Goal: Information Seeking & Learning: Learn about a topic

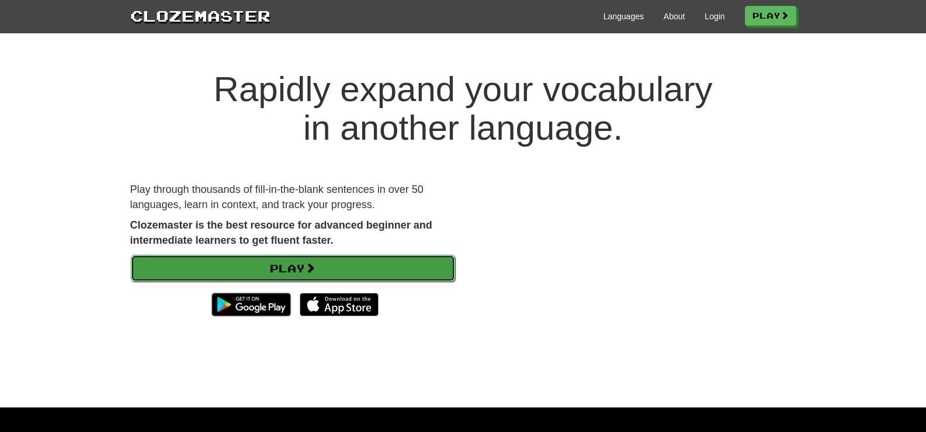
click at [327, 275] on link "Play" at bounding box center [293, 268] width 324 height 27
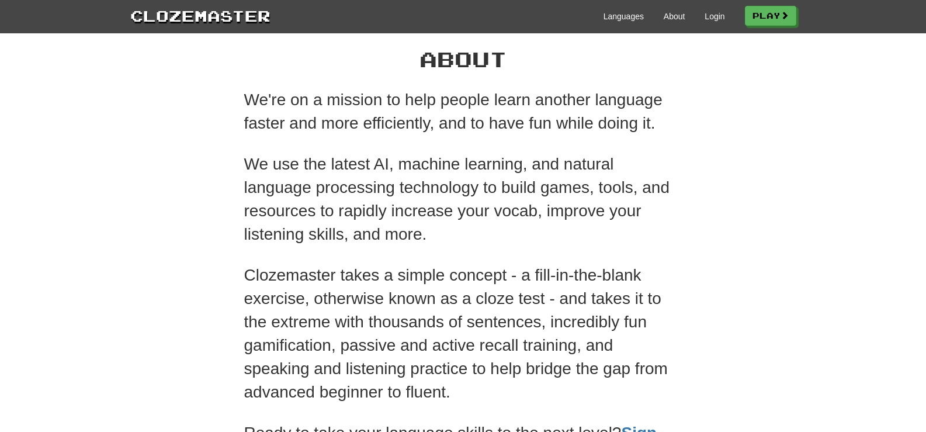
scroll to position [292, 0]
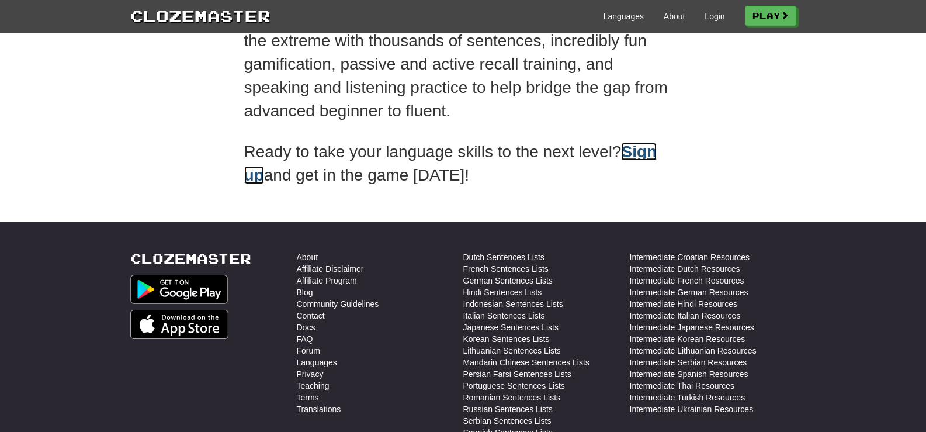
click at [652, 153] on link "Sign up" at bounding box center [450, 163] width 413 height 41
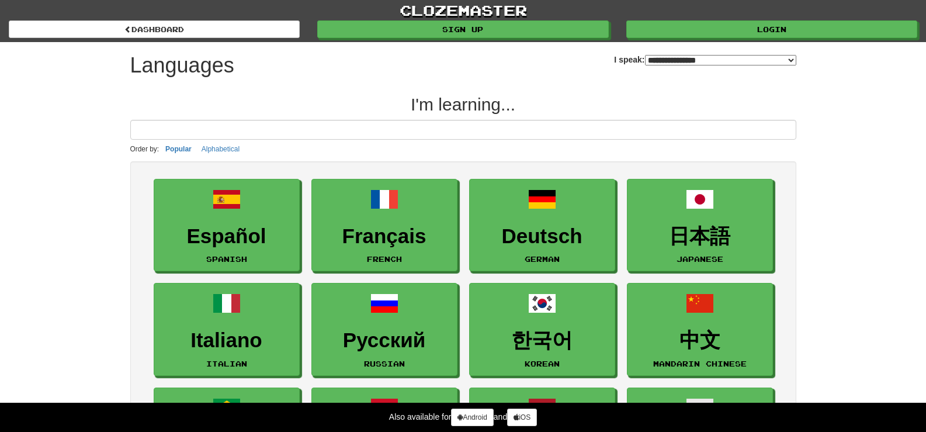
select select "*******"
click at [221, 144] on button "Alphabetical" at bounding box center [220, 149] width 45 height 13
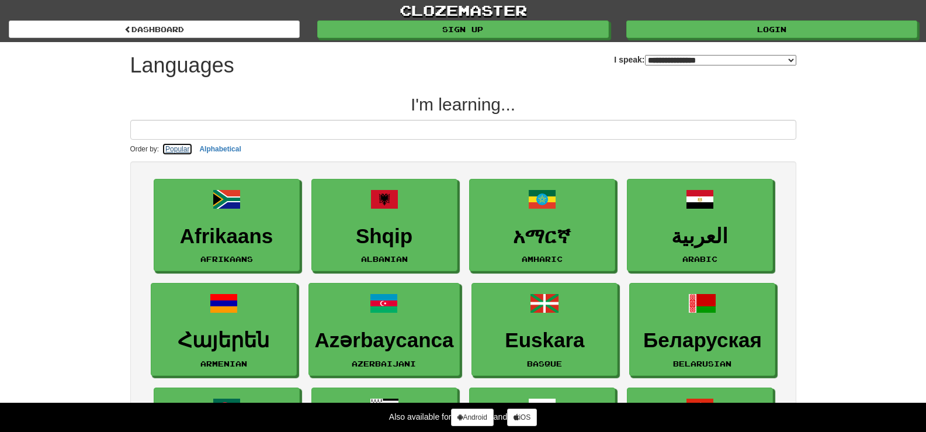
click at [169, 145] on button "Popular" at bounding box center [177, 149] width 31 height 13
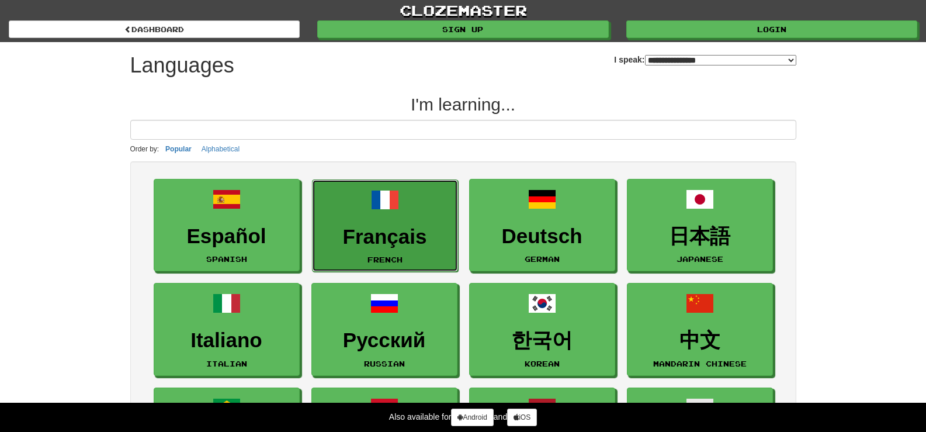
click at [405, 207] on link "Français French" at bounding box center [385, 225] width 146 height 93
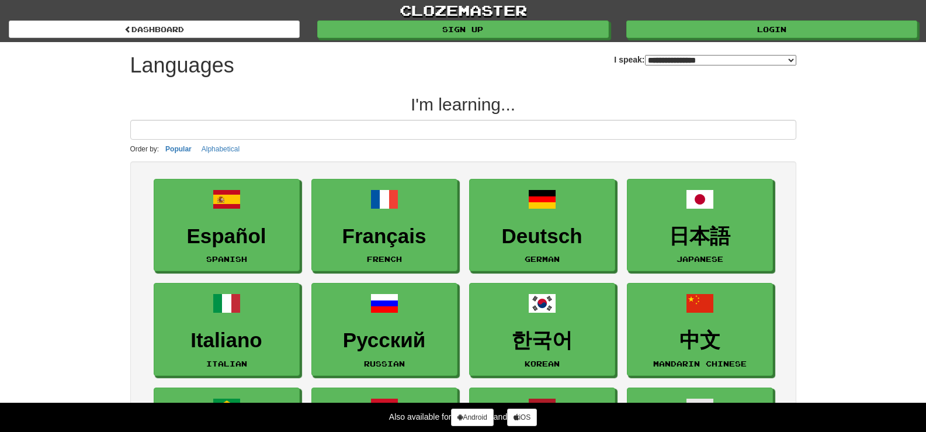
select select "*******"
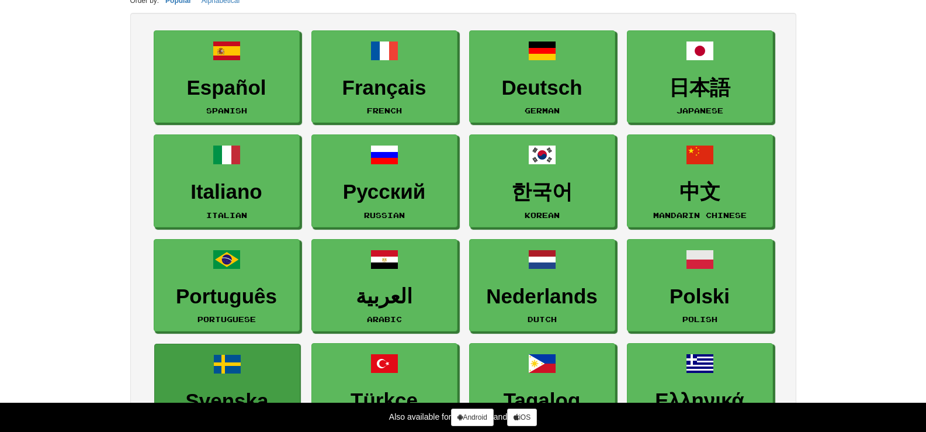
scroll to position [292, 0]
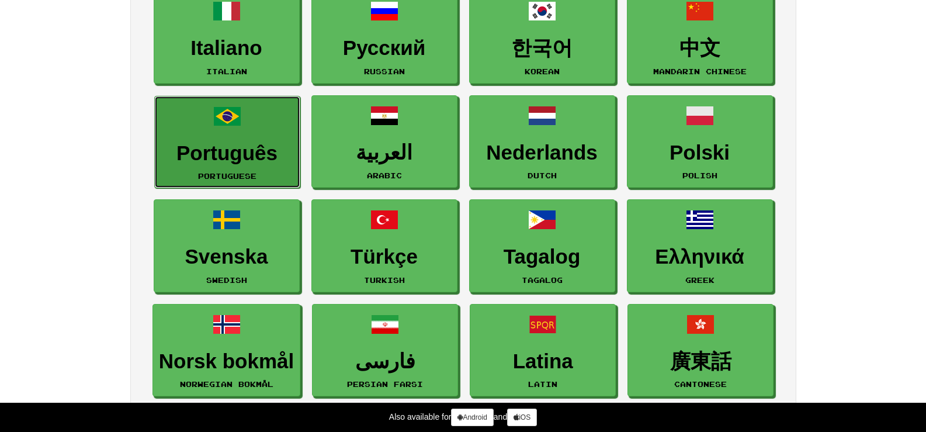
click at [240, 118] on span at bounding box center [227, 116] width 28 height 28
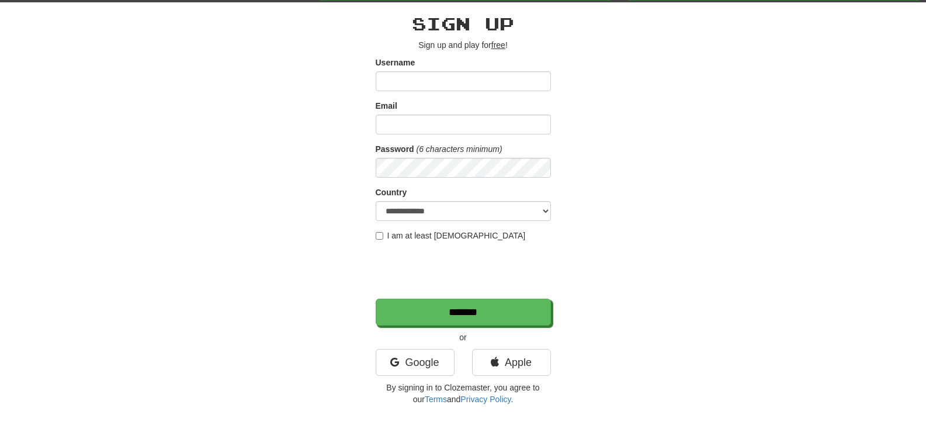
scroll to position [58, 0]
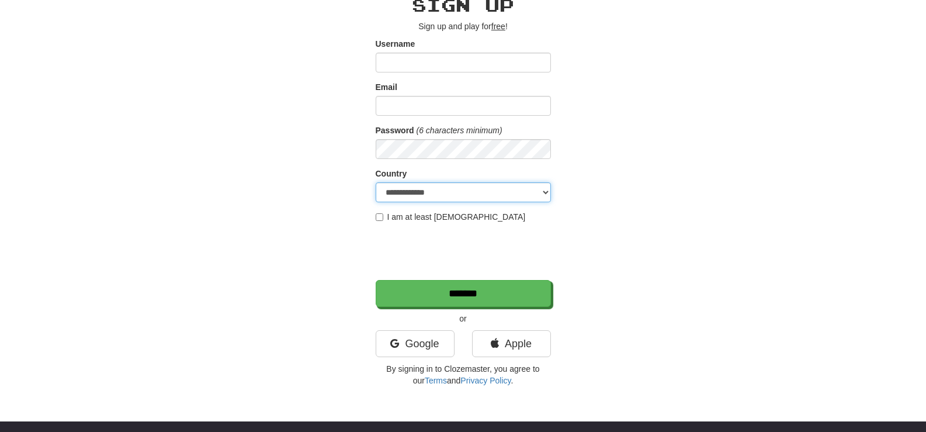
click at [508, 188] on select "**********" at bounding box center [463, 192] width 175 height 20
click at [654, 188] on div "**********" at bounding box center [462, 188] width 683 height 408
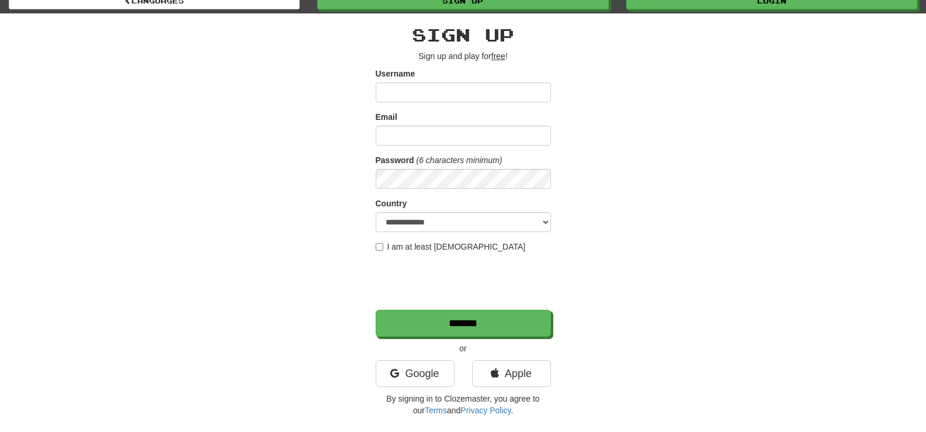
scroll to position [0, 0]
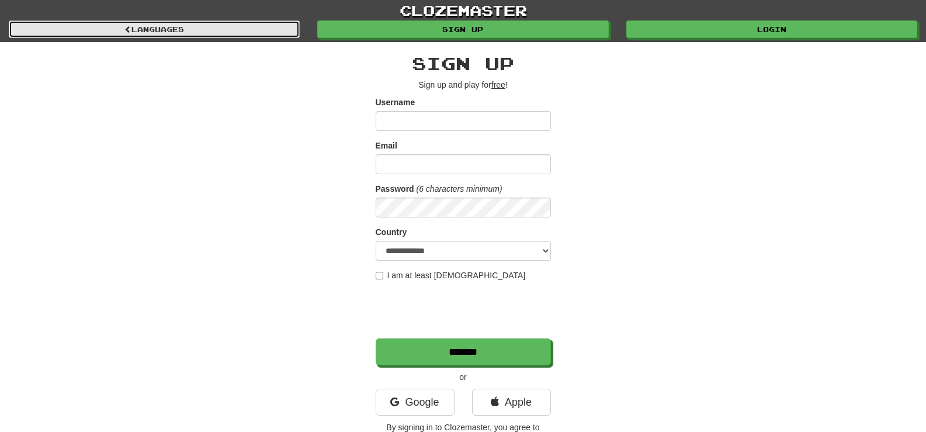
click at [213, 37] on link "Languages" at bounding box center [154, 29] width 291 height 18
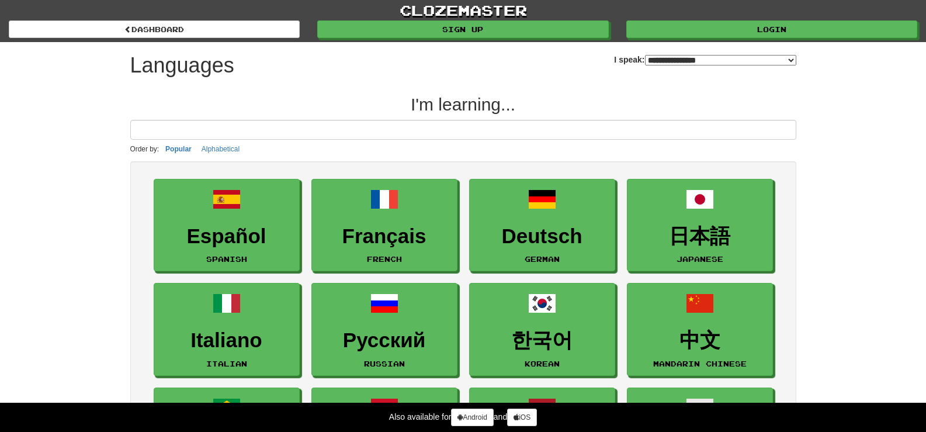
click at [672, 59] on select "**********" at bounding box center [720, 60] width 151 height 11
select select "*******"
click at [645, 55] on select "**********" at bounding box center [720, 60] width 151 height 11
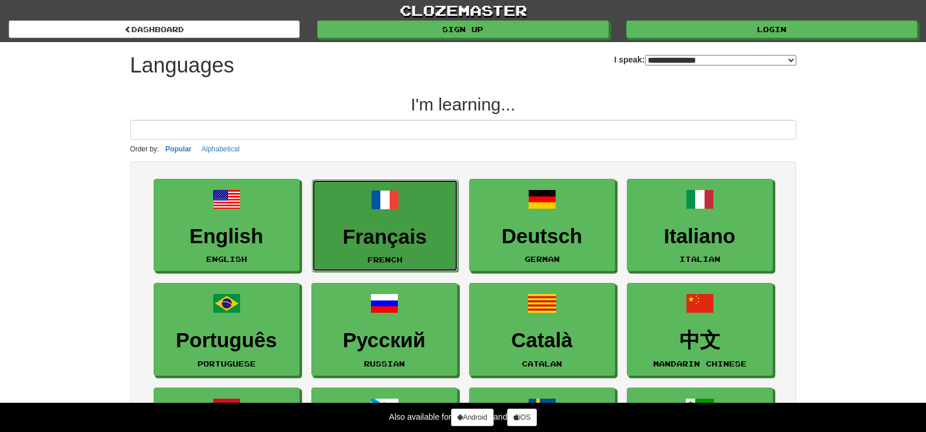
click at [416, 206] on link "Français French" at bounding box center [385, 225] width 146 height 93
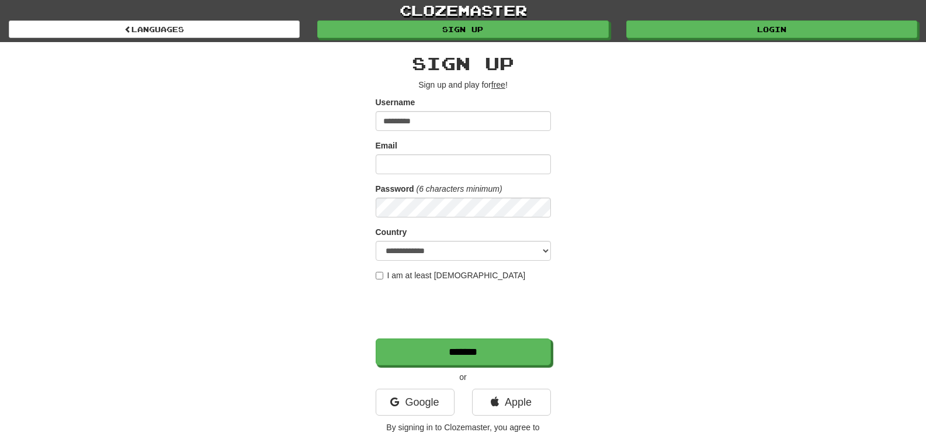
type input "*********"
type input "**********"
click at [434, 248] on select "**********" at bounding box center [463, 251] width 175 height 20
select select "**"
click at [376, 241] on select "**********" at bounding box center [463, 251] width 175 height 20
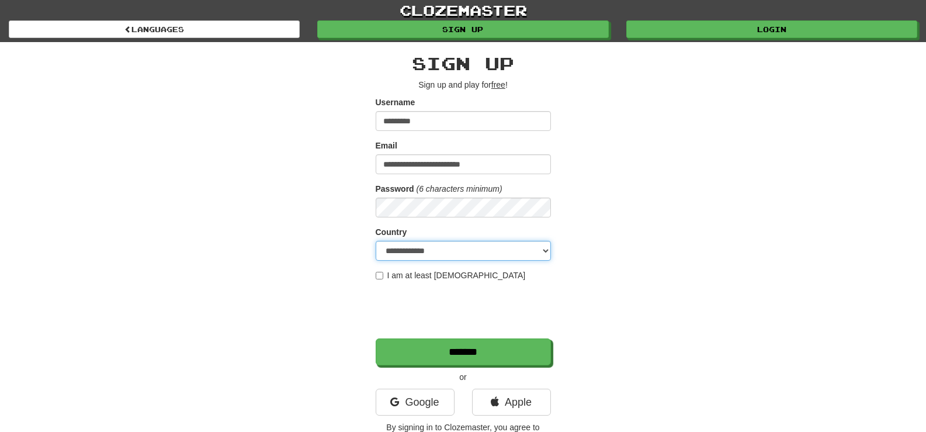
scroll to position [58, 0]
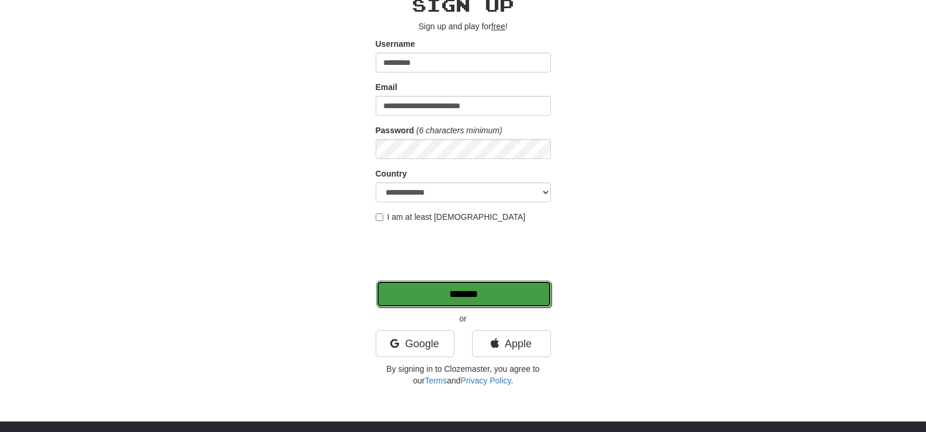
click at [492, 296] on input "*******" at bounding box center [463, 293] width 175 height 27
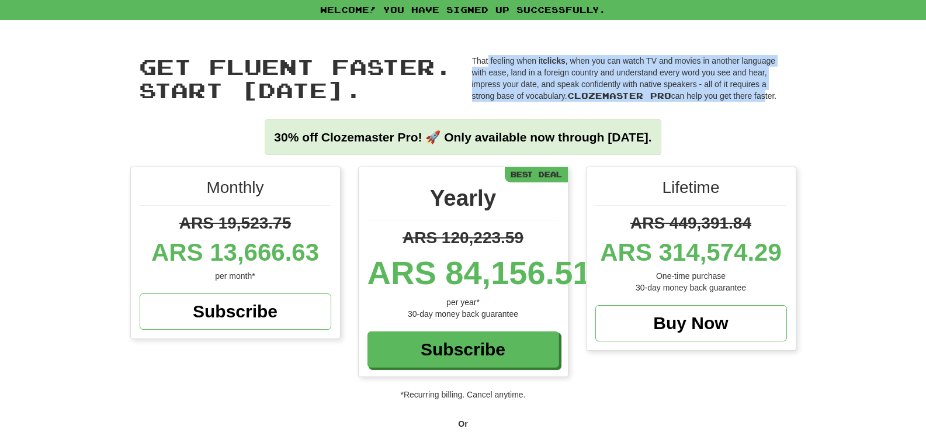
drag, startPoint x: 502, startPoint y: 64, endPoint x: 796, endPoint y: 100, distance: 296.0
click at [776, 99] on p "That feeling when it clicks , when you can watch TV and movies in another langu…" at bounding box center [629, 78] width 315 height 47
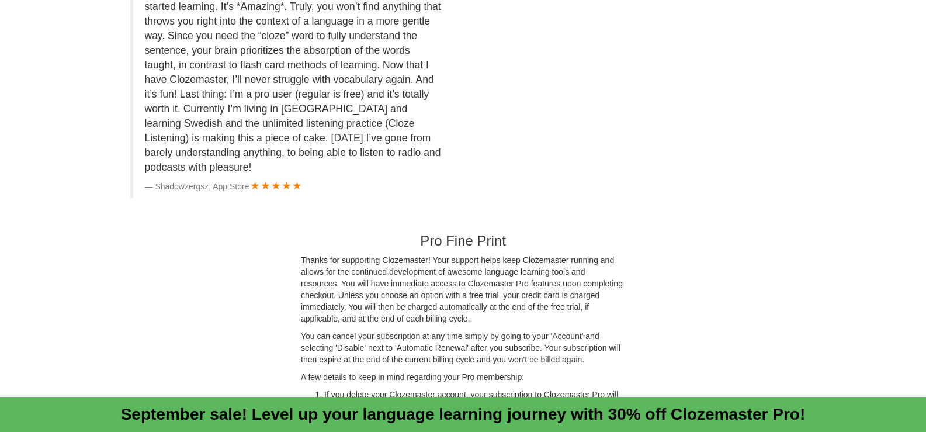
scroll to position [3079, 0]
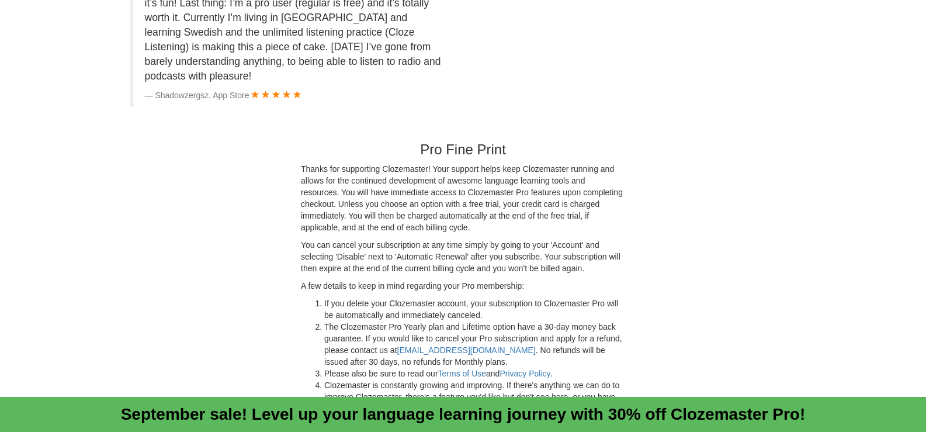
drag, startPoint x: 111, startPoint y: 165, endPoint x: 82, endPoint y: 20, distance: 147.7
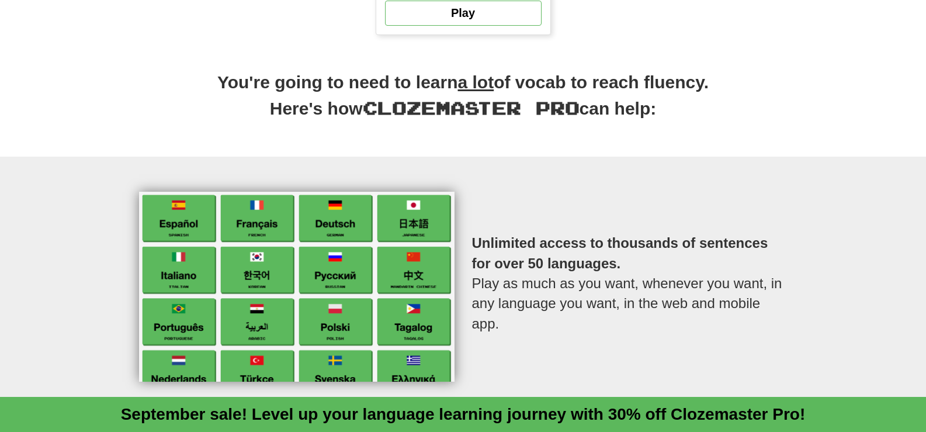
scroll to position [334, 0]
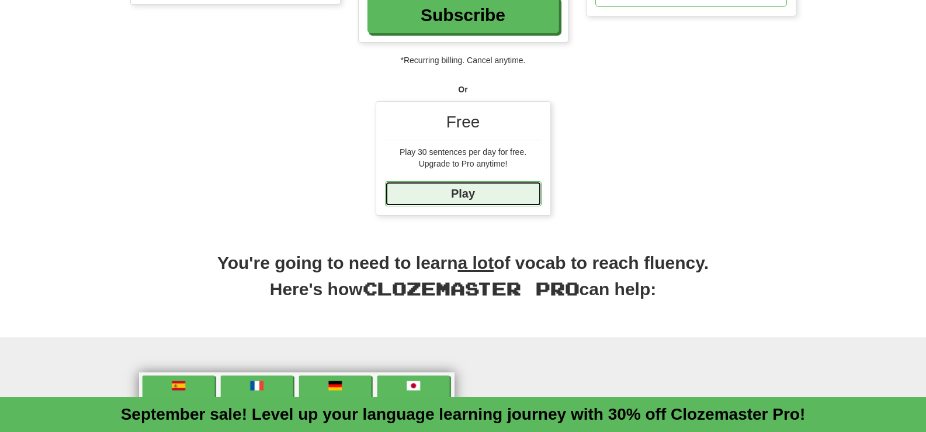
click at [481, 193] on link "Play" at bounding box center [463, 193] width 157 height 25
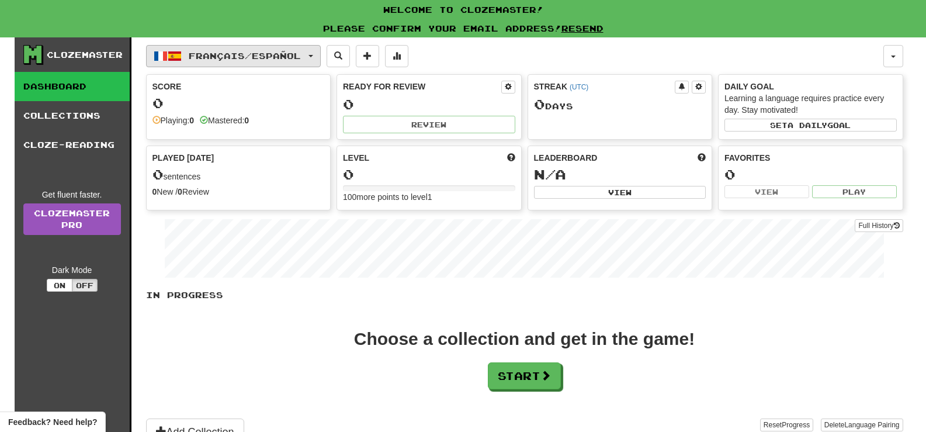
click at [313, 55] on span "button" at bounding box center [310, 56] width 5 height 2
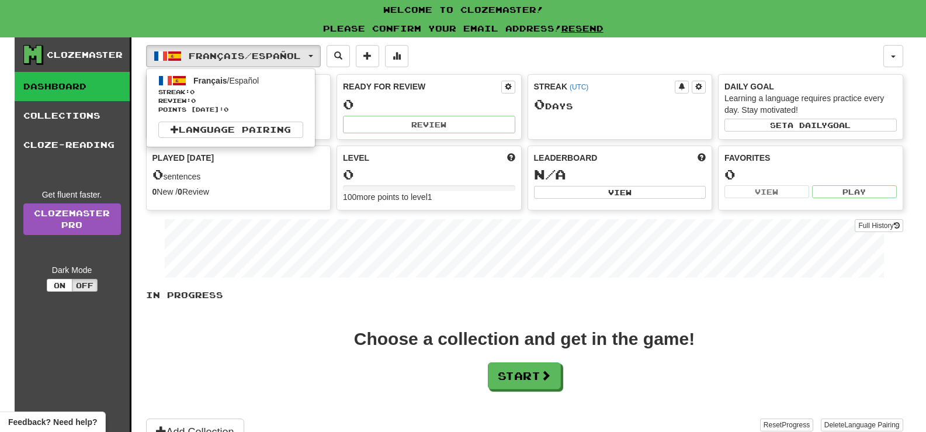
click at [474, 51] on div "Français / Español Français / Español Streak: 0 Review: 0 Points today: 0 Langu…" at bounding box center [514, 56] width 737 height 22
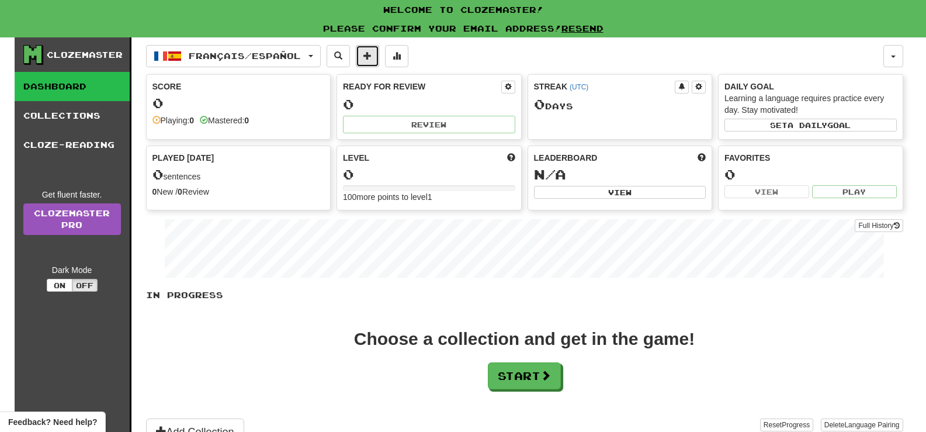
click at [371, 58] on span at bounding box center [367, 55] width 8 height 8
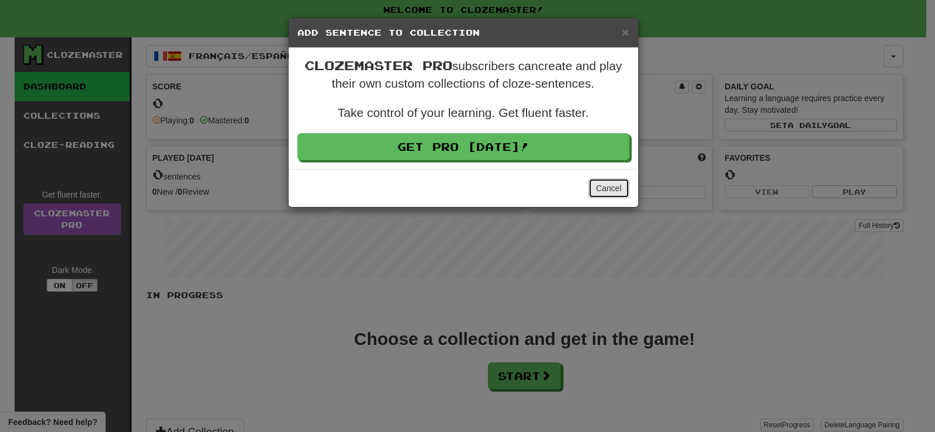
click at [613, 189] on button "Cancel" at bounding box center [608, 188] width 41 height 20
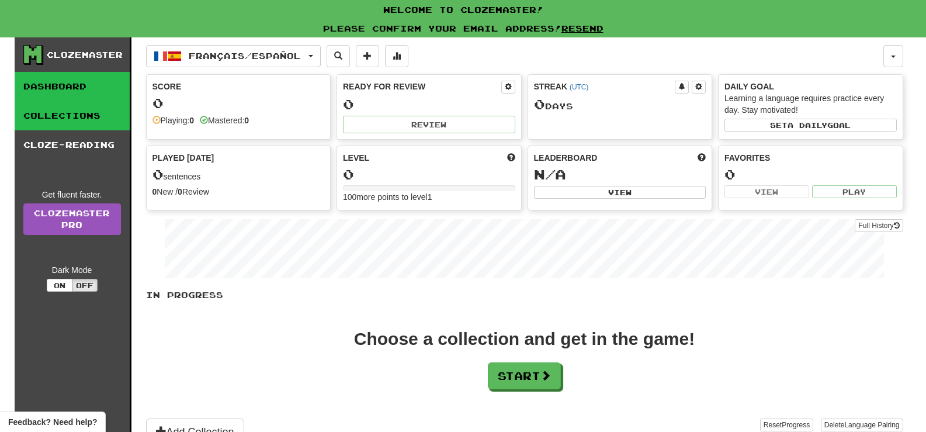
click at [82, 112] on link "Collections" at bounding box center [72, 115] width 115 height 29
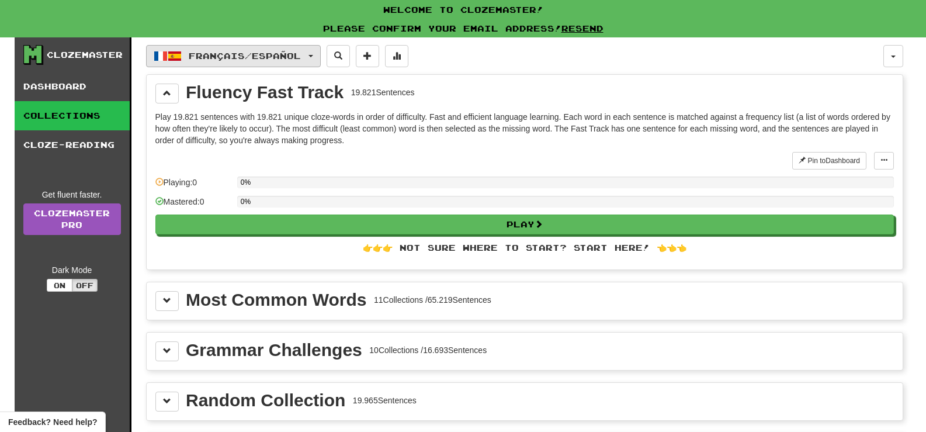
click at [301, 60] on span "Français / Español" at bounding box center [245, 56] width 112 height 10
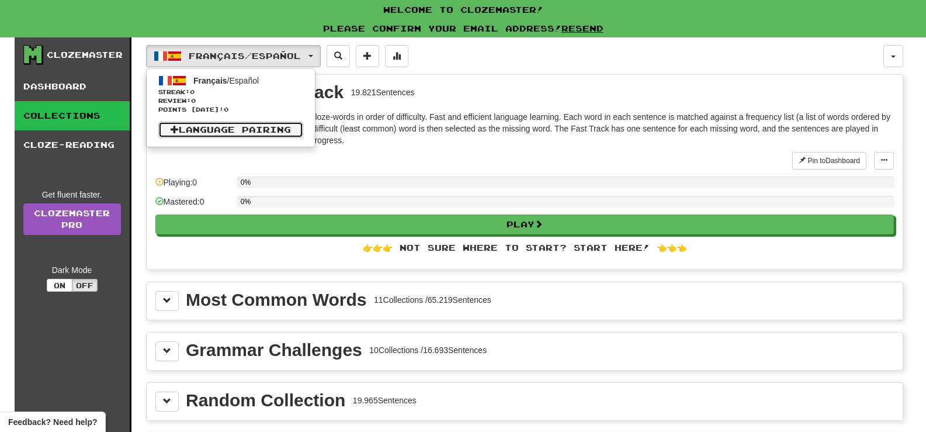
click at [251, 127] on link "Language Pairing" at bounding box center [230, 129] width 145 height 16
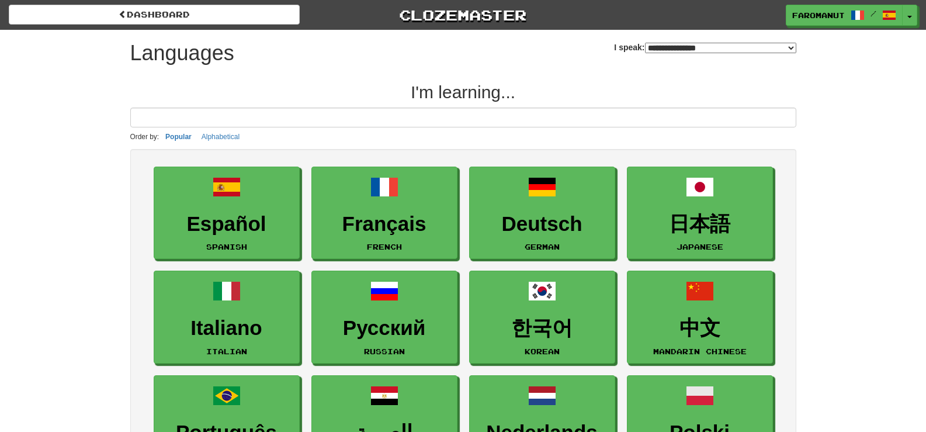
click at [668, 48] on select "**********" at bounding box center [720, 48] width 151 height 11
select select "*******"
click at [645, 43] on select "**********" at bounding box center [720, 48] width 151 height 11
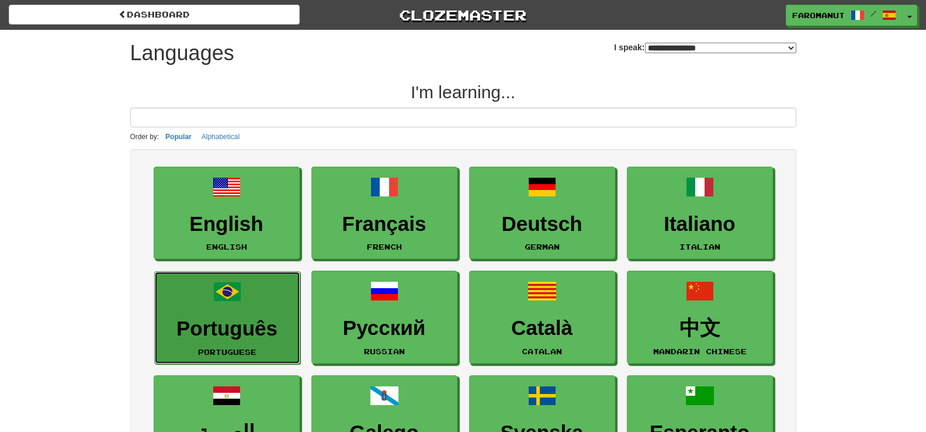
click at [272, 299] on link "Português Portuguese" at bounding box center [227, 317] width 146 height 93
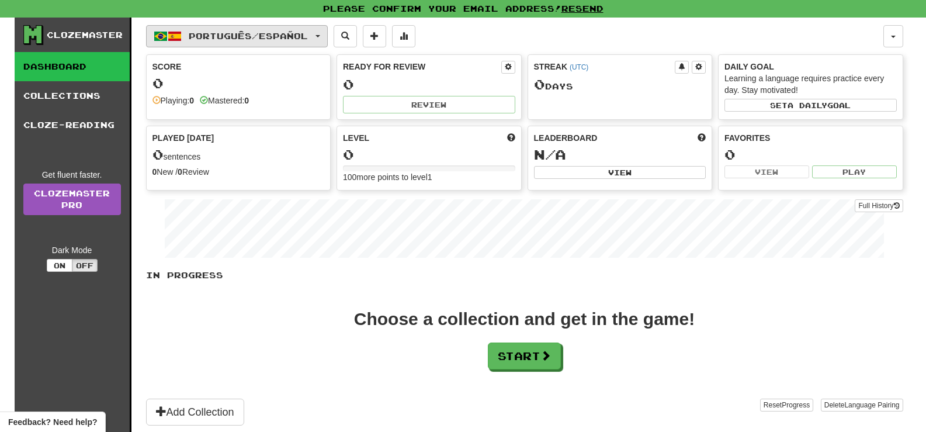
click at [324, 37] on button "Português / Español" at bounding box center [237, 36] width 182 height 22
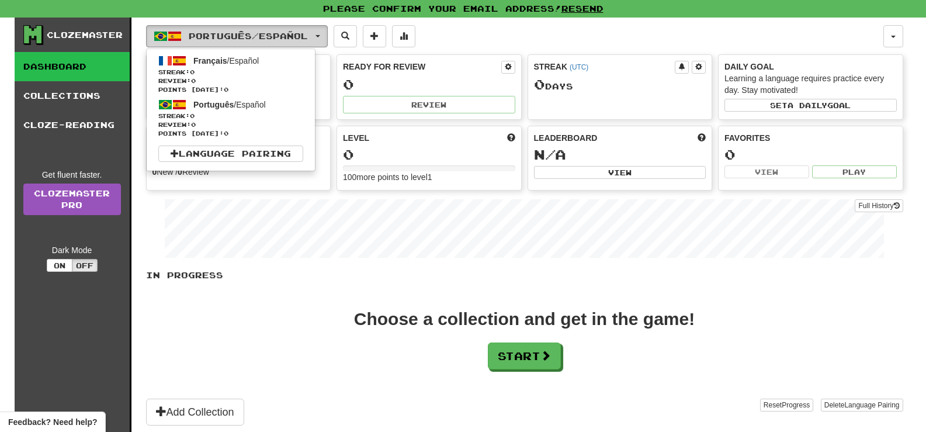
click at [324, 39] on button "Português / Español" at bounding box center [237, 36] width 182 height 22
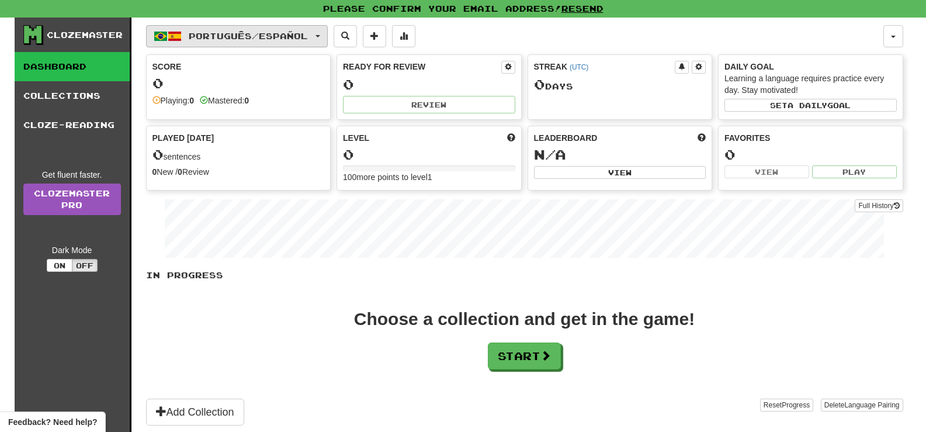
click at [210, 31] on span "Português / Español" at bounding box center [248, 36] width 119 height 10
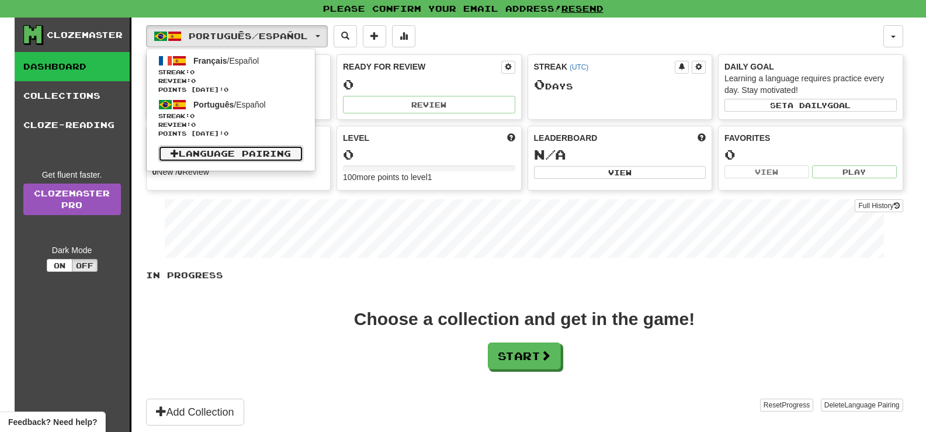
click at [210, 150] on link "Language Pairing" at bounding box center [230, 153] width 145 height 16
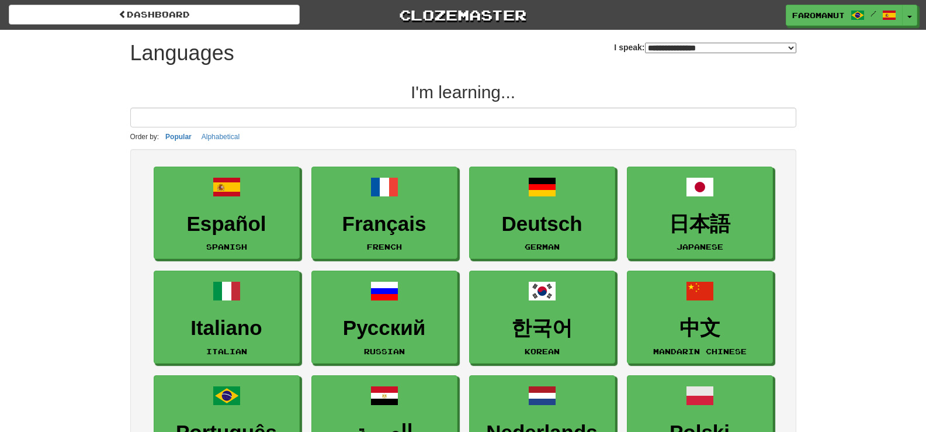
drag, startPoint x: 725, startPoint y: 44, endPoint x: 717, endPoint y: 52, distance: 10.7
click at [724, 46] on select "**********" at bounding box center [720, 48] width 151 height 11
select select "*******"
click at [645, 43] on select "**********" at bounding box center [720, 48] width 151 height 11
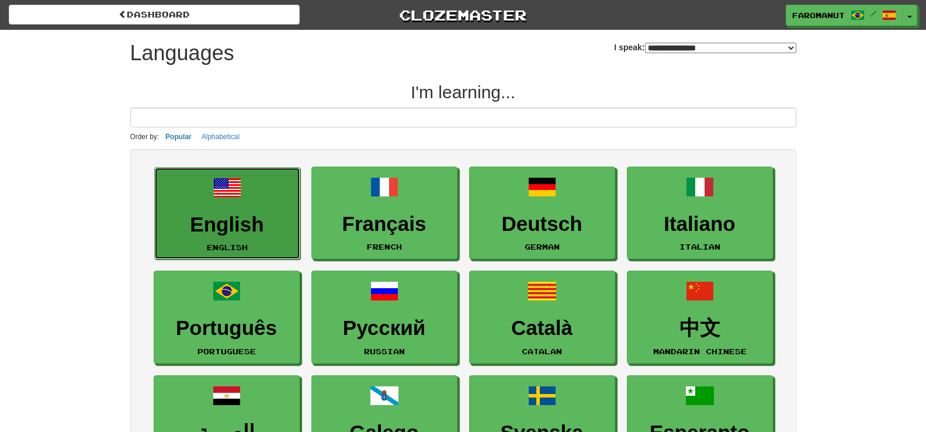
click at [264, 230] on h3 "English" at bounding box center [227, 224] width 133 height 23
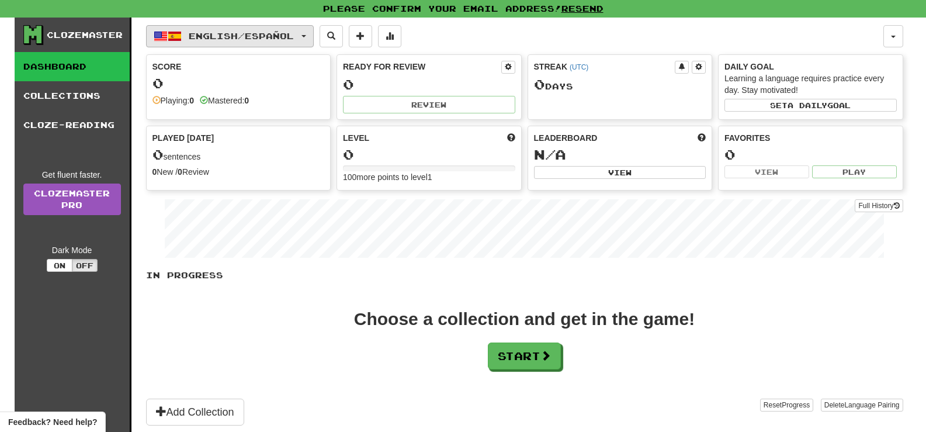
click at [254, 38] on span "English / Español" at bounding box center [241, 36] width 105 height 10
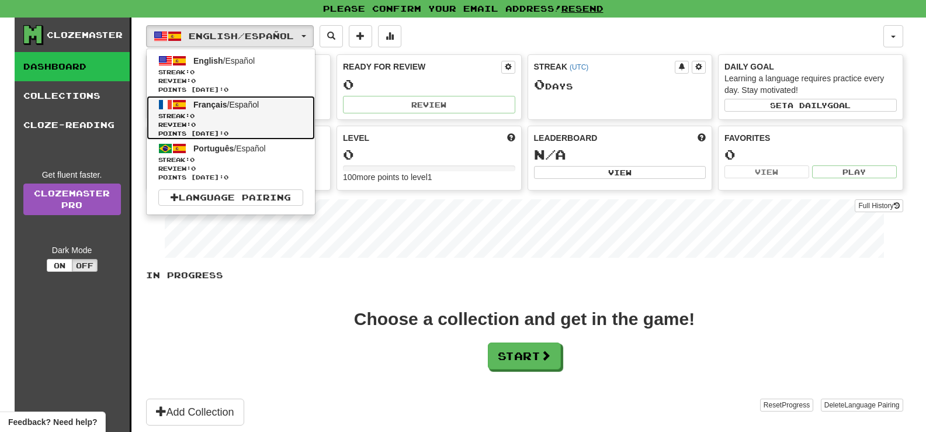
click at [251, 124] on span "Review: 0" at bounding box center [230, 124] width 145 height 9
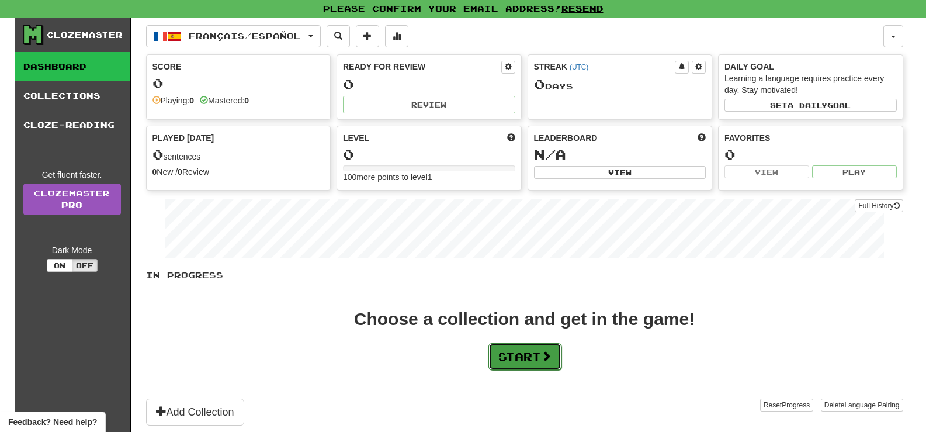
click at [488, 346] on button "Start" at bounding box center [524, 356] width 73 height 27
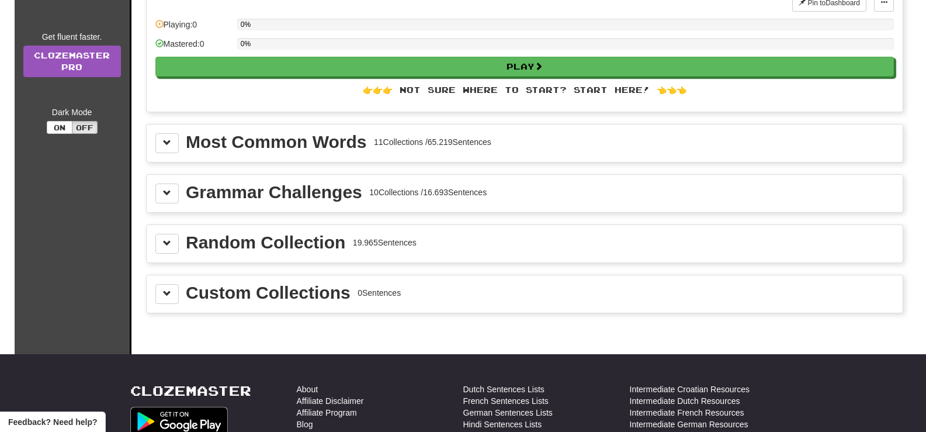
scroll to position [117, 0]
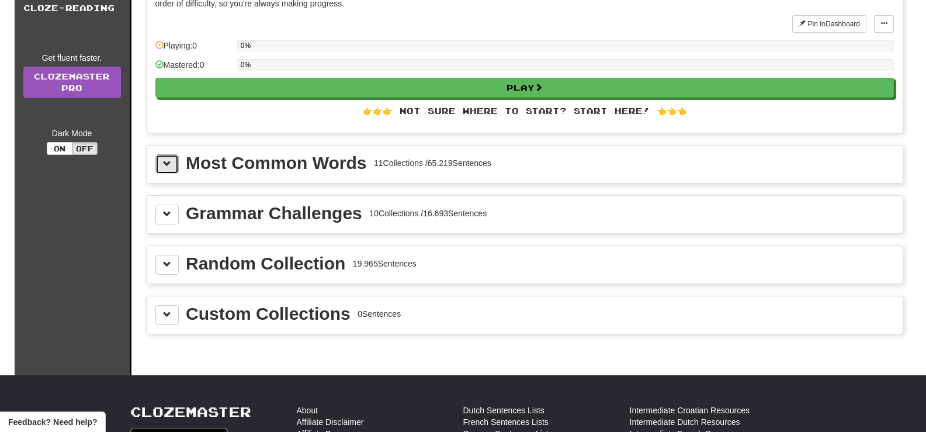
click at [174, 160] on button at bounding box center [166, 164] width 23 height 20
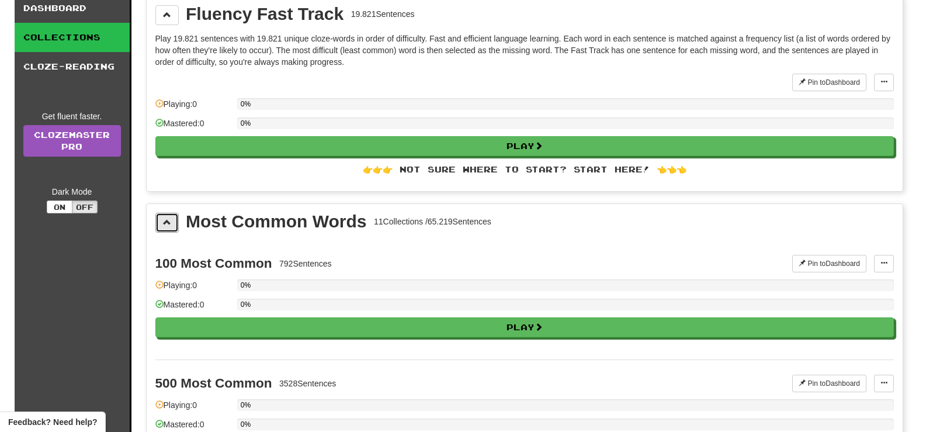
scroll to position [0, 0]
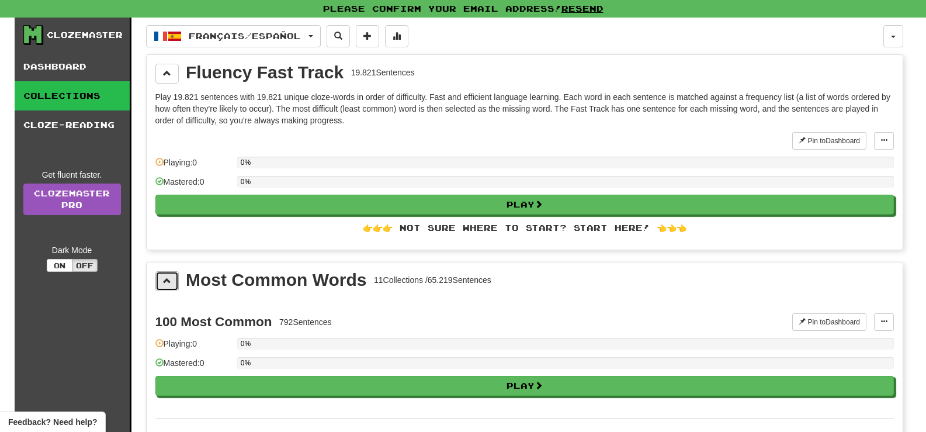
click at [167, 286] on button at bounding box center [166, 281] width 23 height 20
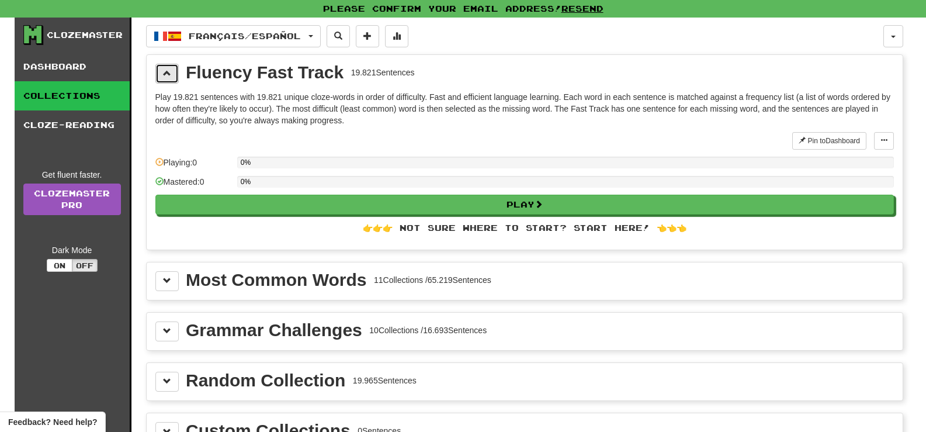
click at [159, 71] on button at bounding box center [166, 74] width 23 height 20
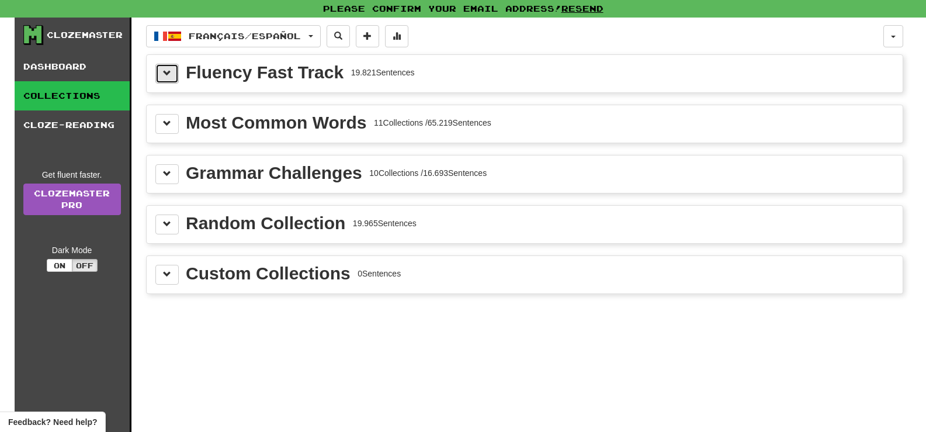
click at [166, 70] on span at bounding box center [167, 73] width 8 height 8
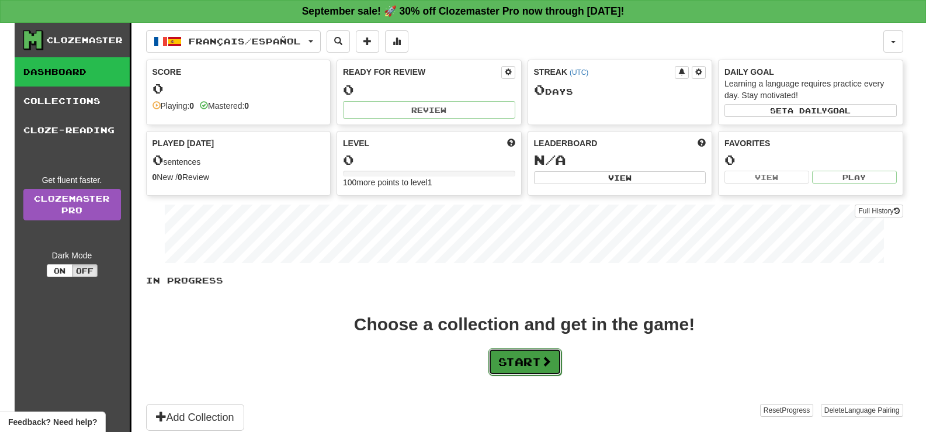
click at [535, 362] on button "Start" at bounding box center [524, 361] width 73 height 27
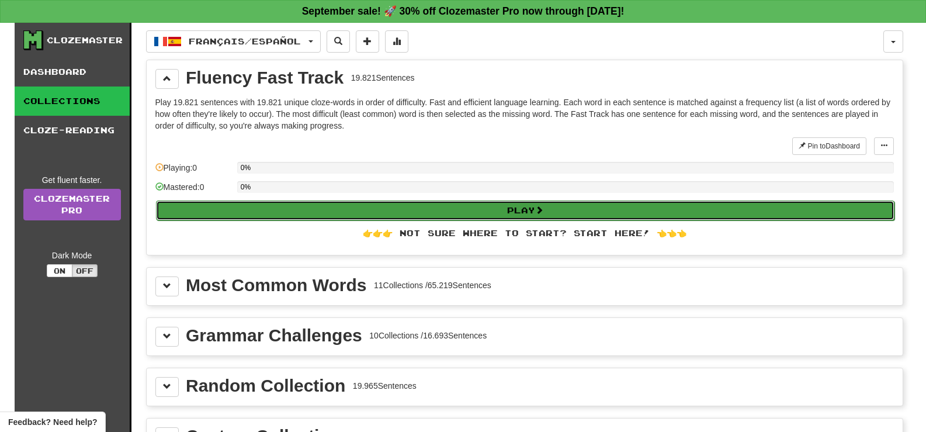
click at [349, 216] on button "Play" at bounding box center [525, 210] width 738 height 20
select select "**"
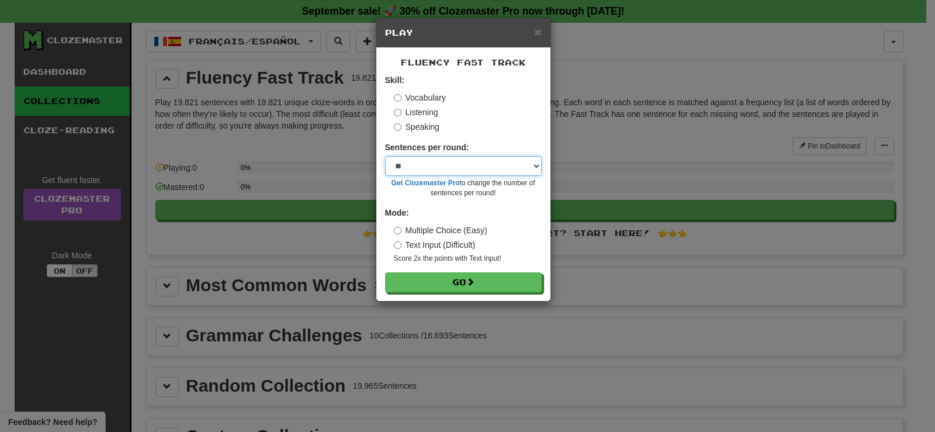
click at [449, 165] on select "* ** ** ** ** ** *** ********" at bounding box center [463, 166] width 157 height 20
click at [385, 156] on select "* ** ** ** ** ** *** ********" at bounding box center [463, 166] width 157 height 20
click at [400, 224] on div "Mode: Multiple Choice (Easy) Text Input (Difficult) Score 2x the points with Te…" at bounding box center [463, 235] width 157 height 57
click at [401, 112] on label "Listening" at bounding box center [416, 112] width 44 height 12
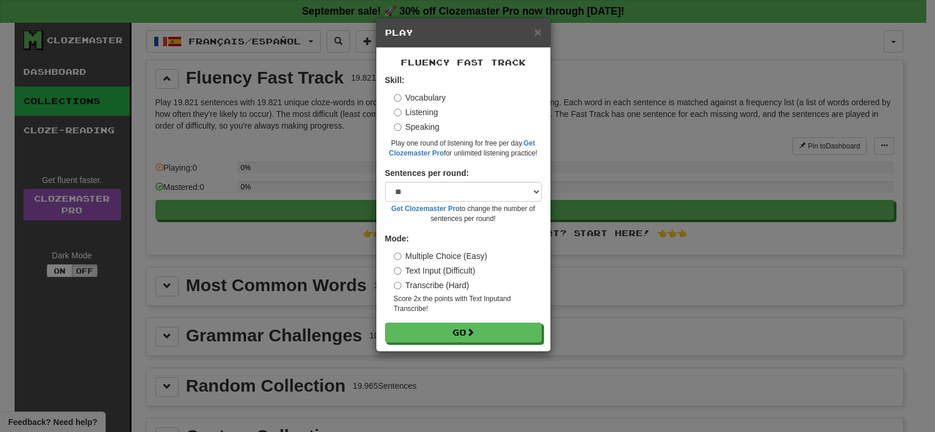
click at [401, 131] on label "Speaking" at bounding box center [417, 127] width 46 height 12
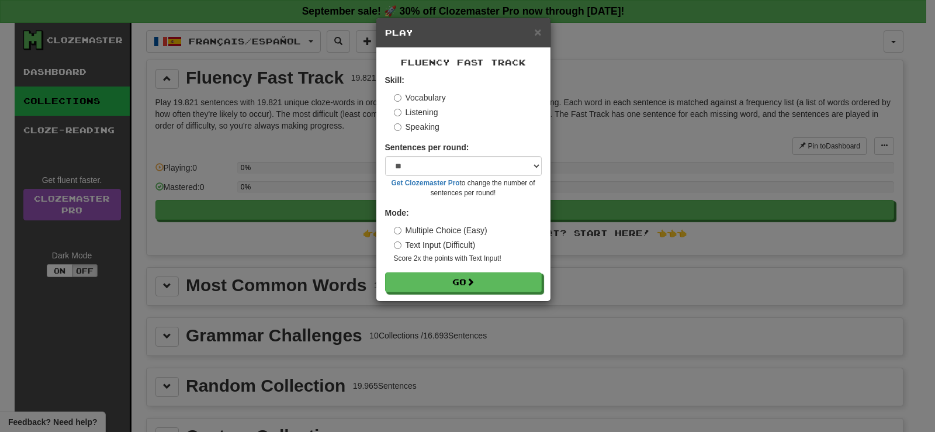
click at [401, 110] on label "Listening" at bounding box center [416, 112] width 44 height 12
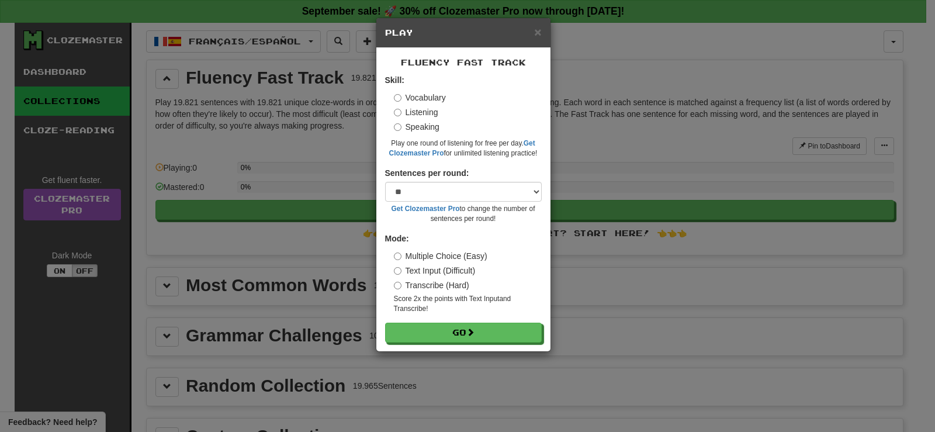
click at [401, 122] on label "Speaking" at bounding box center [417, 127] width 46 height 12
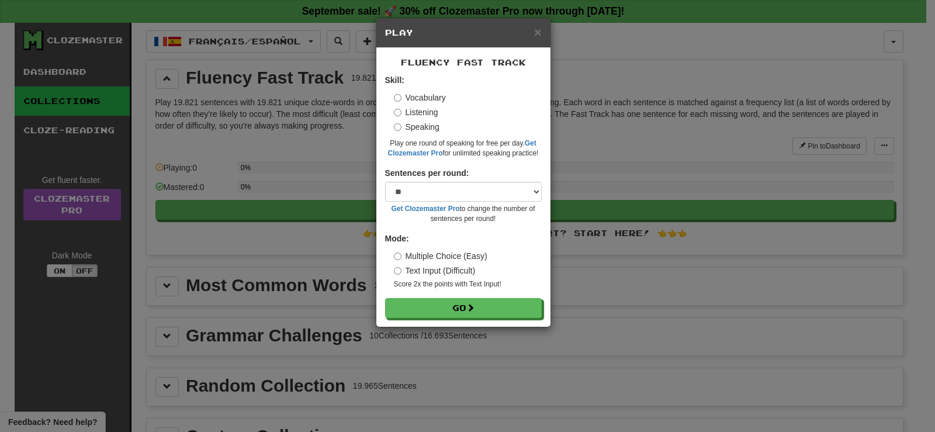
click at [401, 98] on label "Vocabulary" at bounding box center [420, 98] width 52 height 12
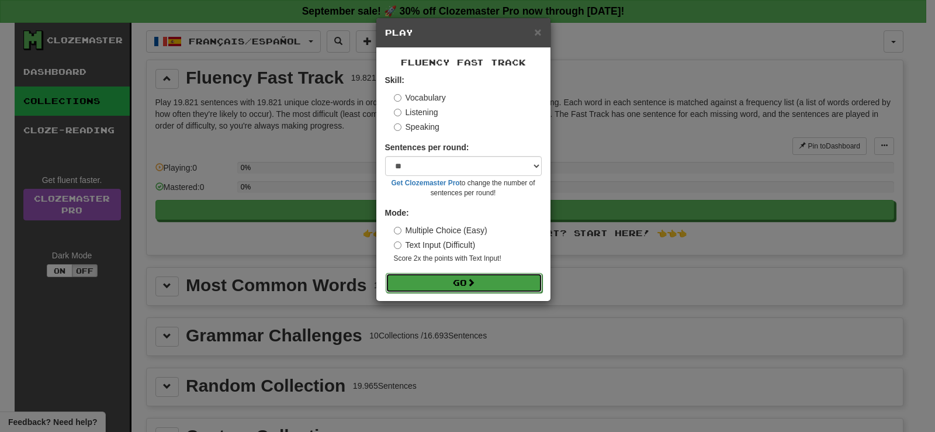
click at [435, 286] on button "Go" at bounding box center [464, 283] width 157 height 20
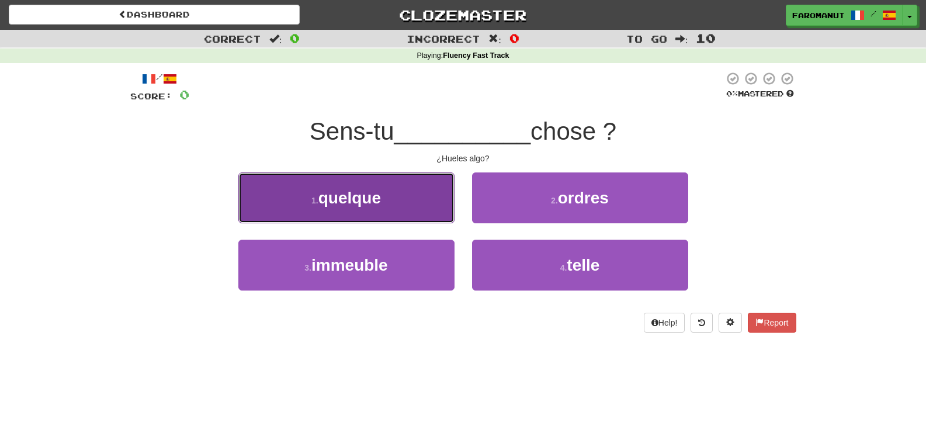
click at [360, 197] on span "quelque" at bounding box center [349, 198] width 63 height 18
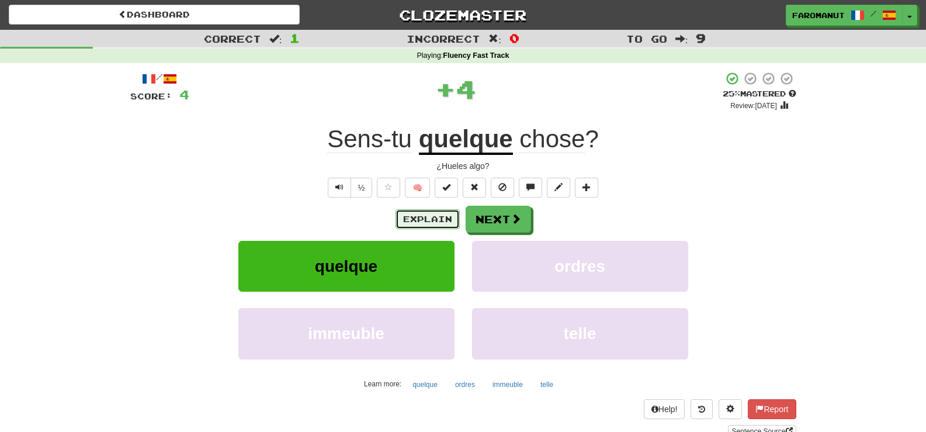
click at [432, 214] on button "Explain" at bounding box center [427, 219] width 64 height 20
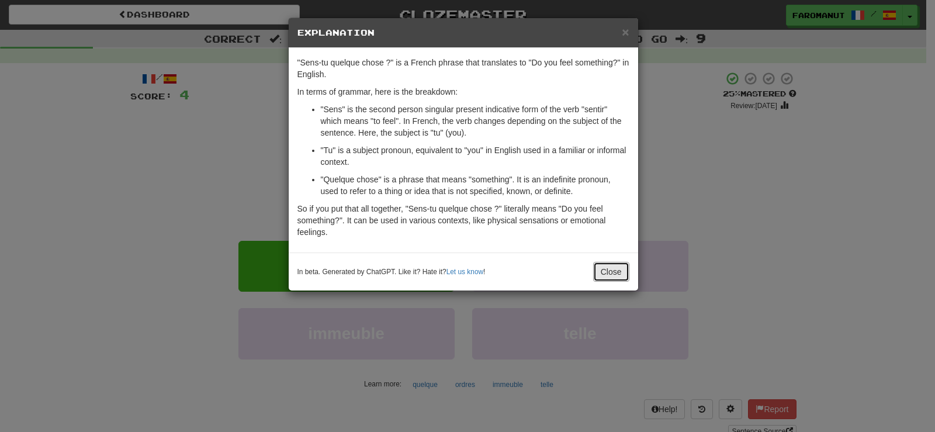
click at [614, 272] on button "Close" at bounding box center [611, 272] width 36 height 20
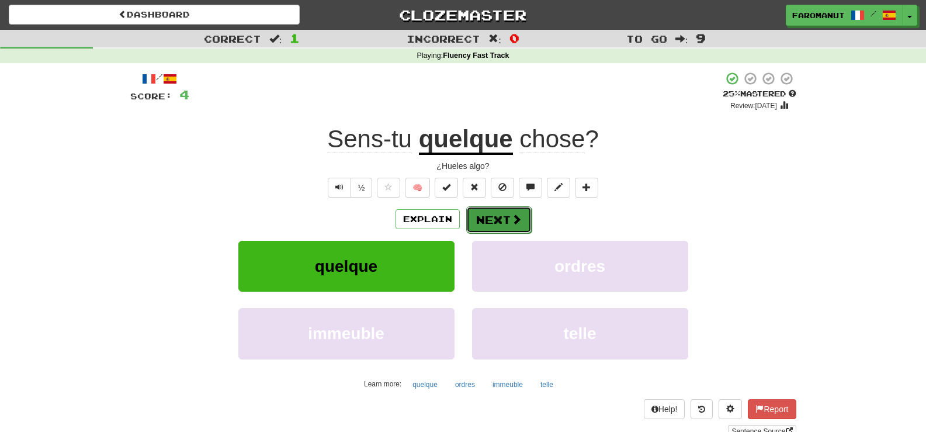
click at [507, 215] on button "Next" at bounding box center [498, 219] width 65 height 27
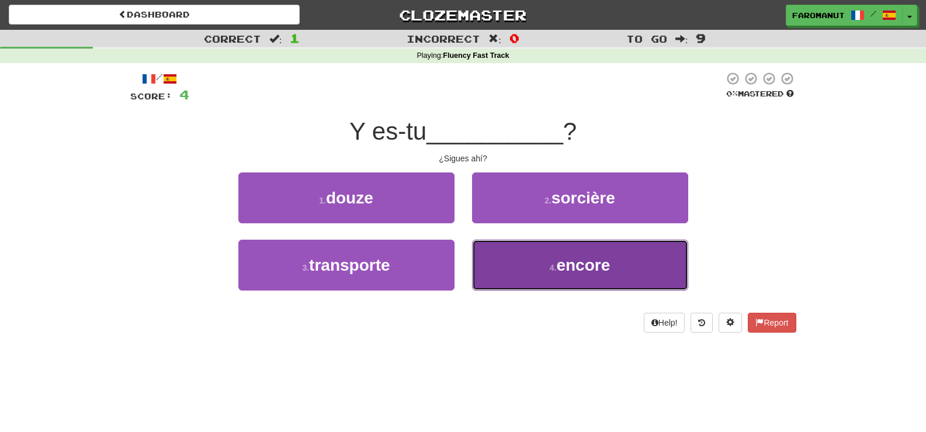
click at [570, 248] on button "4 . encore" at bounding box center [580, 264] width 216 height 51
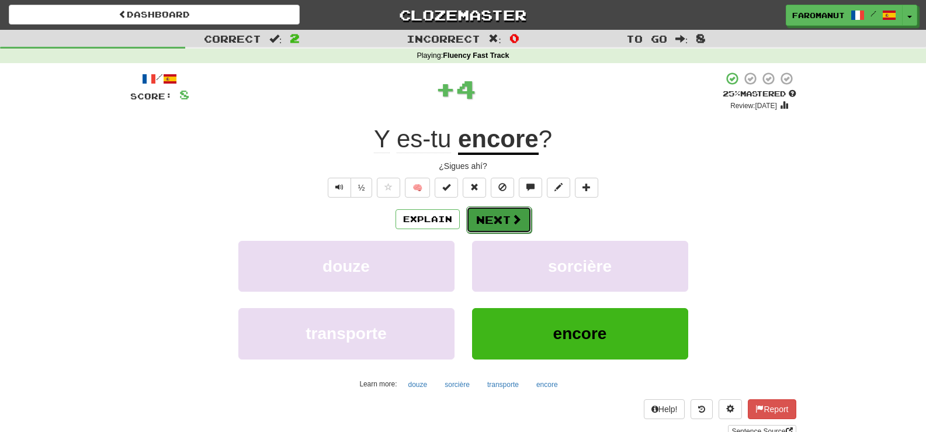
click at [513, 224] on span at bounding box center [516, 219] width 11 height 11
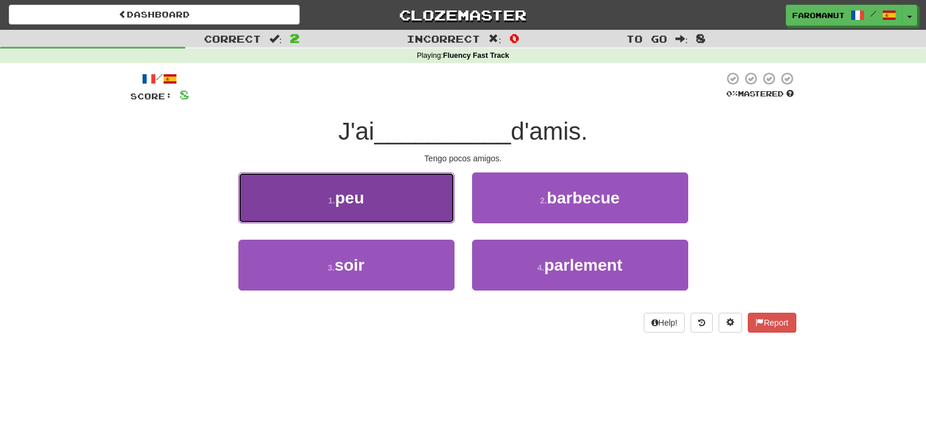
click at [354, 187] on button "1 . peu" at bounding box center [346, 197] width 216 height 51
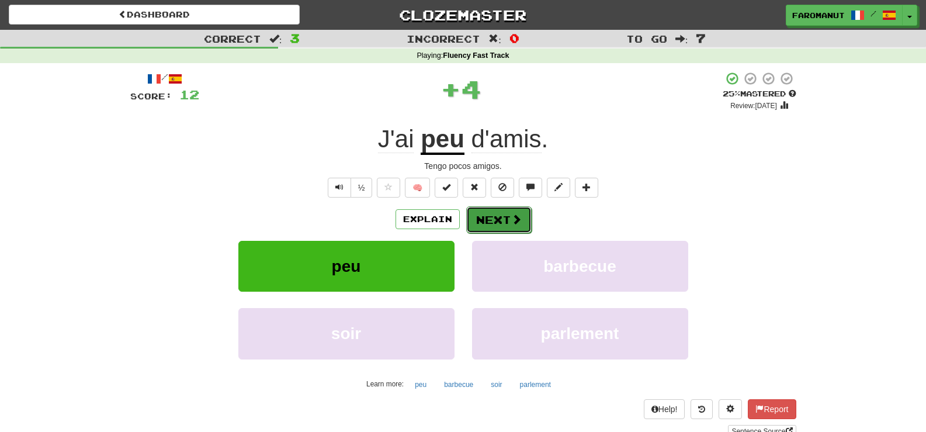
click at [499, 211] on button "Next" at bounding box center [498, 219] width 65 height 27
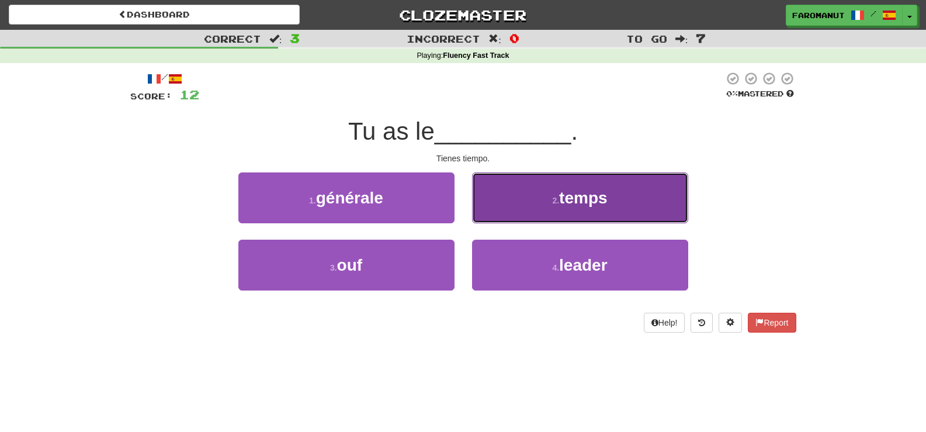
click at [546, 200] on button "2 . temps" at bounding box center [580, 197] width 216 height 51
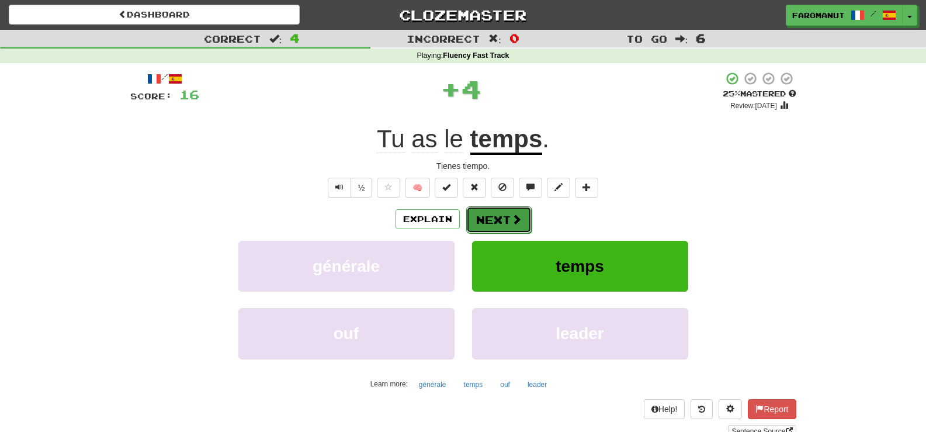
click at [502, 218] on button "Next" at bounding box center [498, 219] width 65 height 27
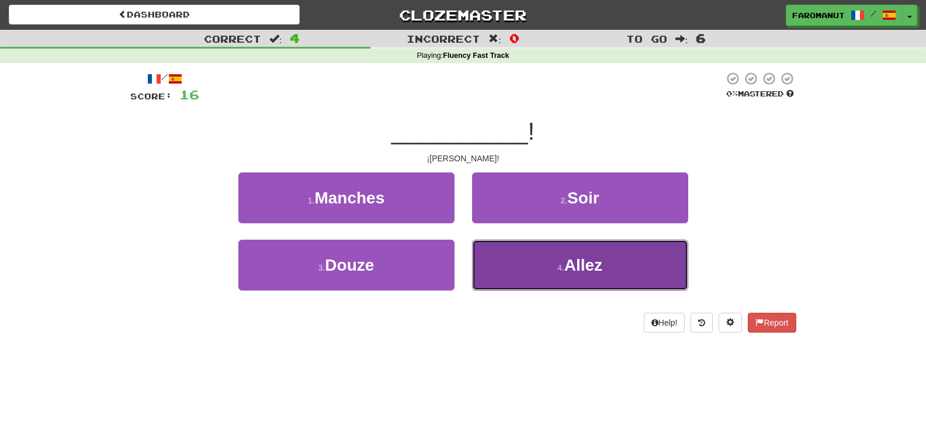
click at [518, 264] on button "4 . Allez" at bounding box center [580, 264] width 216 height 51
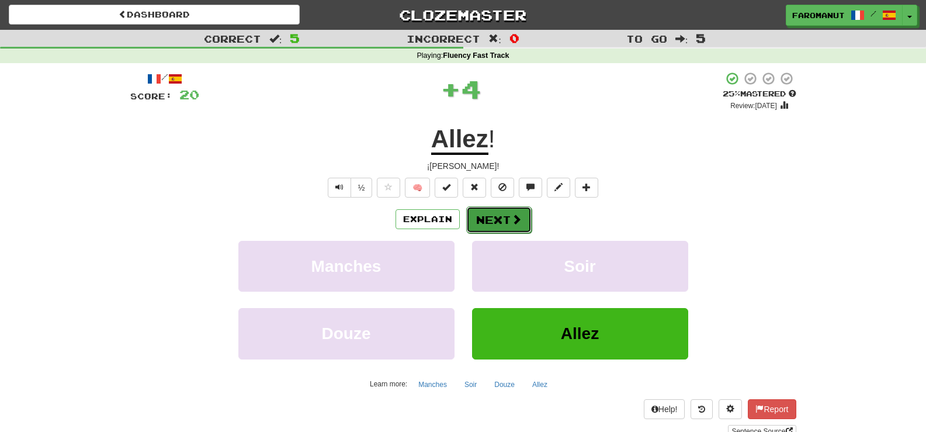
click at [511, 222] on span at bounding box center [516, 219] width 11 height 11
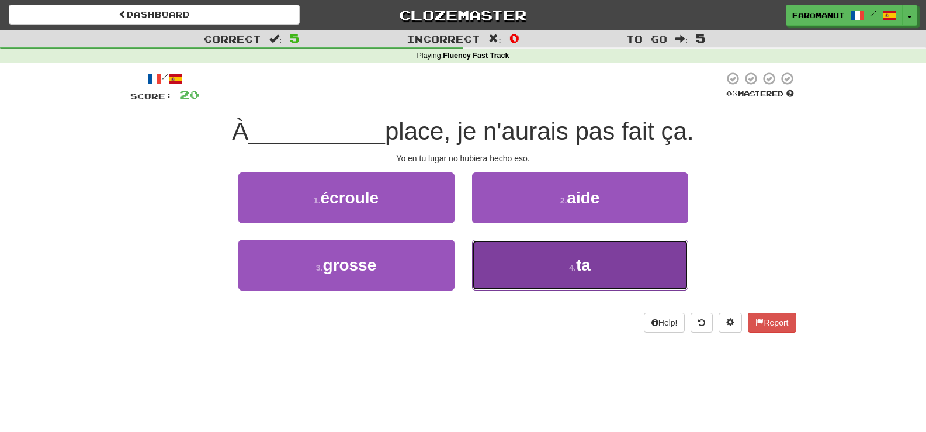
click at [554, 258] on button "4 . ta" at bounding box center [580, 264] width 216 height 51
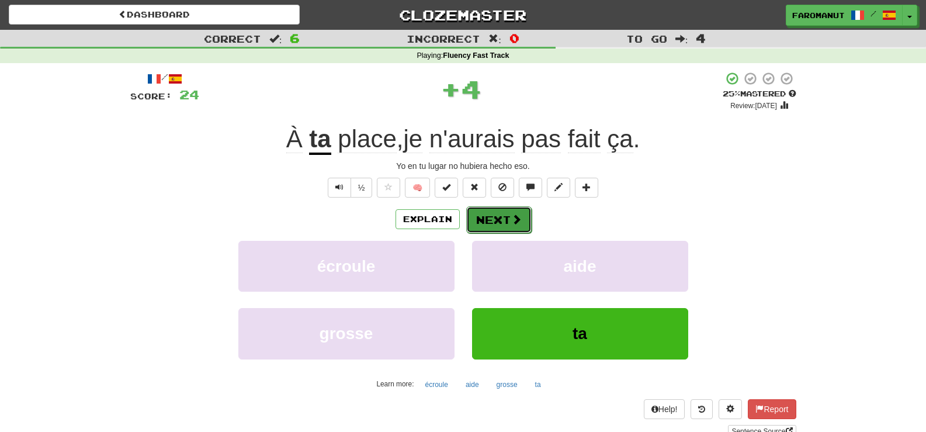
click at [496, 216] on button "Next" at bounding box center [498, 219] width 65 height 27
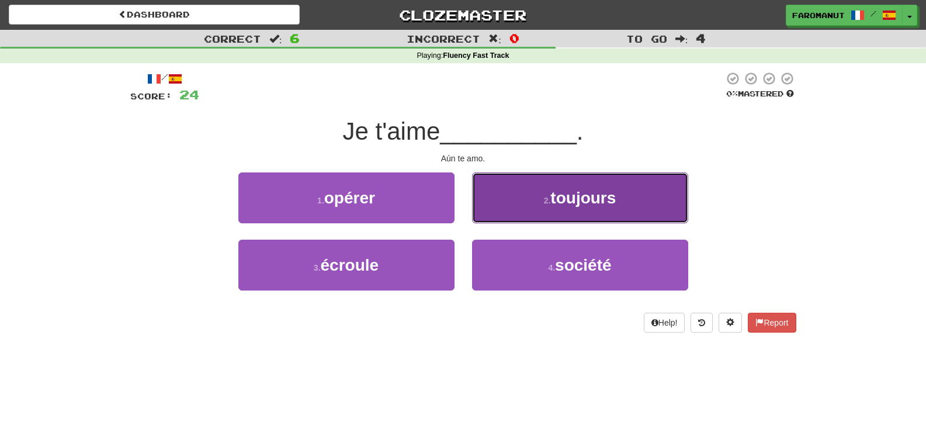
click at [532, 206] on button "2 . toujours" at bounding box center [580, 197] width 216 height 51
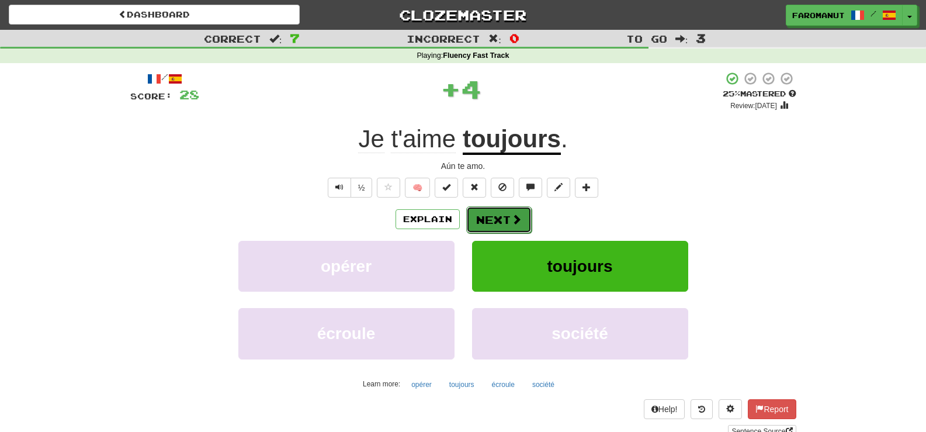
click at [493, 223] on button "Next" at bounding box center [498, 219] width 65 height 27
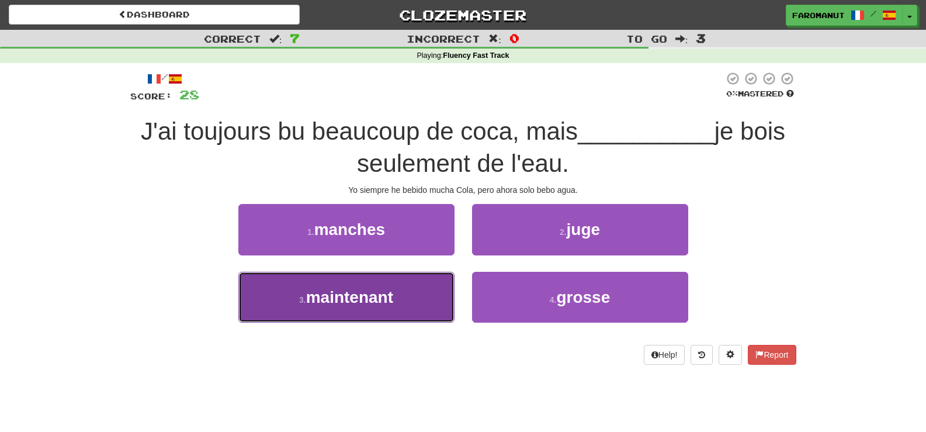
click at [391, 293] on span "maintenant" at bounding box center [349, 297] width 87 height 18
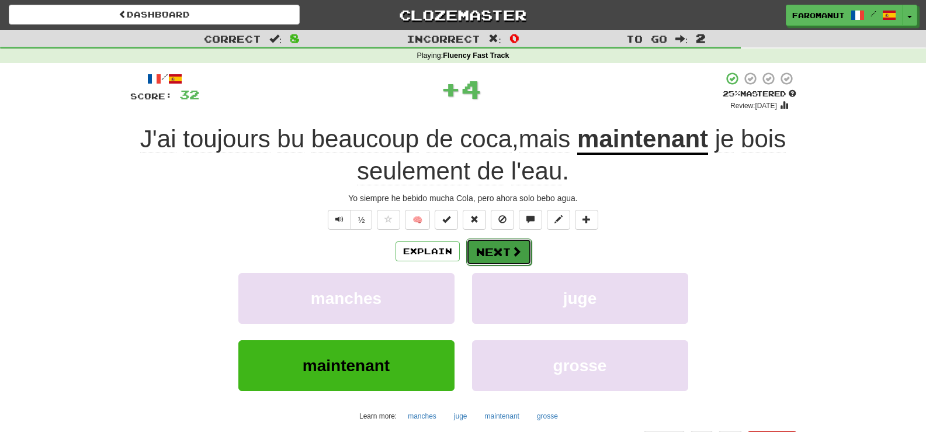
click at [503, 257] on button "Next" at bounding box center [498, 251] width 65 height 27
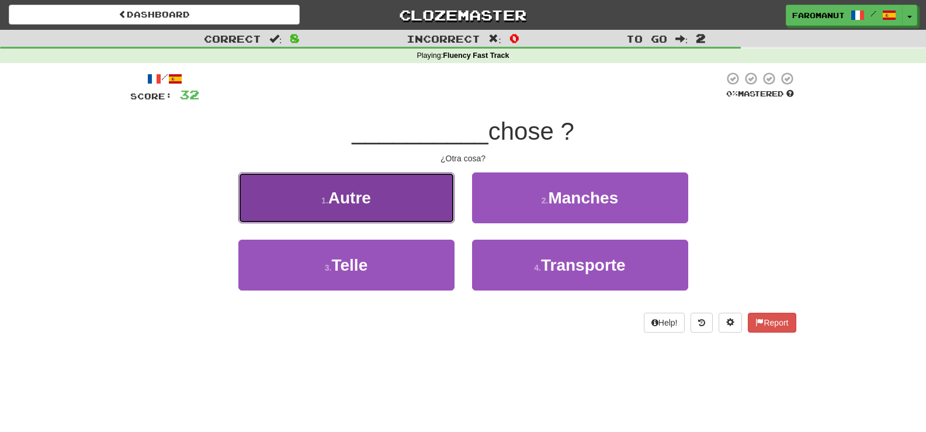
click at [394, 186] on button "1 . Autre" at bounding box center [346, 197] width 216 height 51
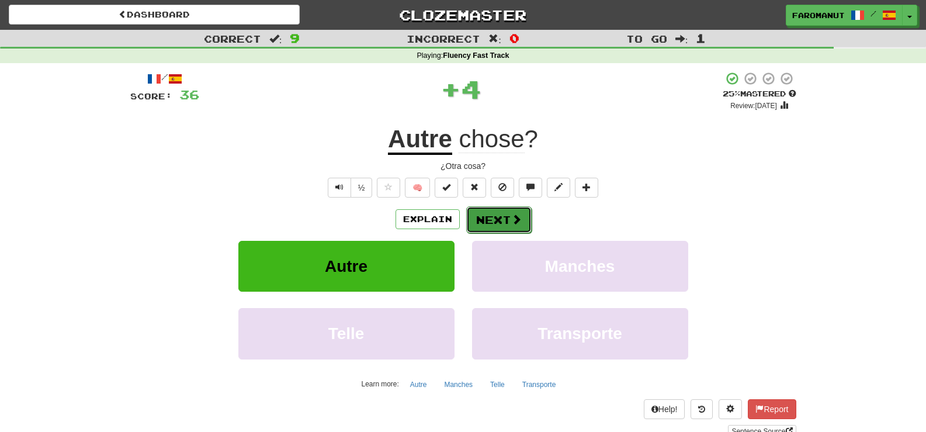
click at [505, 218] on button "Next" at bounding box center [498, 219] width 65 height 27
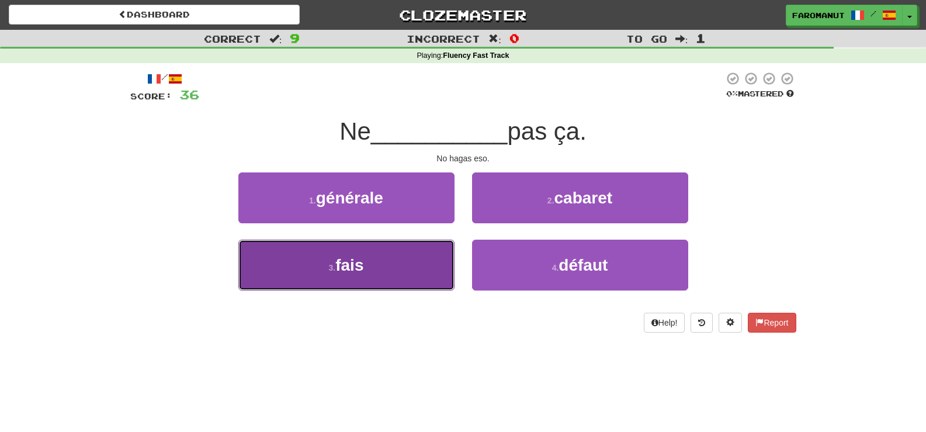
click at [421, 263] on button "3 . fais" at bounding box center [346, 264] width 216 height 51
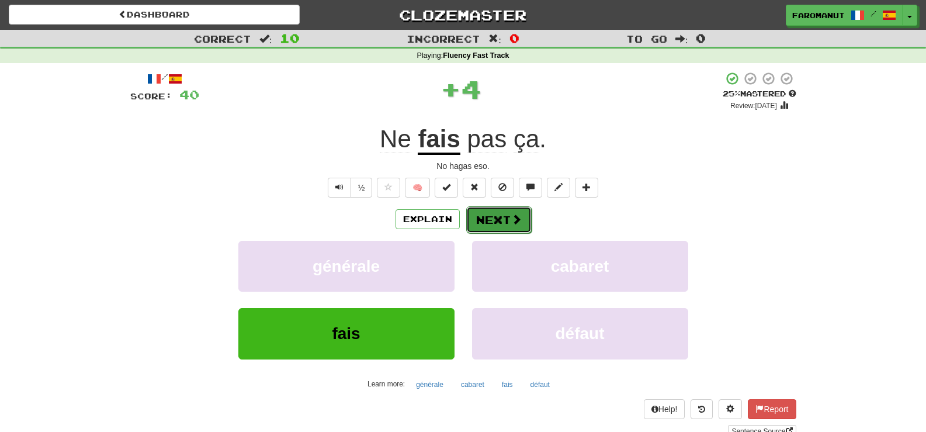
click at [506, 216] on button "Next" at bounding box center [498, 219] width 65 height 27
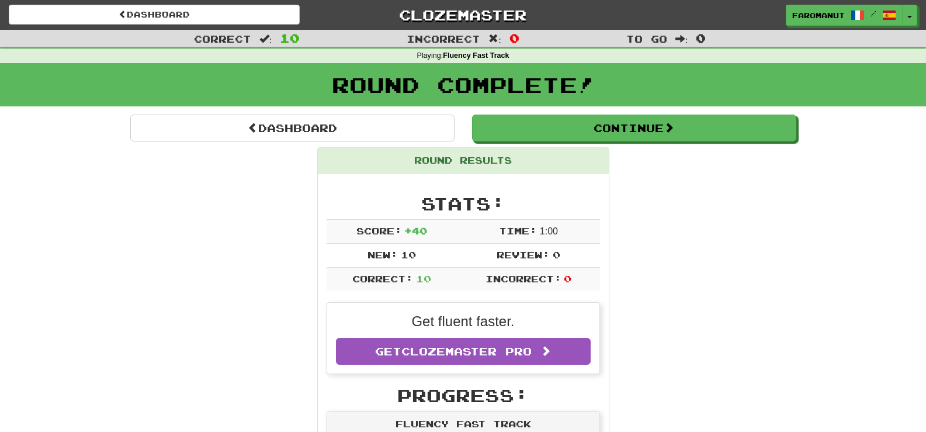
scroll to position [58, 0]
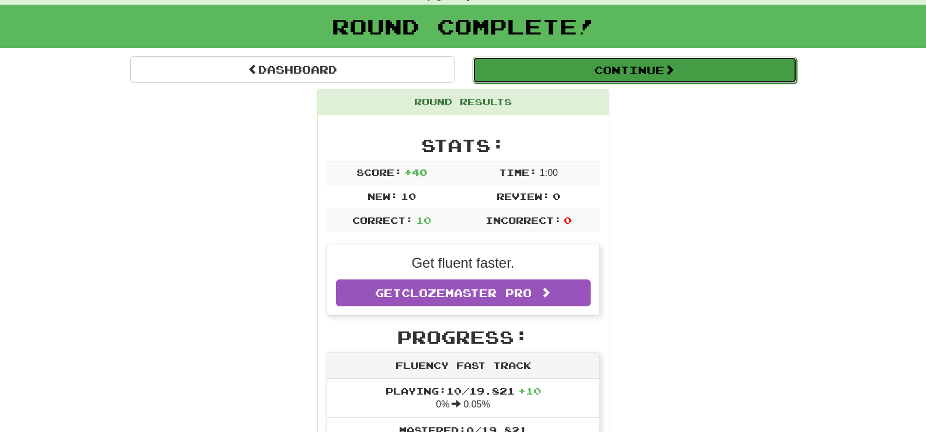
click at [559, 64] on button "Continue" at bounding box center [635, 70] width 324 height 27
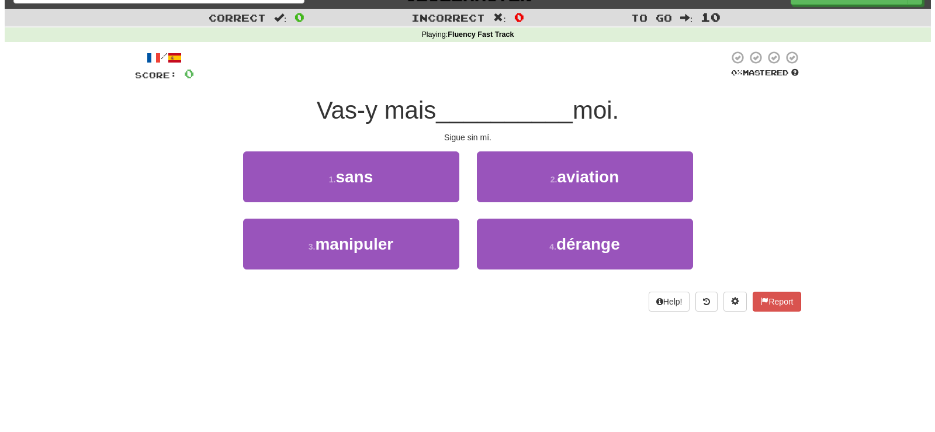
scroll to position [0, 0]
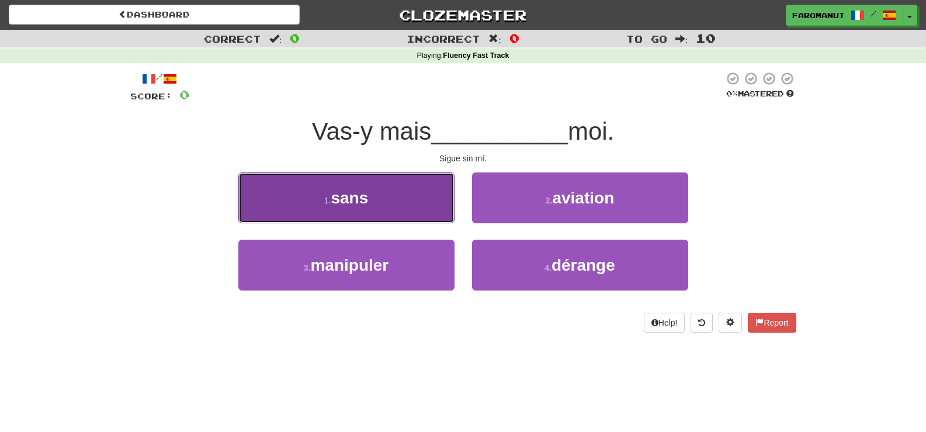
click at [432, 191] on button "1 . sans" at bounding box center [346, 197] width 216 height 51
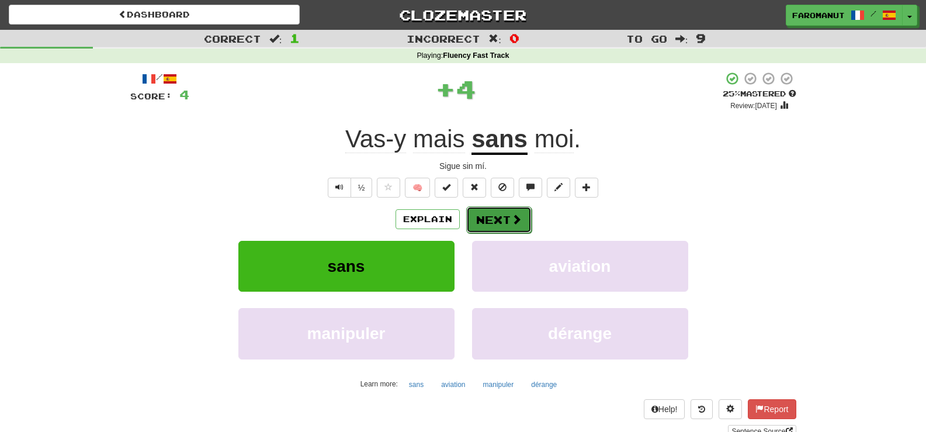
click at [496, 208] on button "Next" at bounding box center [498, 219] width 65 height 27
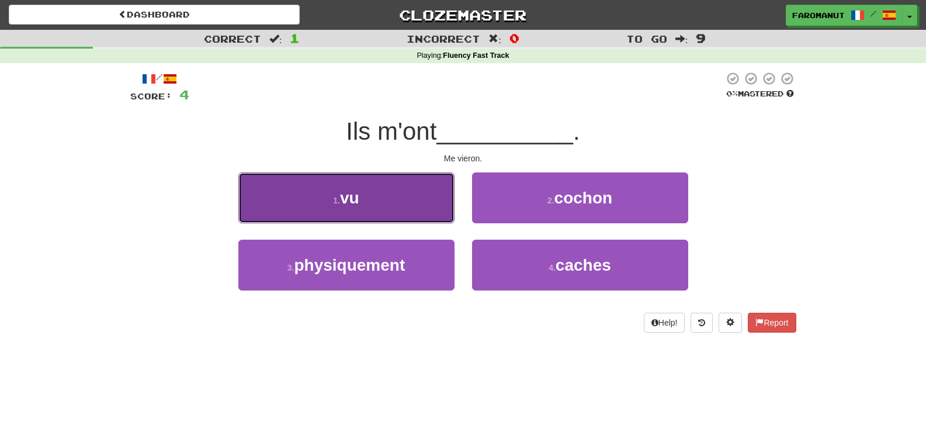
click at [423, 185] on button "1 . vu" at bounding box center [346, 197] width 216 height 51
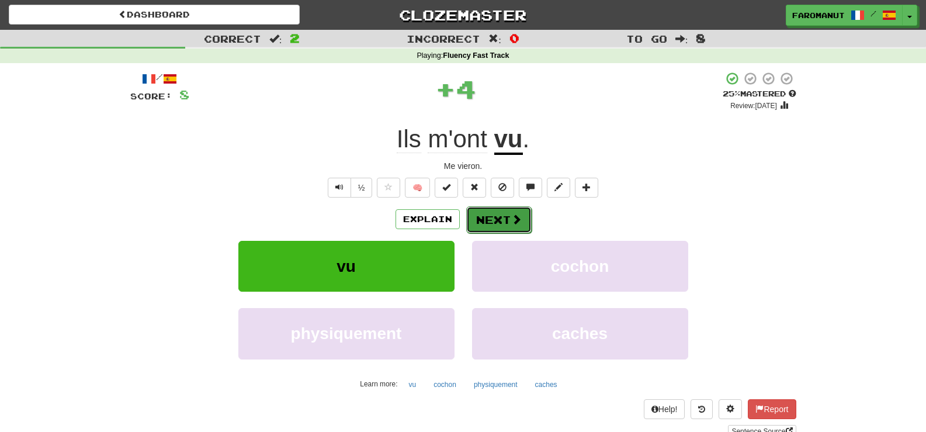
click at [489, 220] on button "Next" at bounding box center [498, 219] width 65 height 27
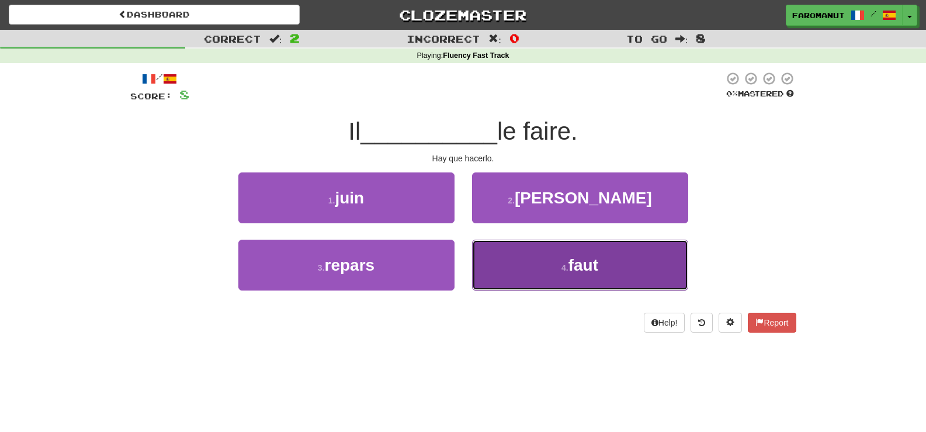
click at [559, 259] on button "4 . faut" at bounding box center [580, 264] width 216 height 51
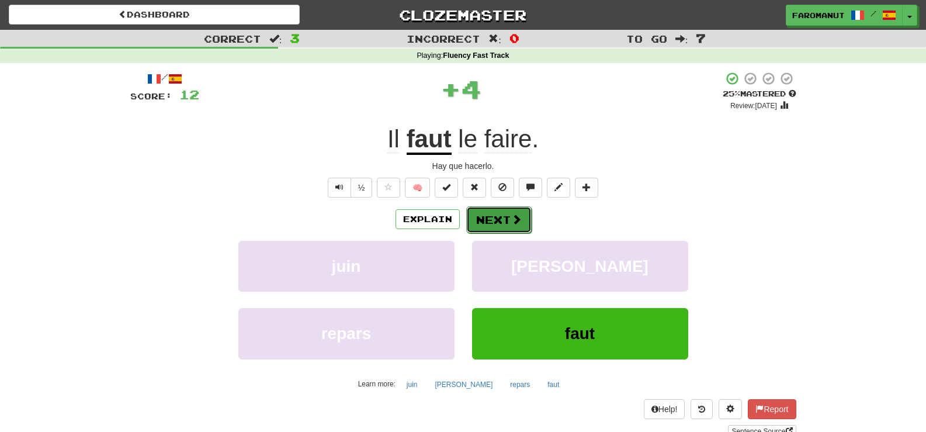
click at [492, 225] on button "Next" at bounding box center [498, 219] width 65 height 27
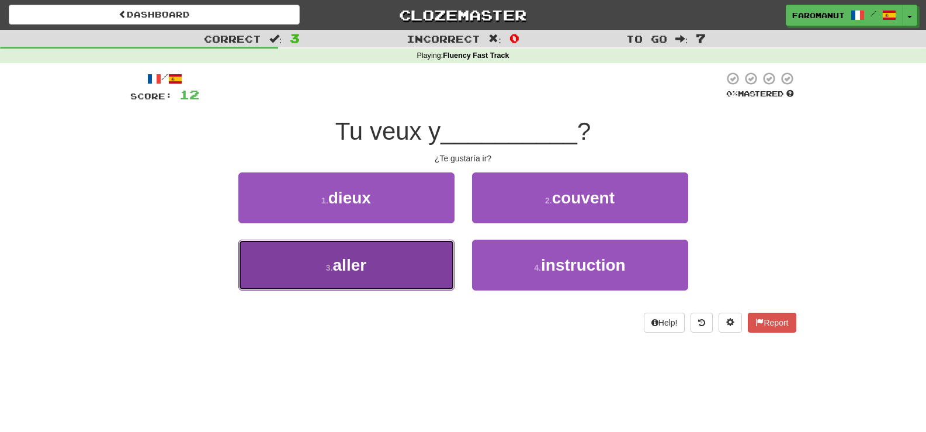
click at [411, 249] on button "3 . aller" at bounding box center [346, 264] width 216 height 51
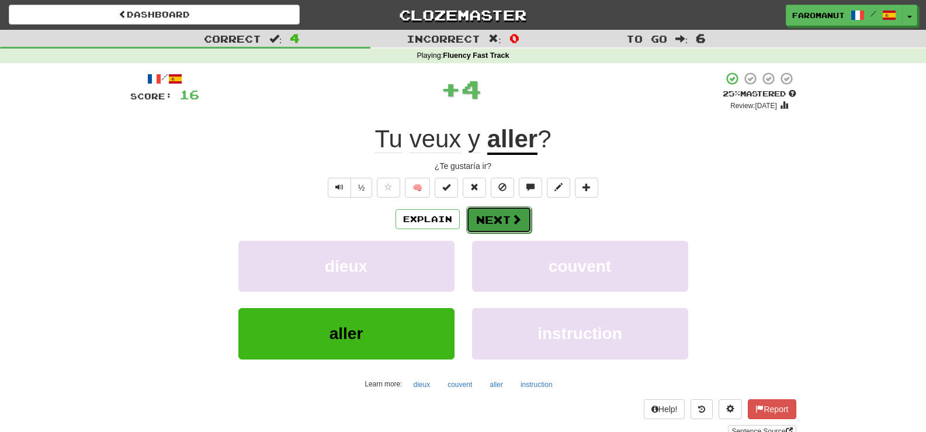
click at [498, 220] on button "Next" at bounding box center [498, 219] width 65 height 27
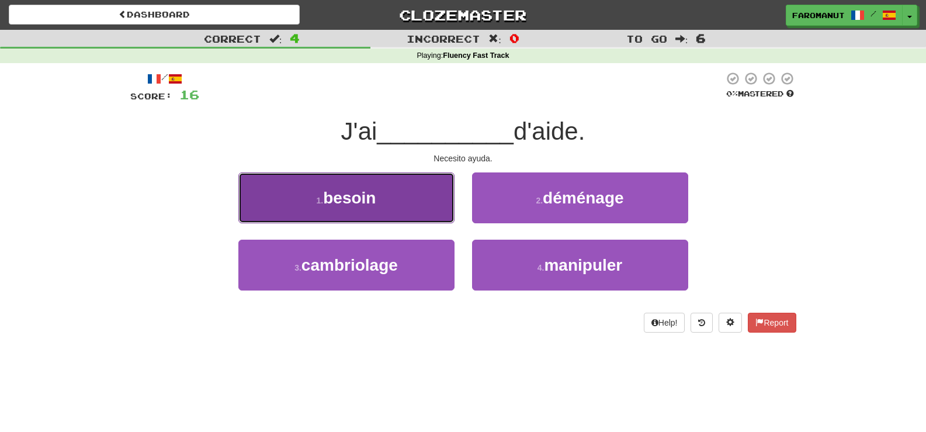
click at [370, 187] on button "1 . besoin" at bounding box center [346, 197] width 216 height 51
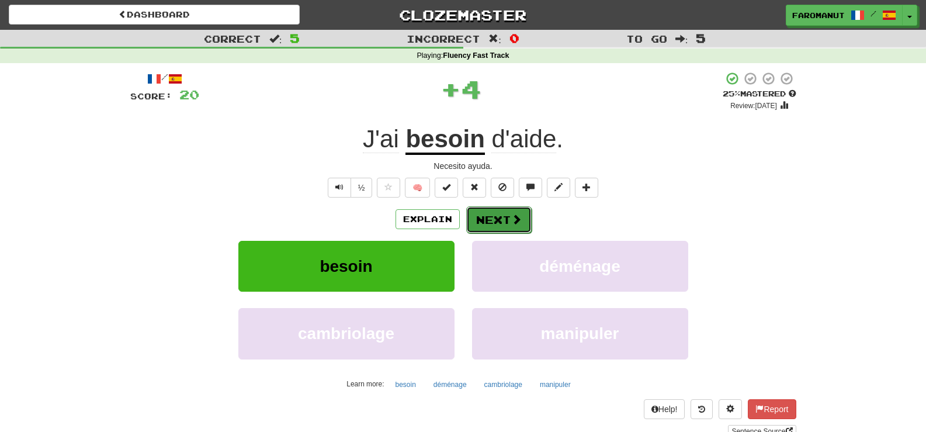
click at [494, 220] on button "Next" at bounding box center [498, 219] width 65 height 27
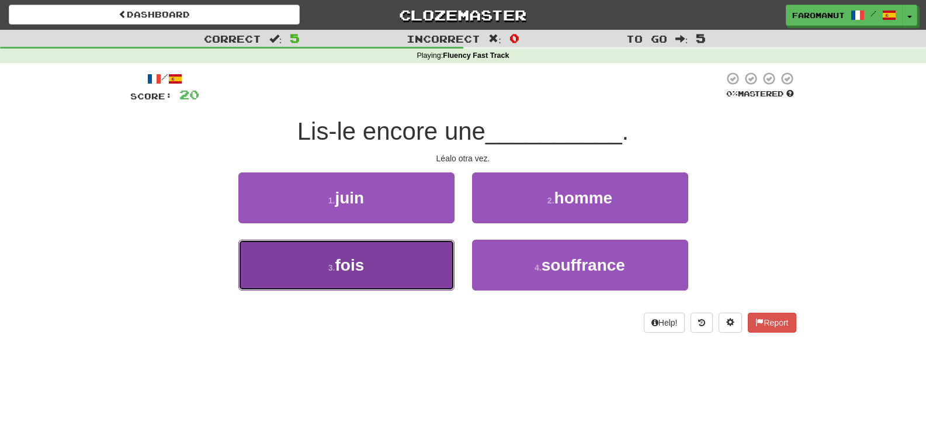
click at [420, 249] on button "3 . fois" at bounding box center [346, 264] width 216 height 51
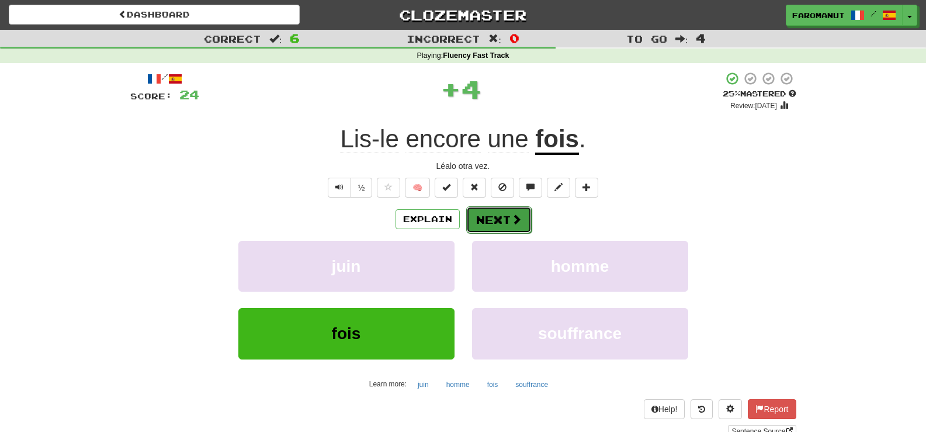
click at [494, 214] on button "Next" at bounding box center [498, 219] width 65 height 27
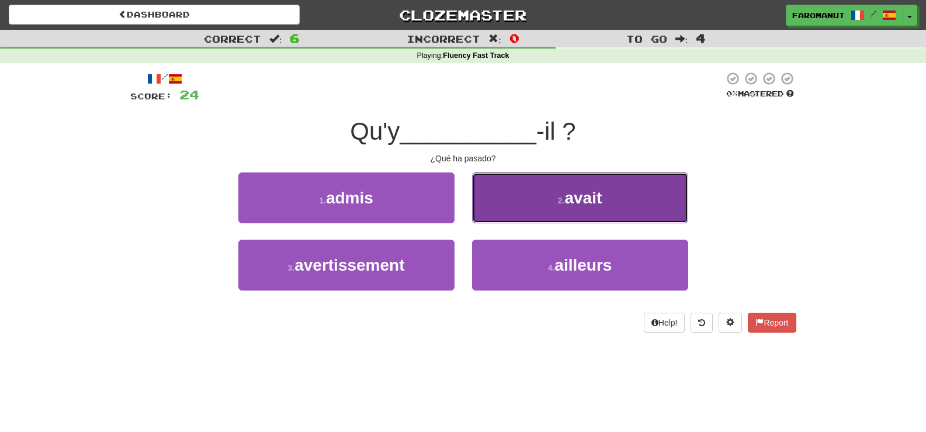
click at [558, 202] on small "2 ." at bounding box center [561, 200] width 7 height 9
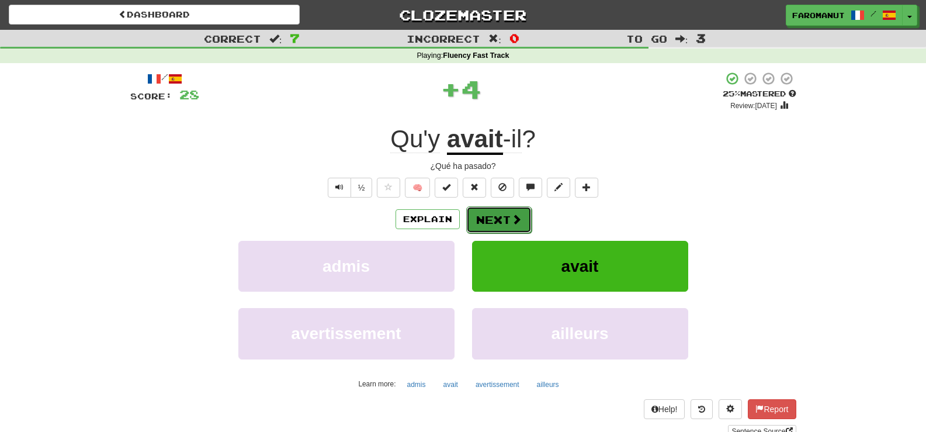
click at [523, 215] on button "Next" at bounding box center [498, 219] width 65 height 27
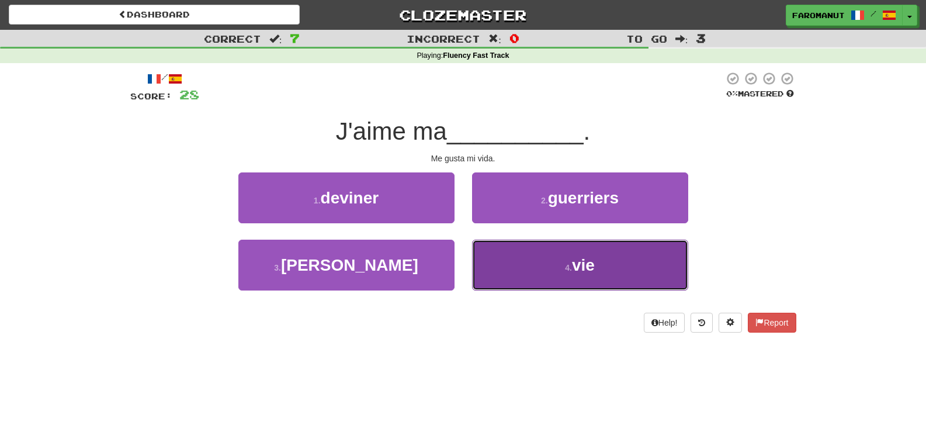
click at [525, 261] on button "4 . vie" at bounding box center [580, 264] width 216 height 51
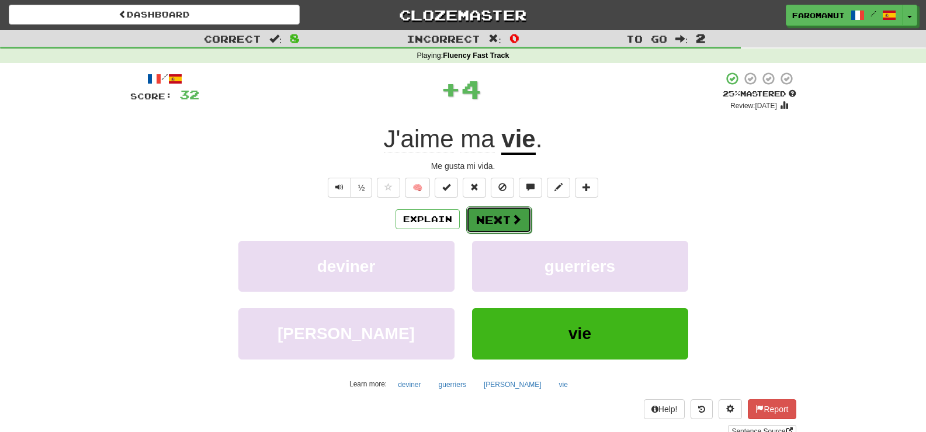
click at [512, 222] on span at bounding box center [516, 219] width 11 height 11
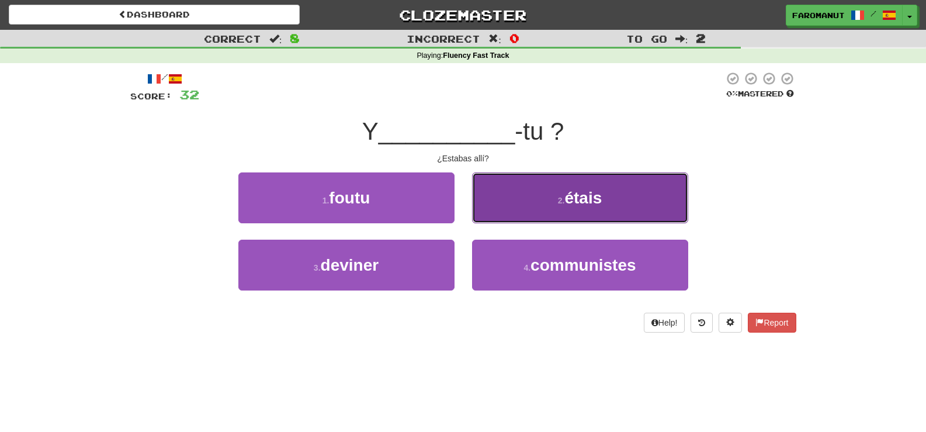
click at [539, 198] on button "2 . étais" at bounding box center [580, 197] width 216 height 51
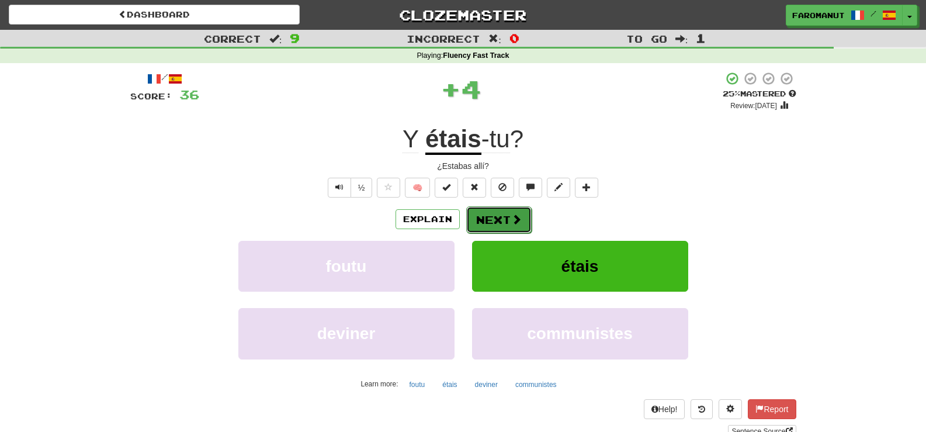
click at [510, 211] on button "Next" at bounding box center [498, 219] width 65 height 27
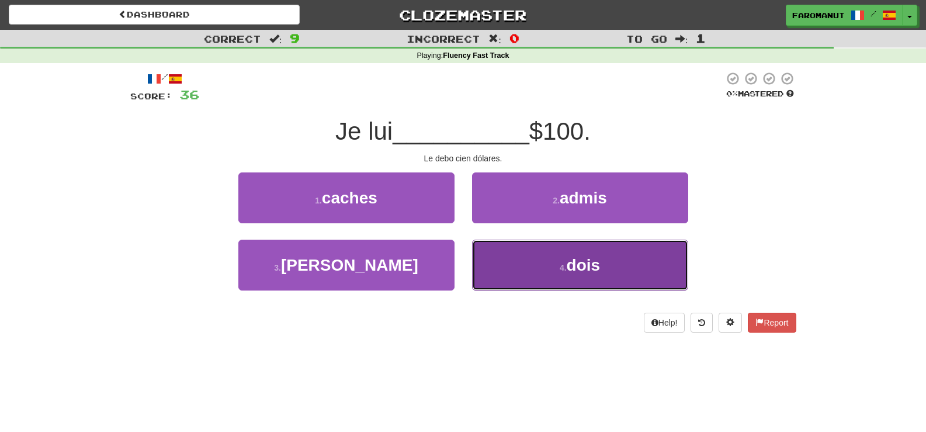
click at [535, 248] on button "4 . dois" at bounding box center [580, 264] width 216 height 51
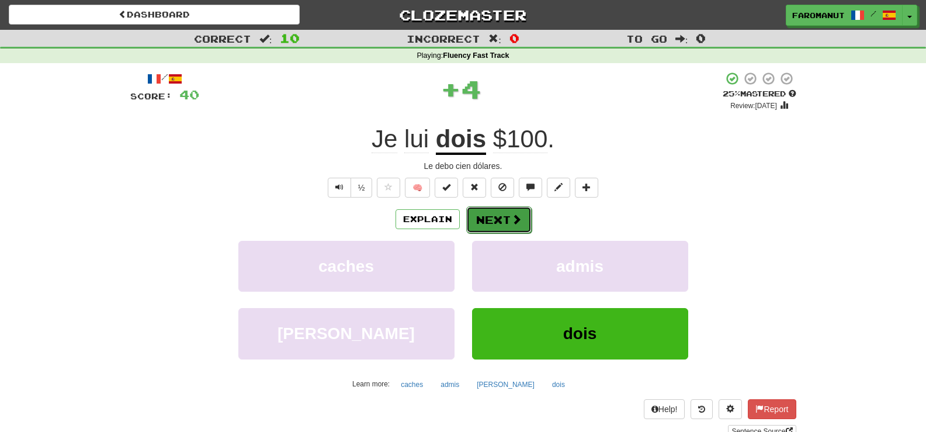
click at [511, 214] on span at bounding box center [516, 219] width 11 height 11
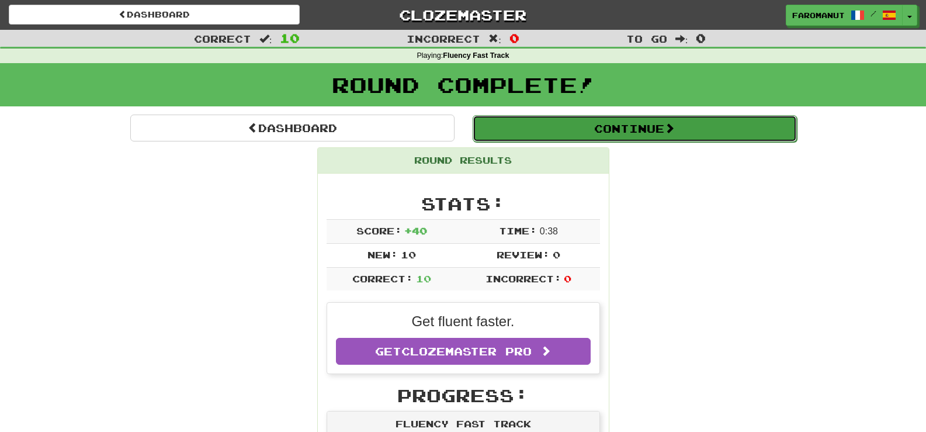
click at [607, 129] on button "Continue" at bounding box center [635, 128] width 324 height 27
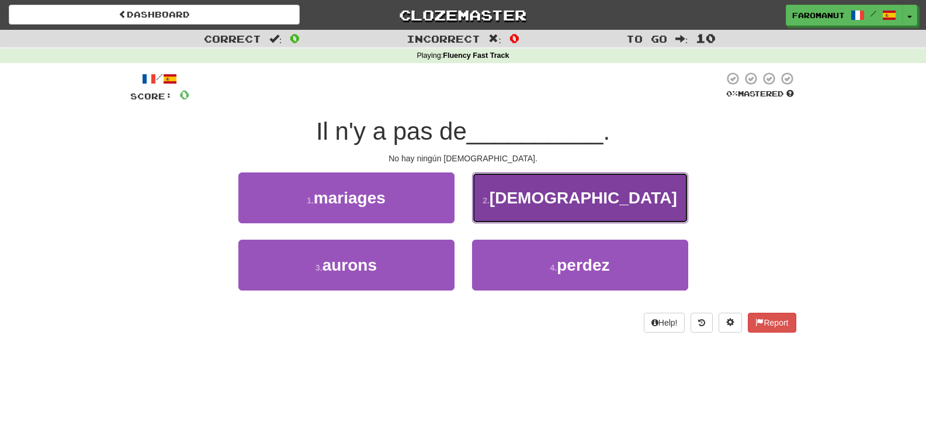
click at [532, 199] on button "2 . dieu" at bounding box center [580, 197] width 216 height 51
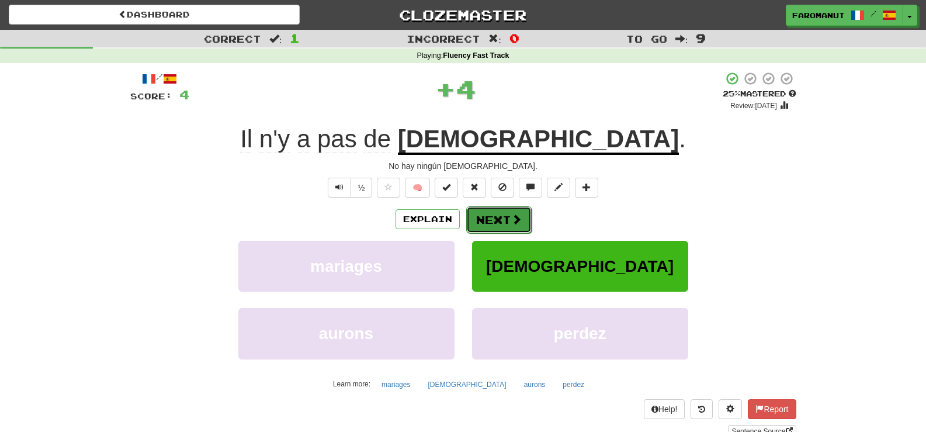
click at [500, 225] on button "Next" at bounding box center [498, 219] width 65 height 27
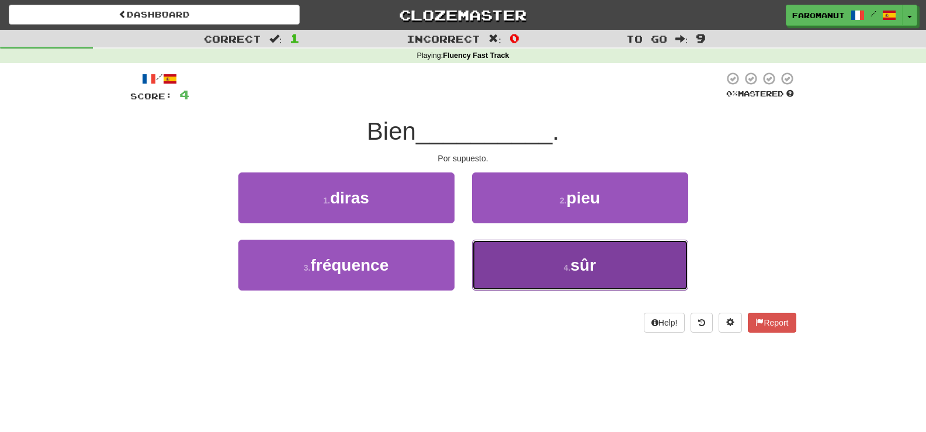
click at [510, 258] on button "4 . sûr" at bounding box center [580, 264] width 216 height 51
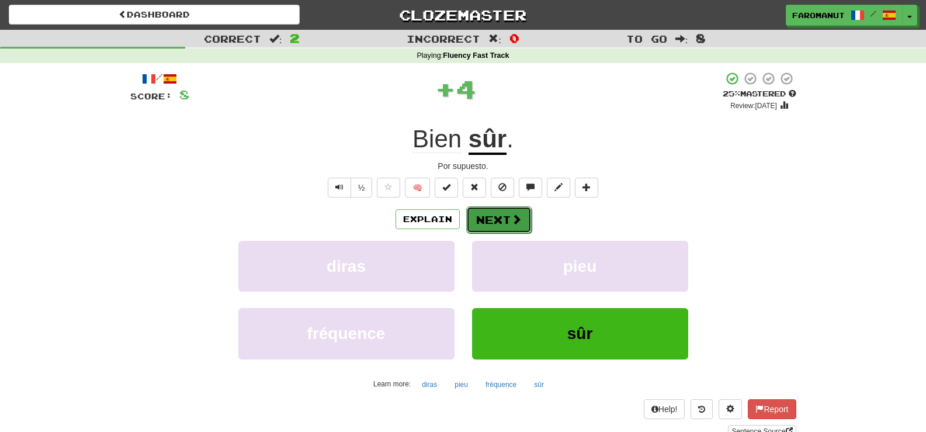
click at [509, 213] on button "Next" at bounding box center [498, 219] width 65 height 27
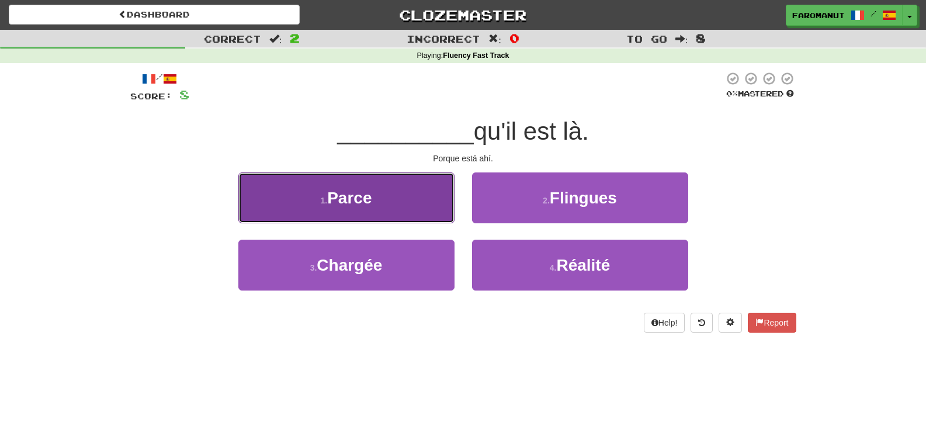
click at [391, 192] on button "1 . Parce" at bounding box center [346, 197] width 216 height 51
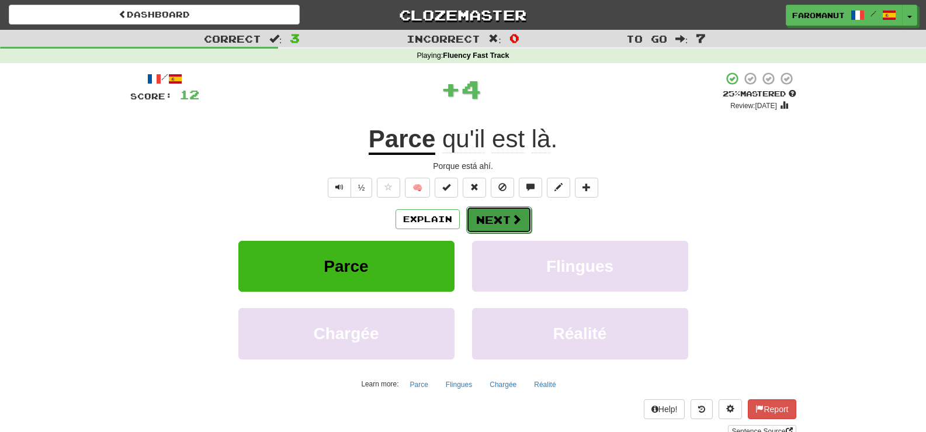
click at [499, 216] on button "Next" at bounding box center [498, 219] width 65 height 27
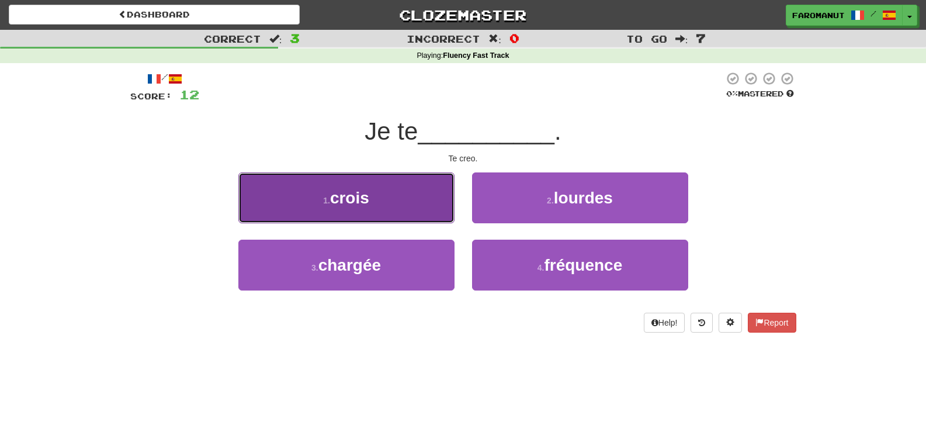
click at [415, 183] on button "1 . crois" at bounding box center [346, 197] width 216 height 51
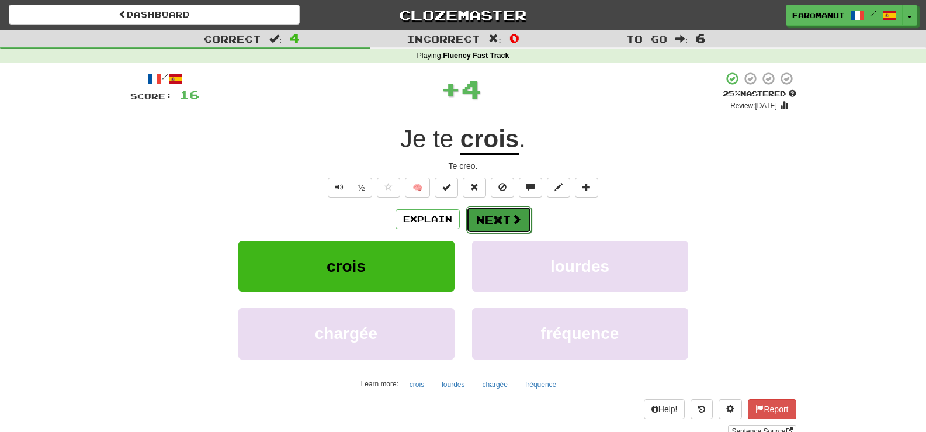
click at [493, 221] on button "Next" at bounding box center [498, 219] width 65 height 27
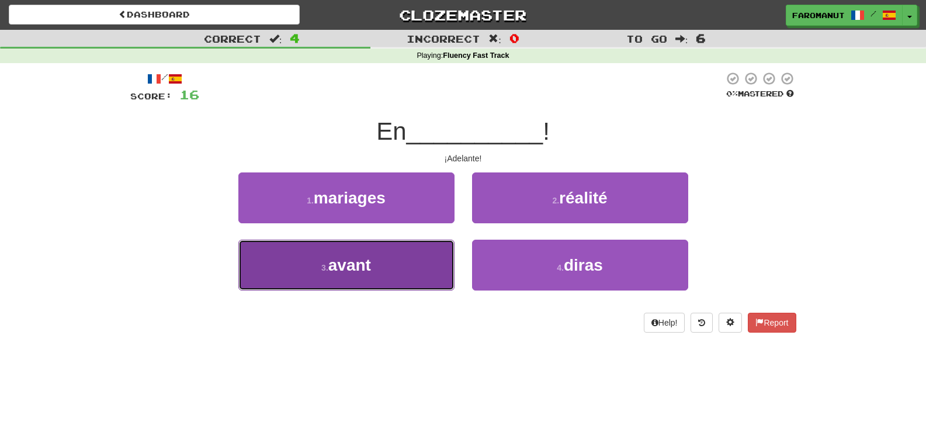
click at [390, 257] on button "3 . avant" at bounding box center [346, 264] width 216 height 51
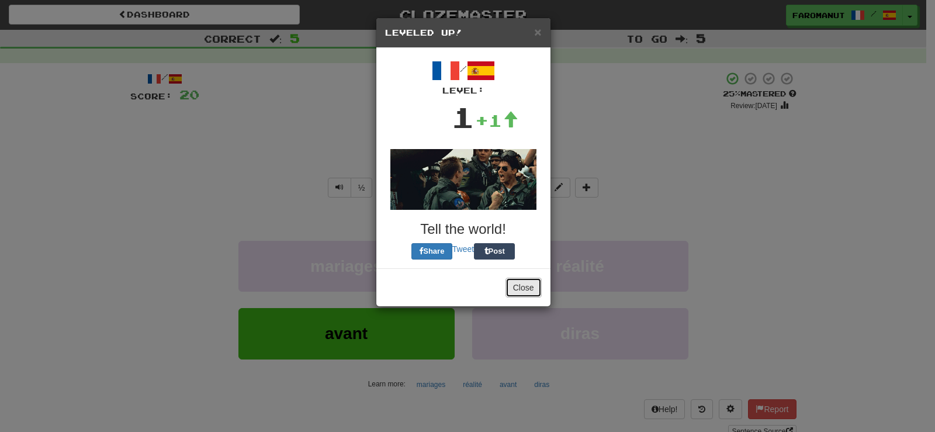
click at [518, 286] on button "Close" at bounding box center [523, 287] width 36 height 20
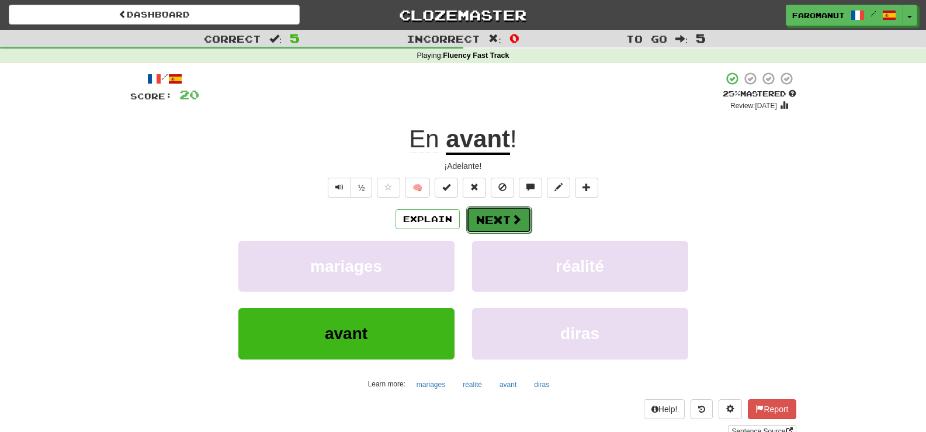
click at [488, 223] on button "Next" at bounding box center [498, 219] width 65 height 27
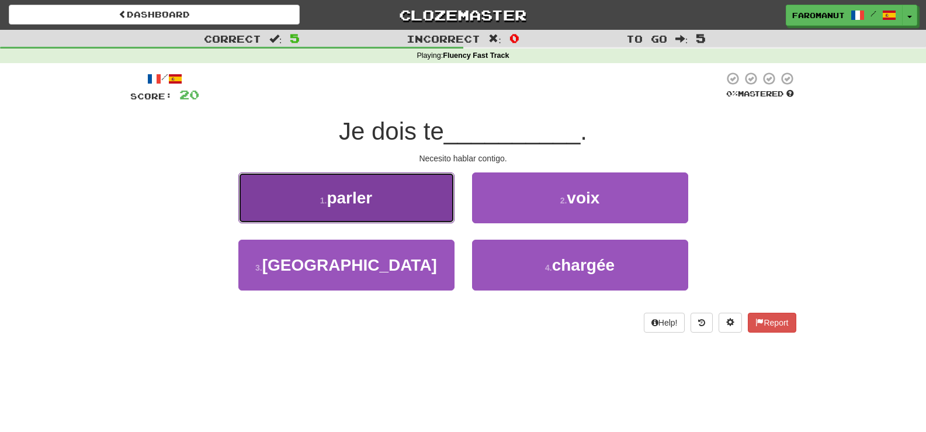
click at [408, 191] on button "1 . parler" at bounding box center [346, 197] width 216 height 51
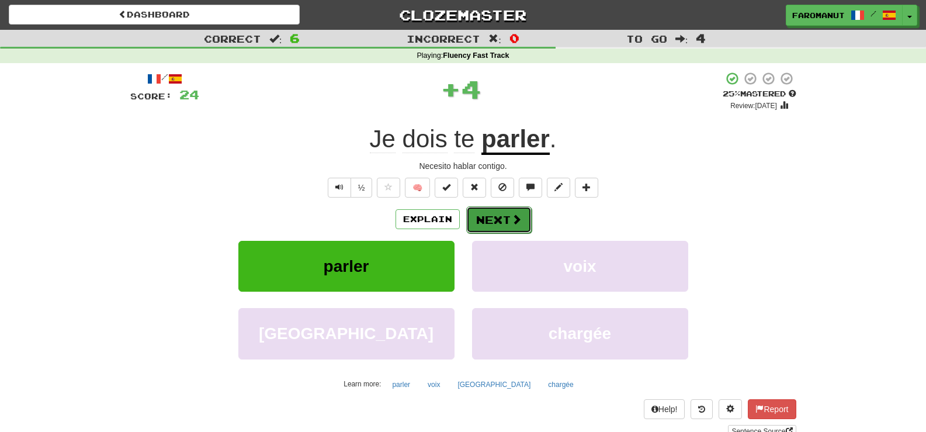
click at [488, 211] on button "Next" at bounding box center [498, 219] width 65 height 27
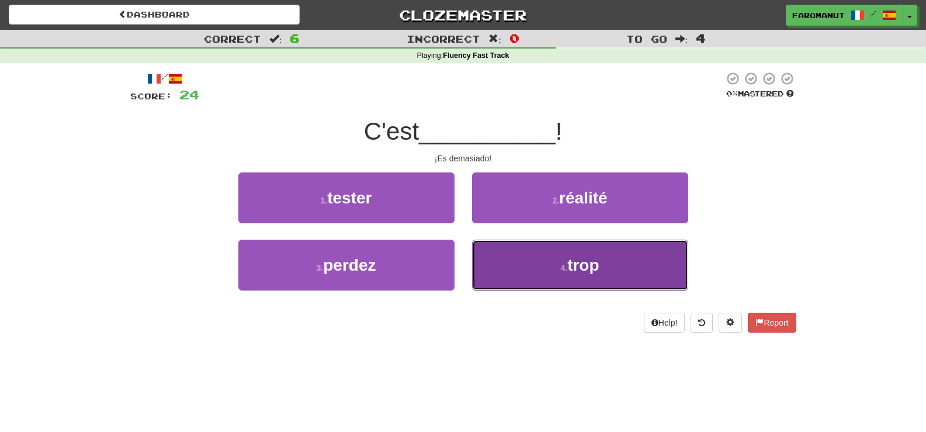
click at [539, 248] on button "4 . trop" at bounding box center [580, 264] width 216 height 51
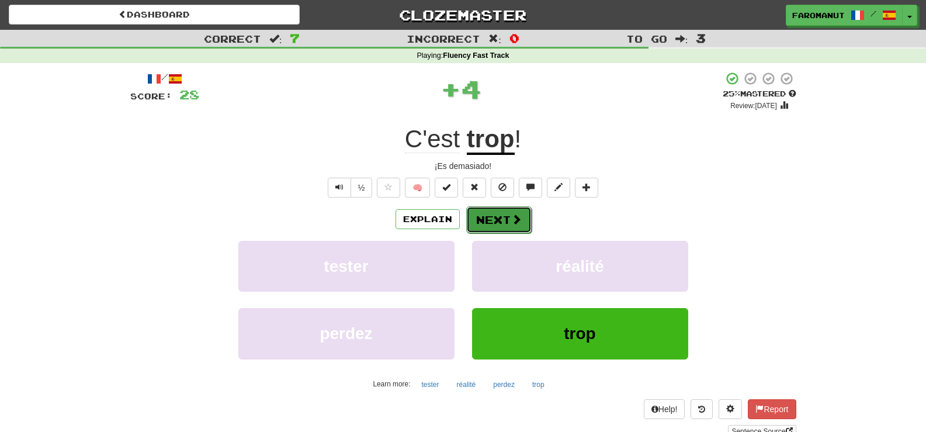
click at [516, 220] on span at bounding box center [516, 219] width 11 height 11
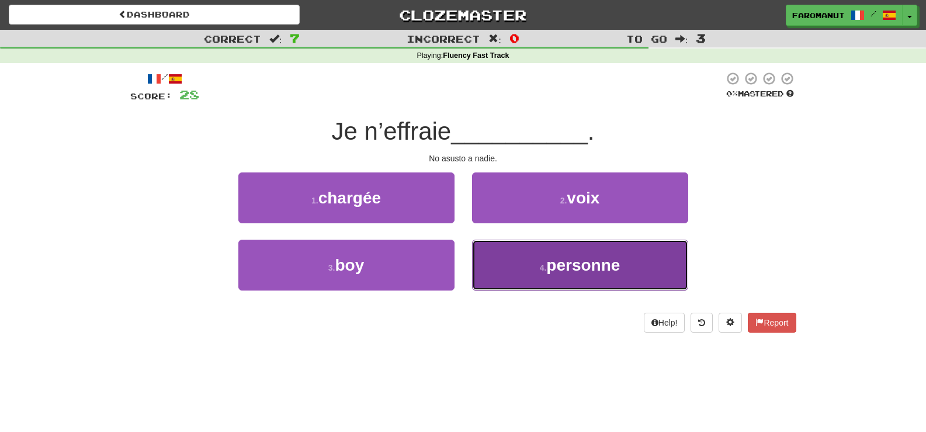
click at [545, 263] on small "4 ." at bounding box center [543, 267] width 7 height 9
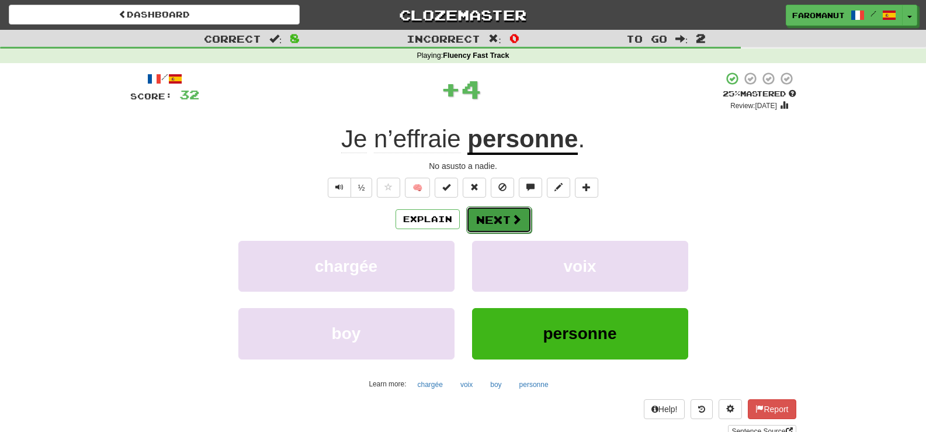
click at [499, 220] on button "Next" at bounding box center [498, 219] width 65 height 27
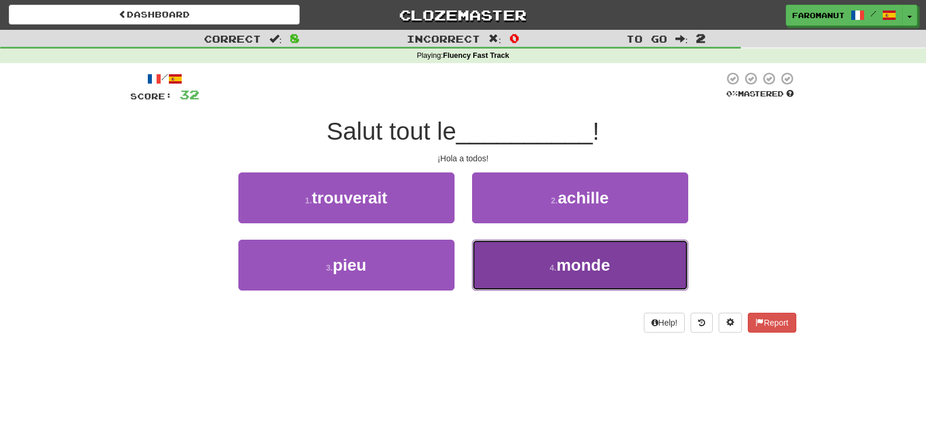
click at [563, 261] on span "monde" at bounding box center [583, 265] width 54 height 18
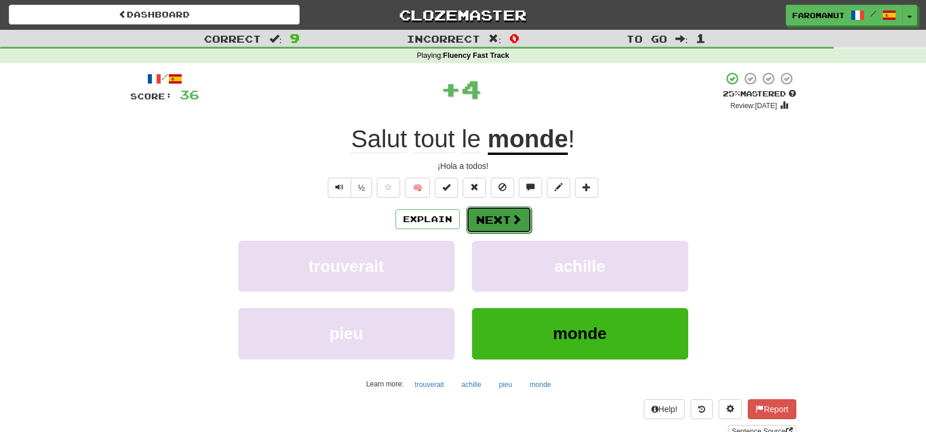
click at [496, 214] on button "Next" at bounding box center [498, 219] width 65 height 27
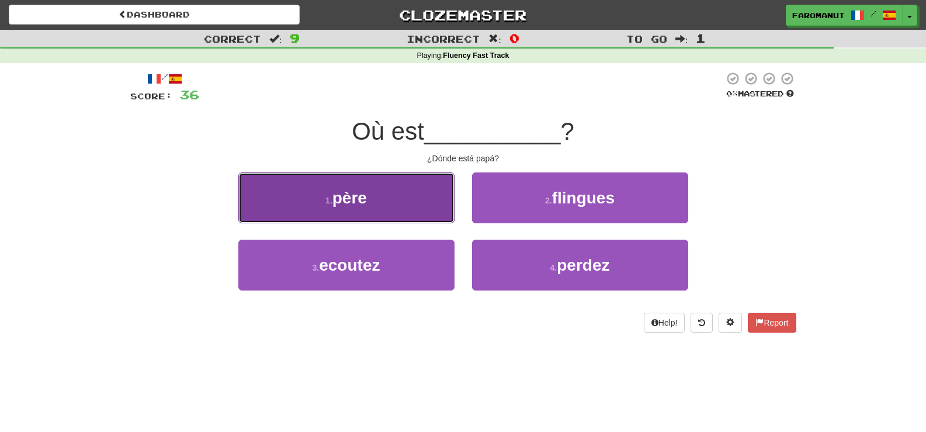
click at [412, 201] on button "1 . père" at bounding box center [346, 197] width 216 height 51
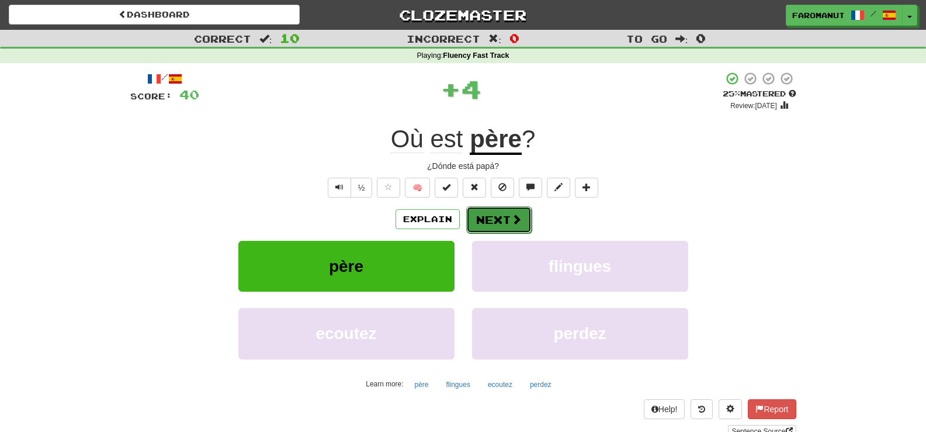
click at [502, 227] on button "Next" at bounding box center [498, 219] width 65 height 27
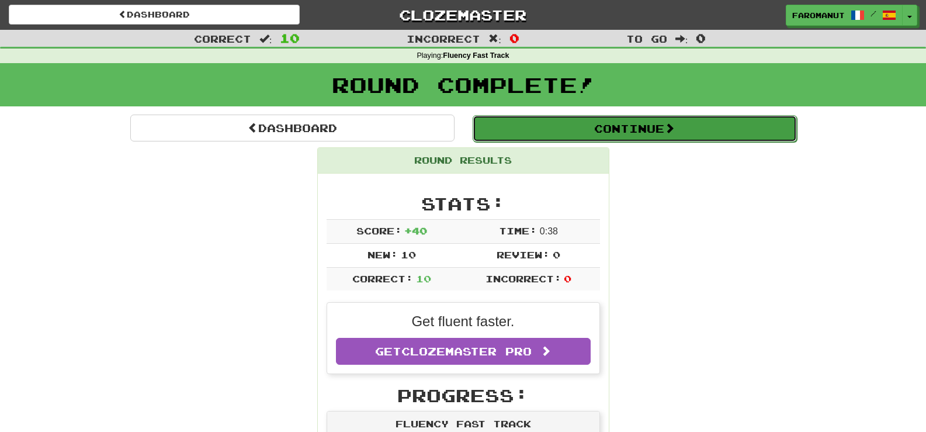
click at [522, 126] on button "Continue" at bounding box center [635, 128] width 324 height 27
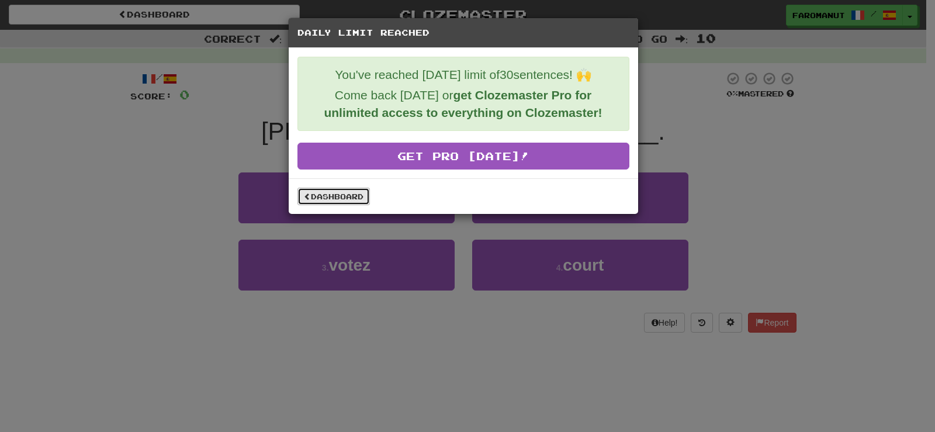
click at [335, 192] on link "Dashboard" at bounding box center [333, 197] width 72 height 18
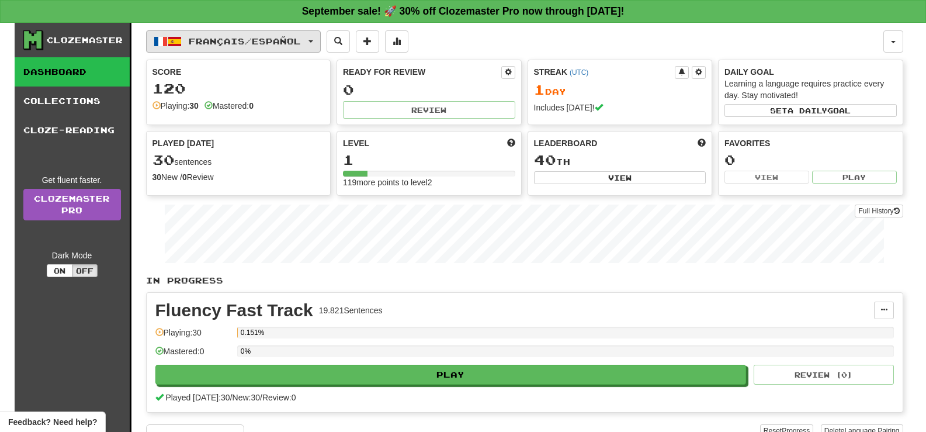
drag, startPoint x: 302, startPoint y: 36, endPoint x: 276, endPoint y: 60, distance: 34.7
click at [301, 36] on span "Français / Español" at bounding box center [245, 41] width 112 height 10
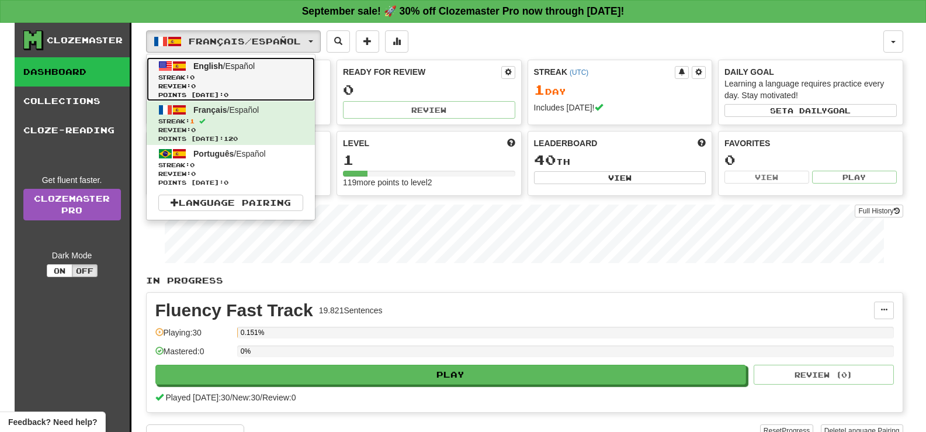
click at [225, 89] on span "Review: 0" at bounding box center [230, 86] width 145 height 9
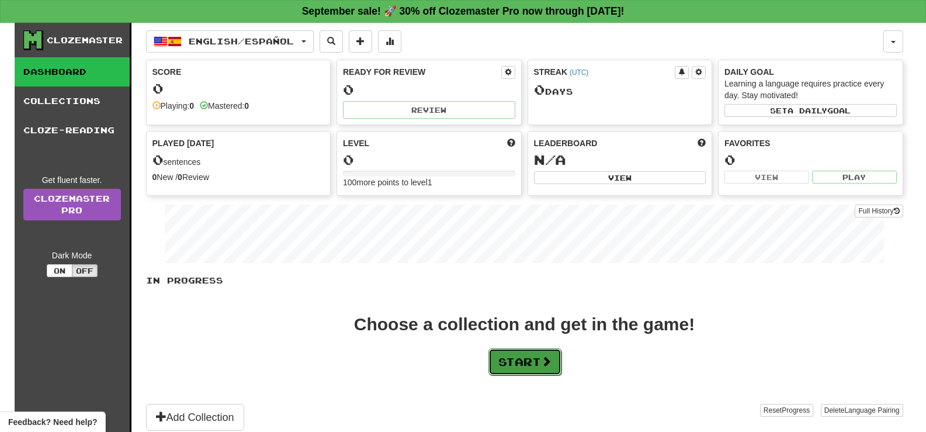
click at [530, 366] on button "Start" at bounding box center [524, 361] width 73 height 27
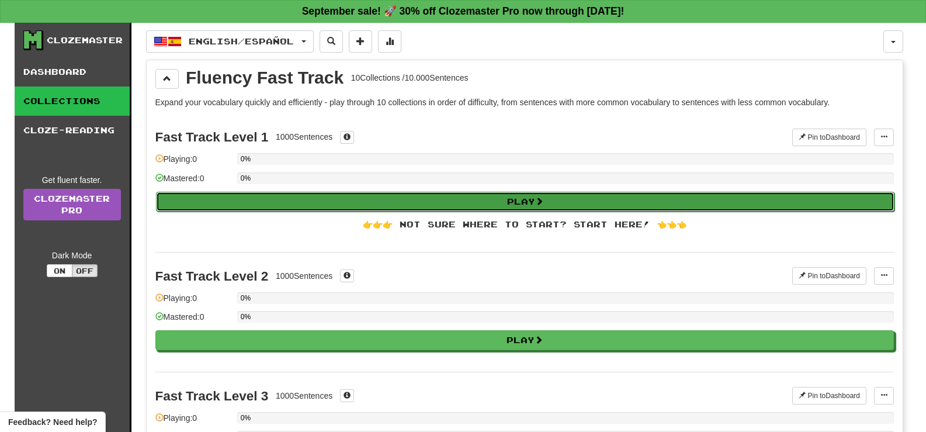
click at [270, 197] on button "Play" at bounding box center [525, 202] width 738 height 20
select select "**"
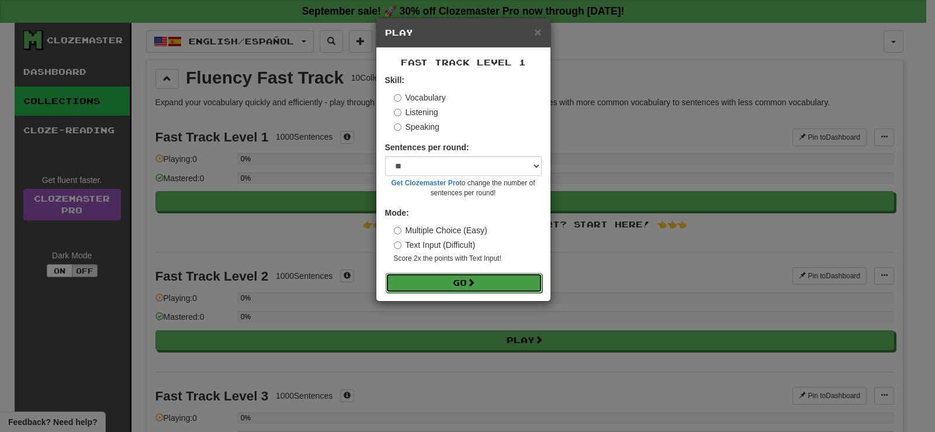
click at [432, 286] on button "Go" at bounding box center [464, 283] width 157 height 20
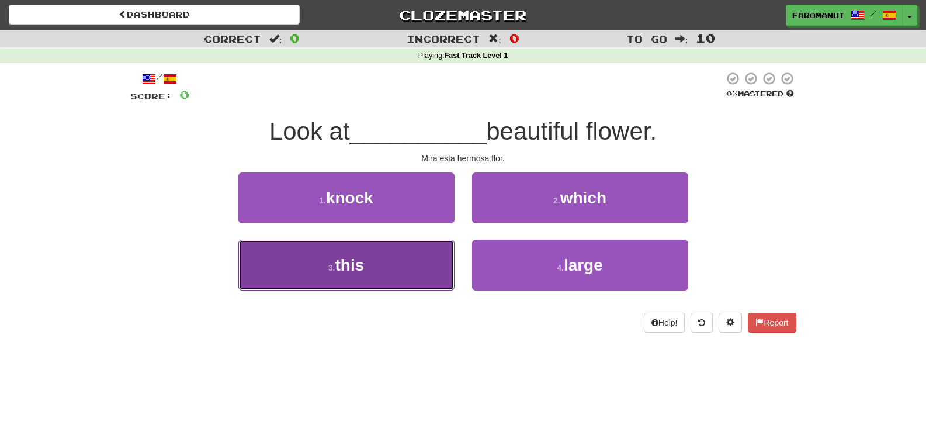
click at [394, 260] on button "3 . this" at bounding box center [346, 264] width 216 height 51
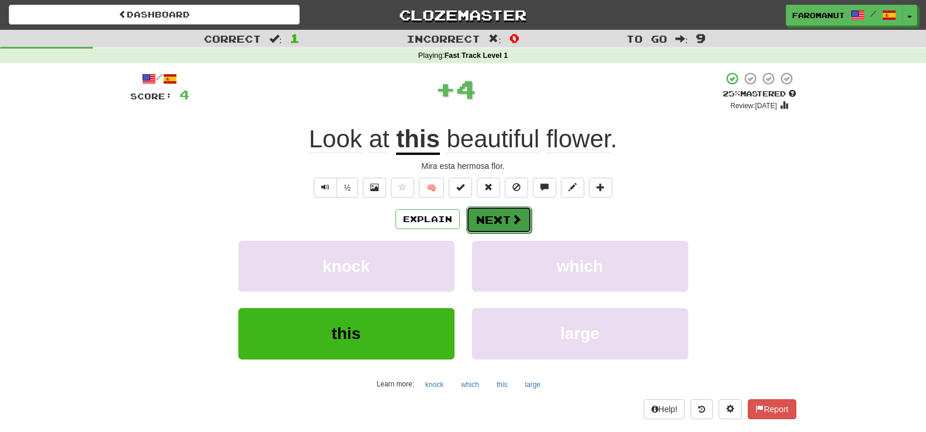
click at [497, 217] on button "Next" at bounding box center [498, 219] width 65 height 27
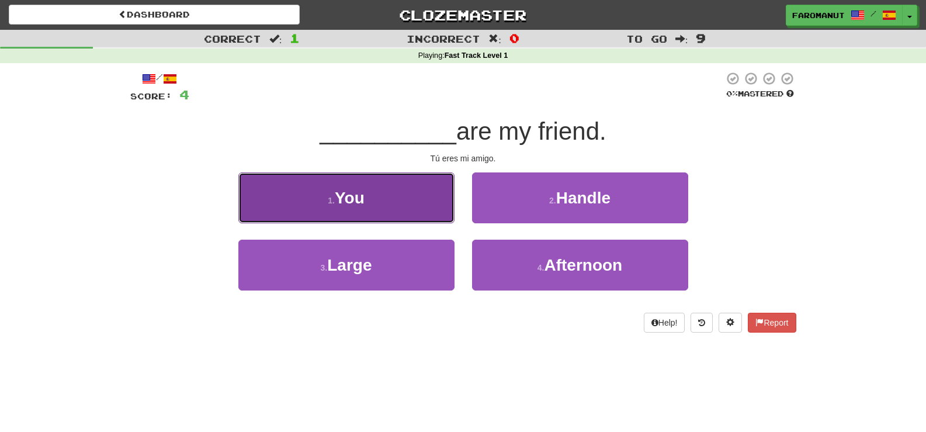
click at [387, 192] on button "1 . You" at bounding box center [346, 197] width 216 height 51
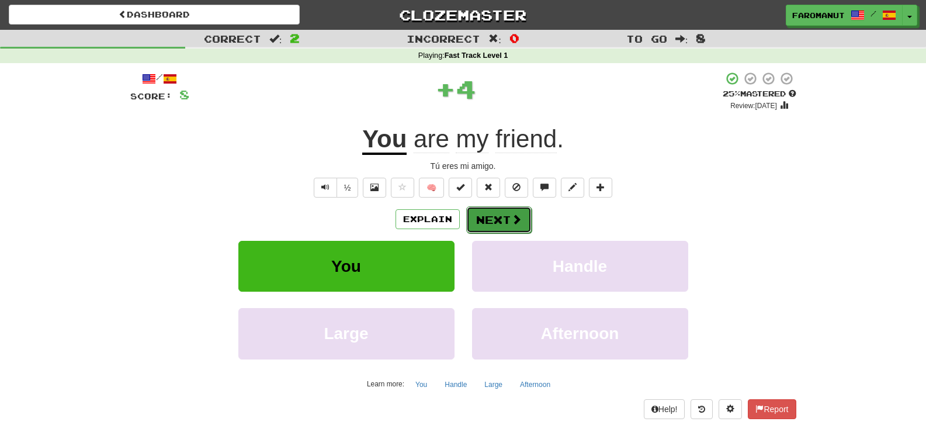
click at [496, 211] on button "Next" at bounding box center [498, 219] width 65 height 27
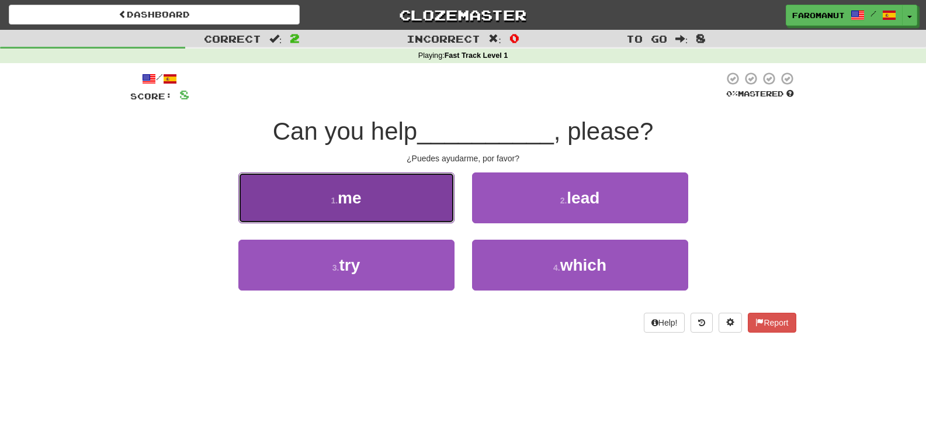
click at [406, 187] on button "1 . me" at bounding box center [346, 197] width 216 height 51
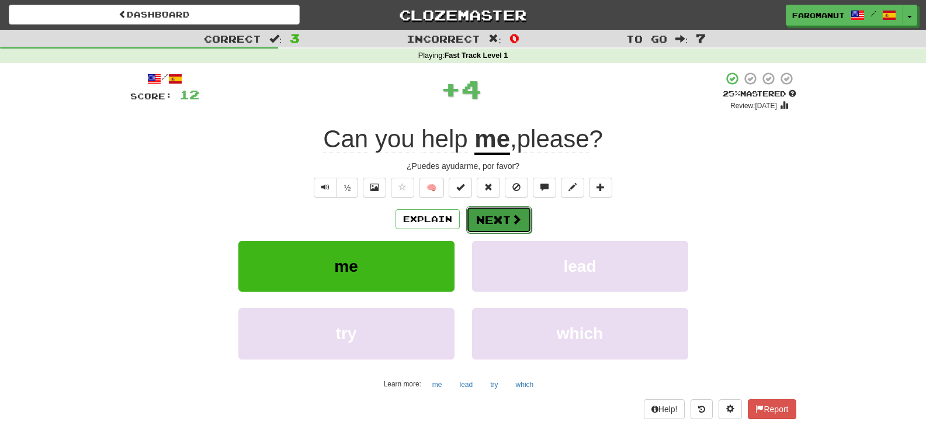
click at [509, 217] on button "Next" at bounding box center [498, 219] width 65 height 27
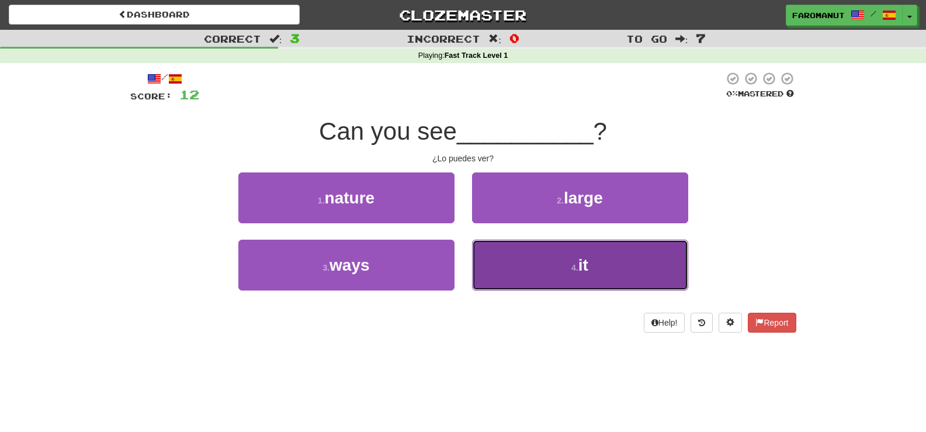
click at [520, 249] on button "4 . it" at bounding box center [580, 264] width 216 height 51
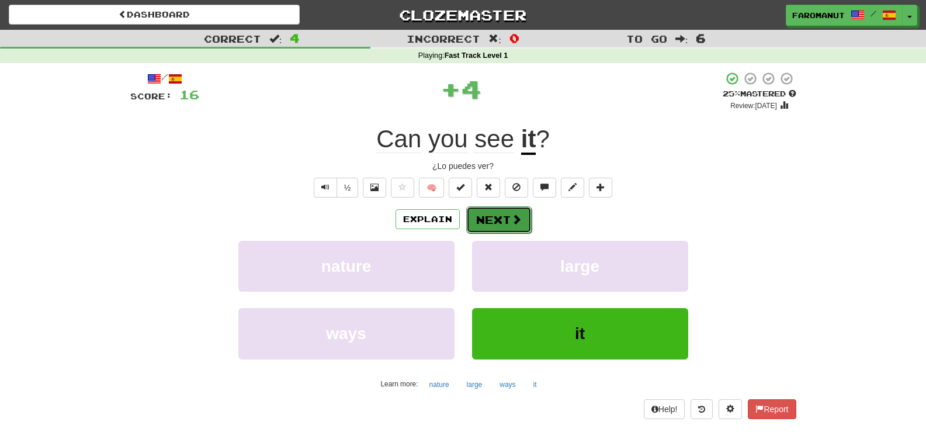
click at [515, 221] on span at bounding box center [516, 219] width 11 height 11
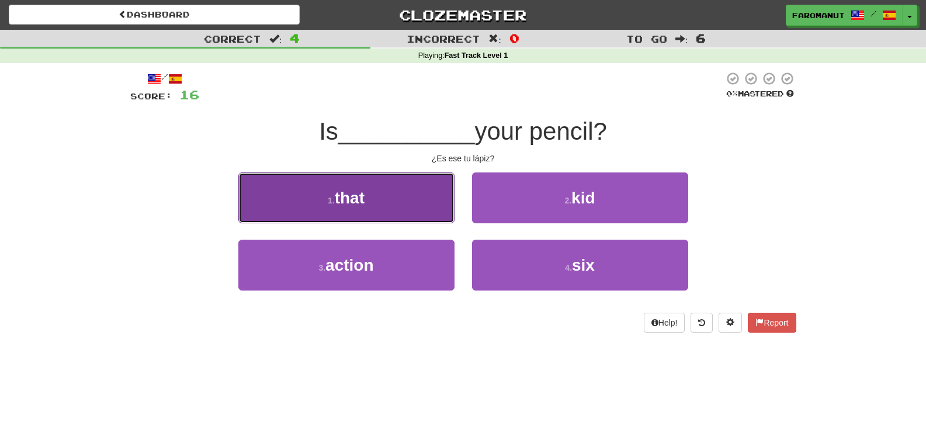
click at [358, 186] on button "1 . that" at bounding box center [346, 197] width 216 height 51
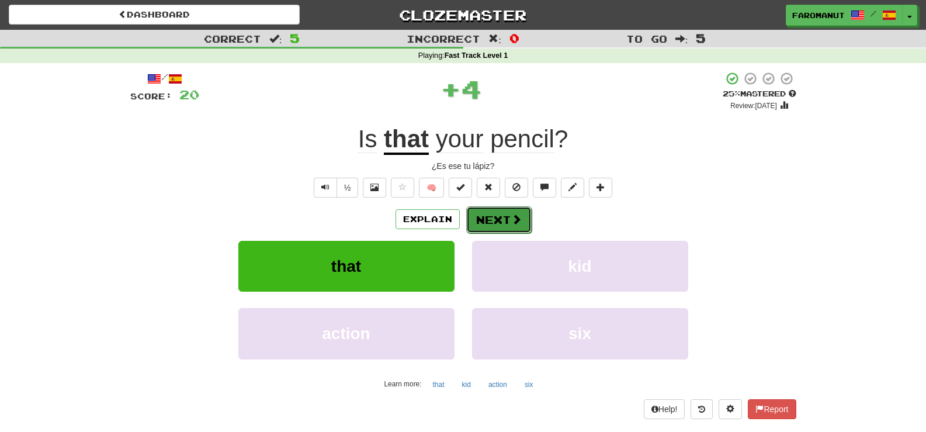
click at [500, 229] on button "Next" at bounding box center [498, 219] width 65 height 27
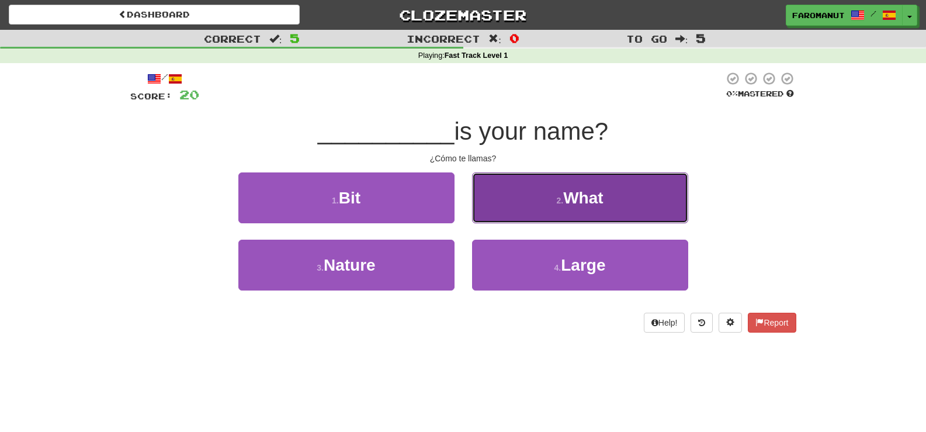
click at [547, 213] on button "2 . What" at bounding box center [580, 197] width 216 height 51
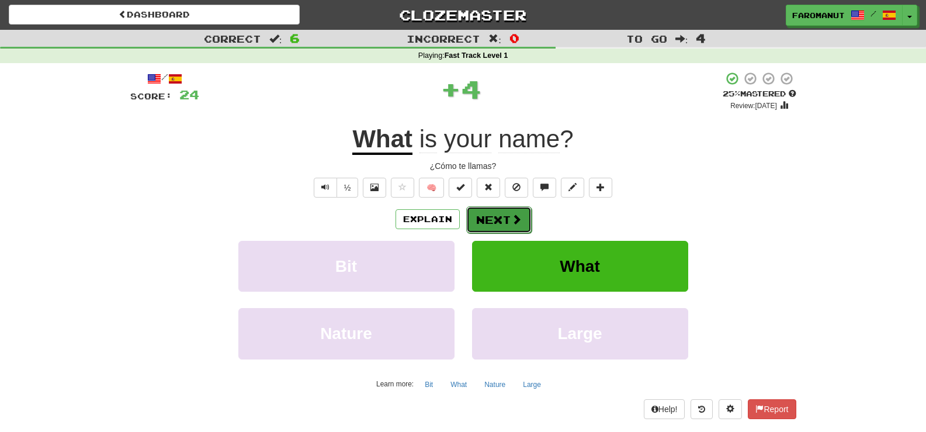
click at [494, 228] on button "Next" at bounding box center [498, 219] width 65 height 27
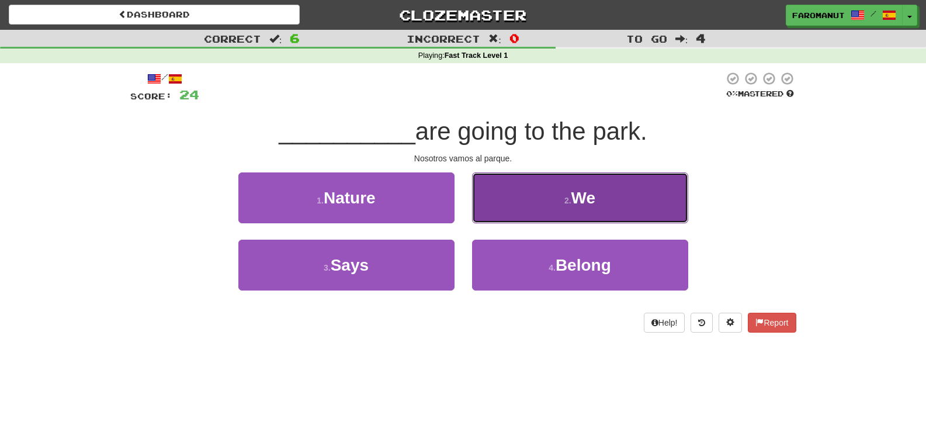
click at [554, 192] on button "2 . We" at bounding box center [580, 197] width 216 height 51
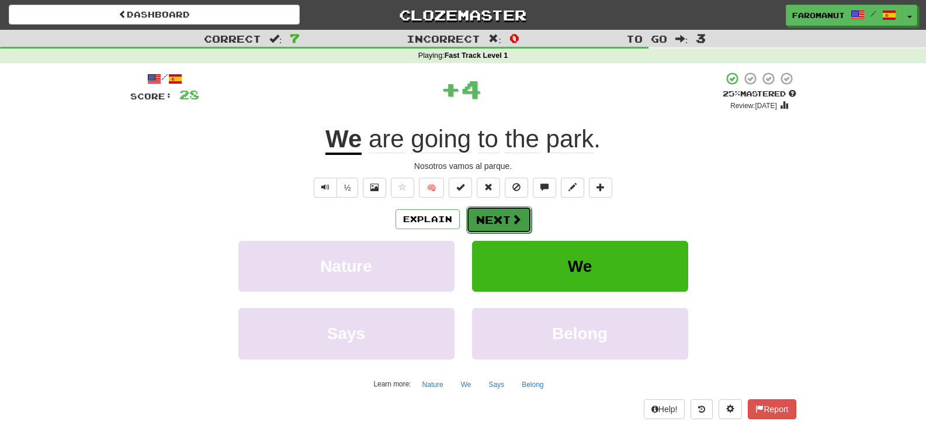
click at [501, 216] on button "Next" at bounding box center [498, 219] width 65 height 27
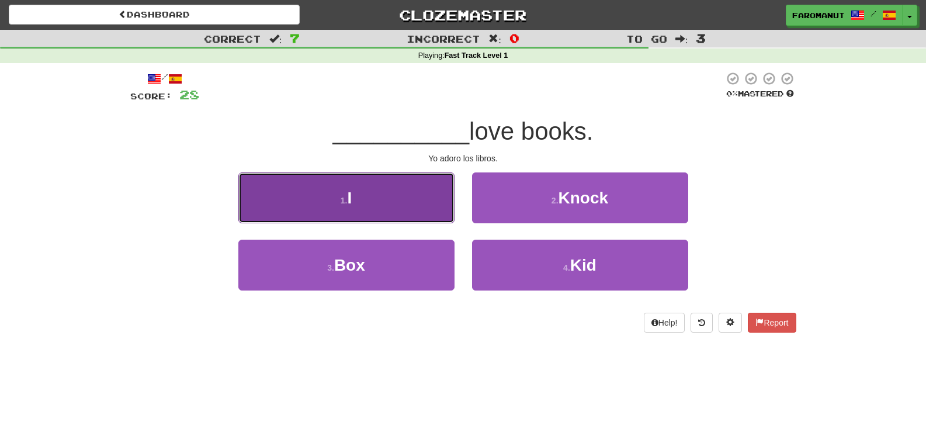
click at [433, 197] on button "1 . I" at bounding box center [346, 197] width 216 height 51
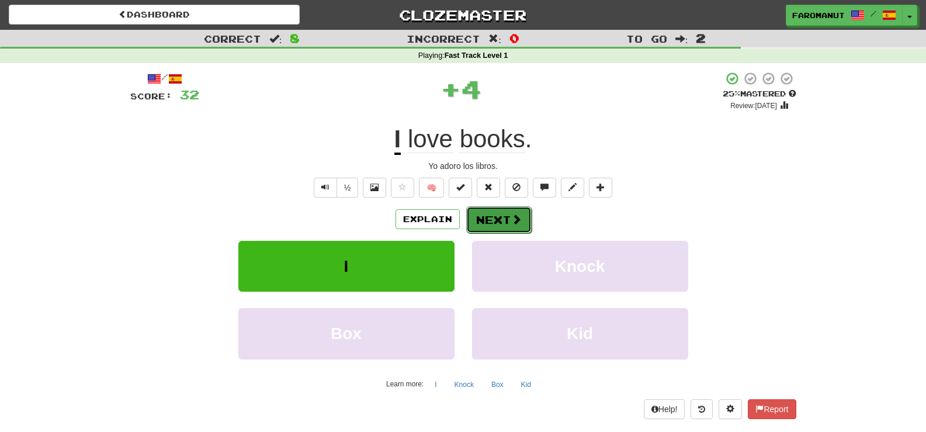
click at [500, 218] on button "Next" at bounding box center [498, 219] width 65 height 27
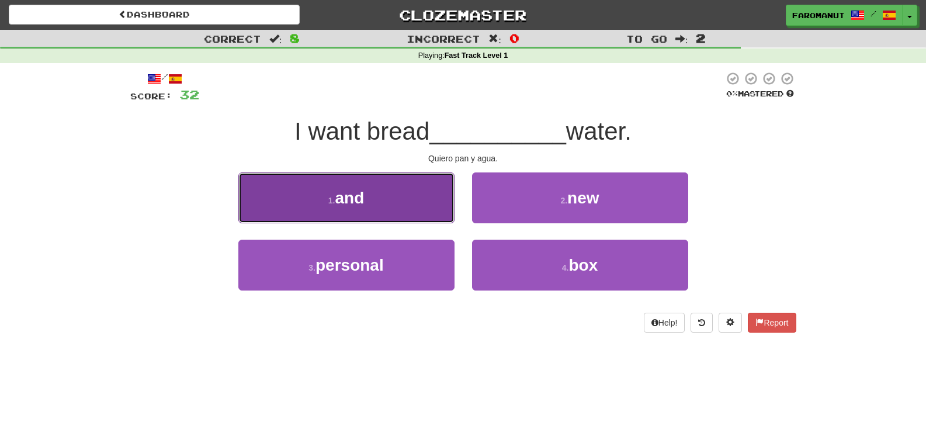
click at [428, 195] on button "1 . and" at bounding box center [346, 197] width 216 height 51
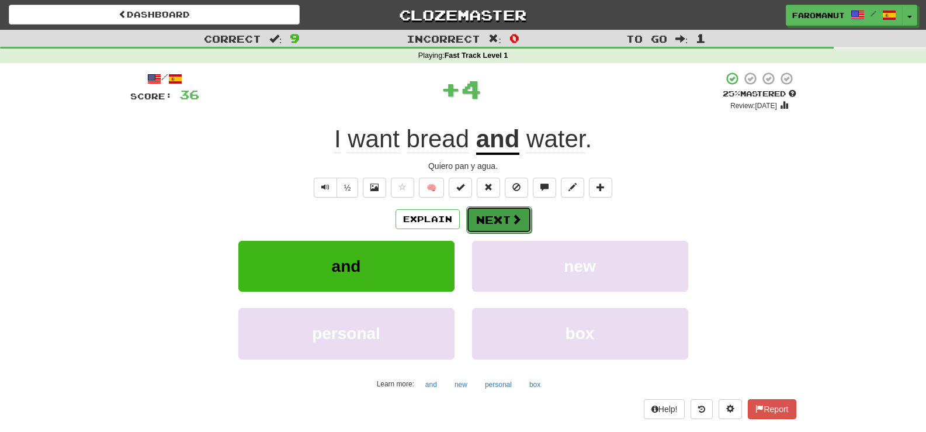
click at [500, 215] on button "Next" at bounding box center [498, 219] width 65 height 27
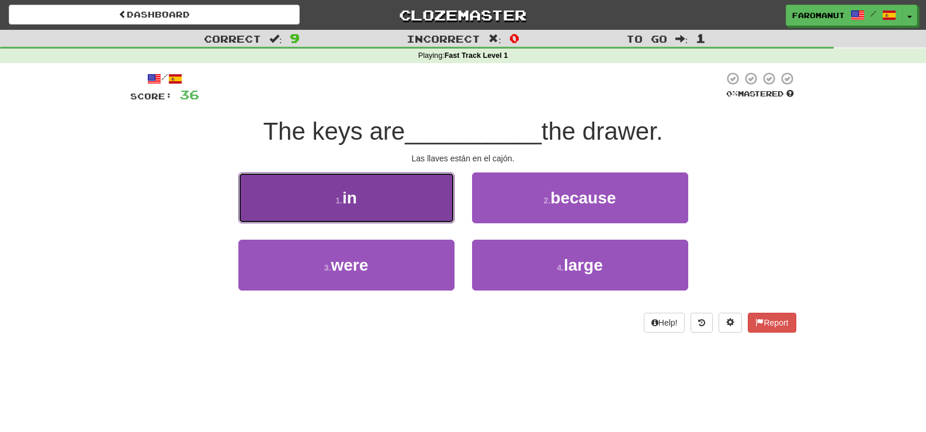
click at [409, 189] on button "1 . in" at bounding box center [346, 197] width 216 height 51
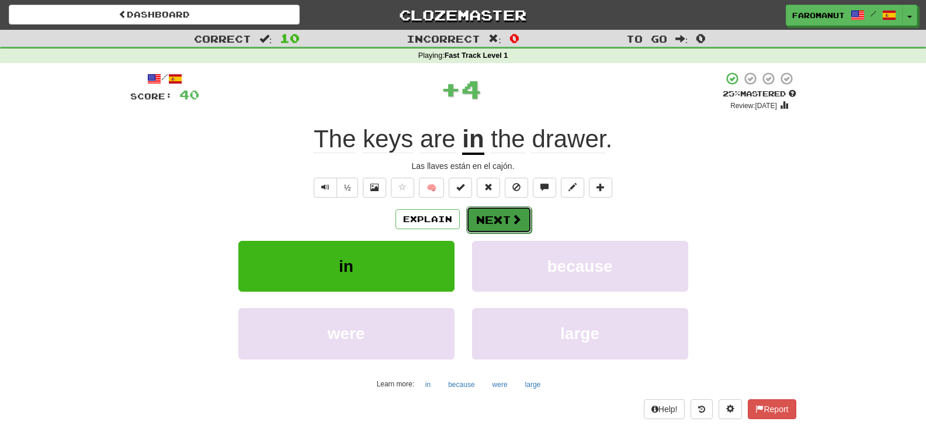
click at [495, 216] on button "Next" at bounding box center [498, 219] width 65 height 27
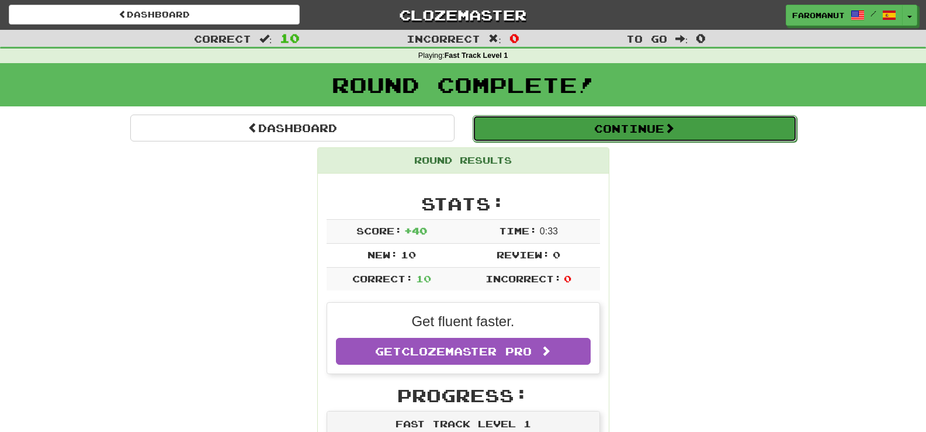
click at [571, 138] on button "Continue" at bounding box center [635, 128] width 324 height 27
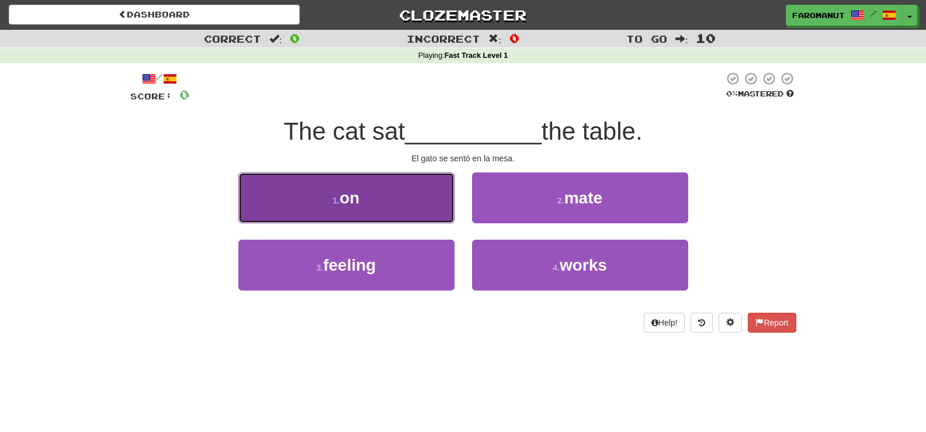
click at [341, 189] on span "on" at bounding box center [349, 198] width 20 height 18
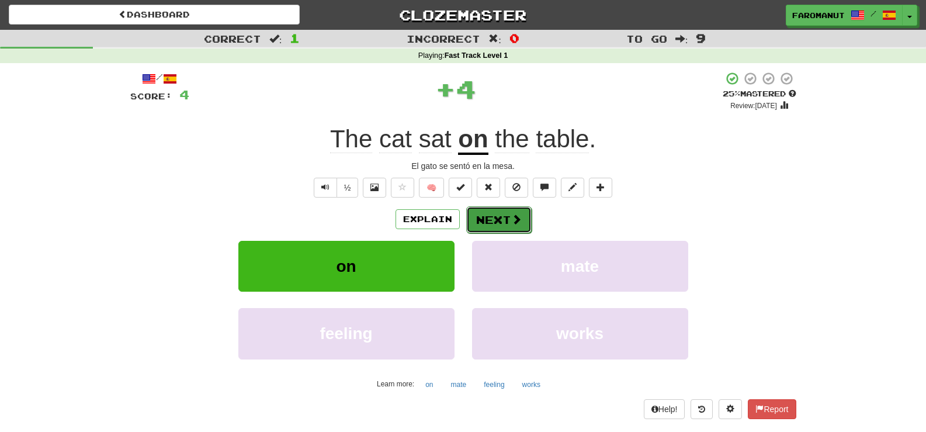
click at [495, 218] on button "Next" at bounding box center [498, 219] width 65 height 27
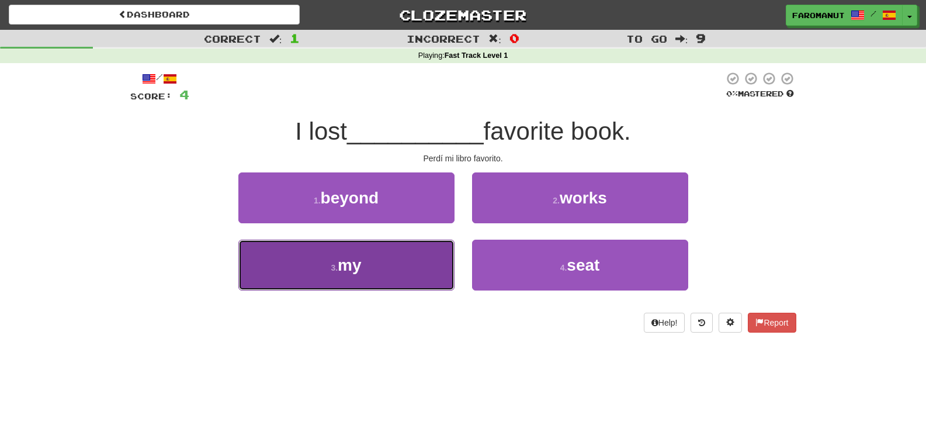
click at [396, 268] on button "3 . my" at bounding box center [346, 264] width 216 height 51
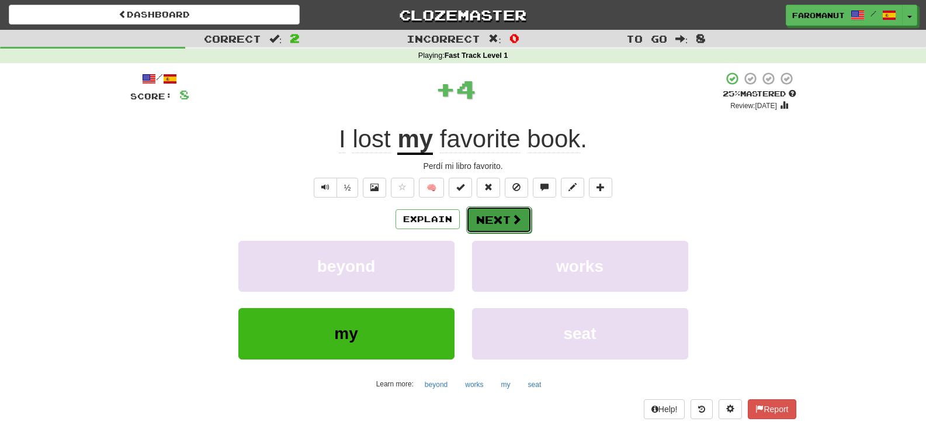
click at [480, 224] on button "Next" at bounding box center [498, 219] width 65 height 27
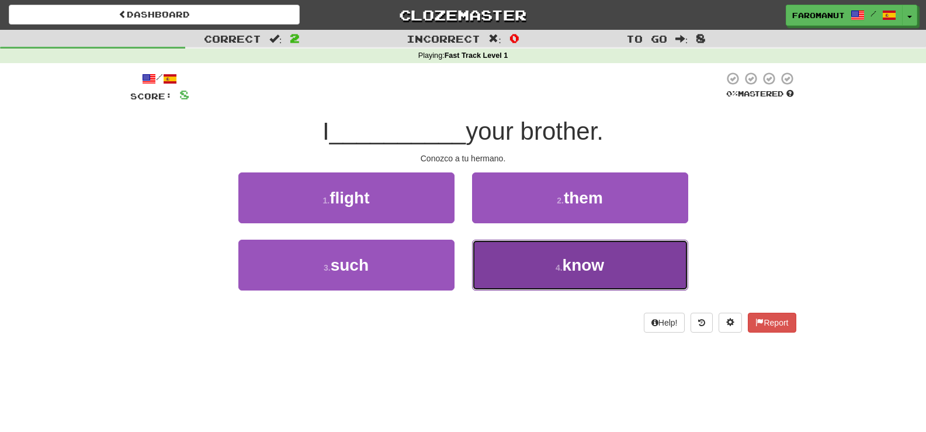
click at [530, 258] on button "4 . know" at bounding box center [580, 264] width 216 height 51
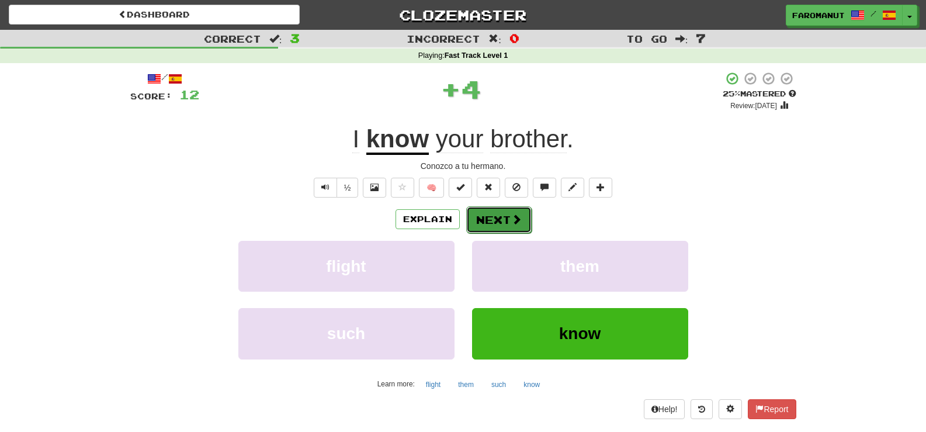
click at [504, 217] on button "Next" at bounding box center [498, 219] width 65 height 27
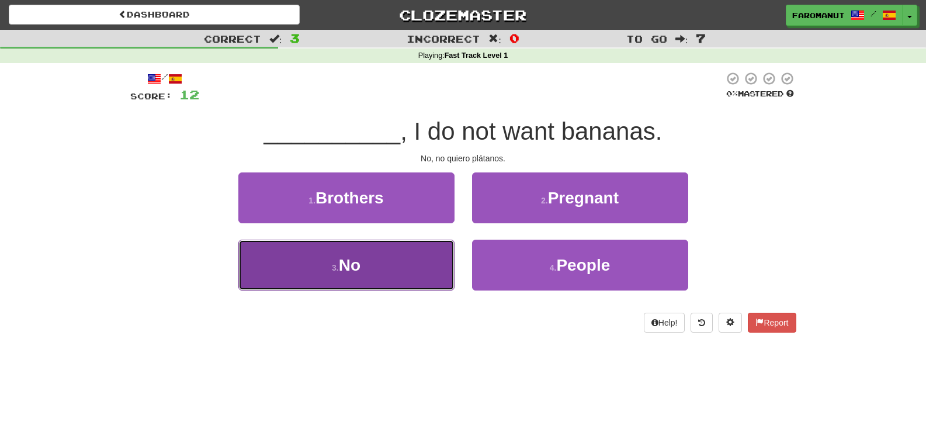
click at [392, 257] on button "3 . No" at bounding box center [346, 264] width 216 height 51
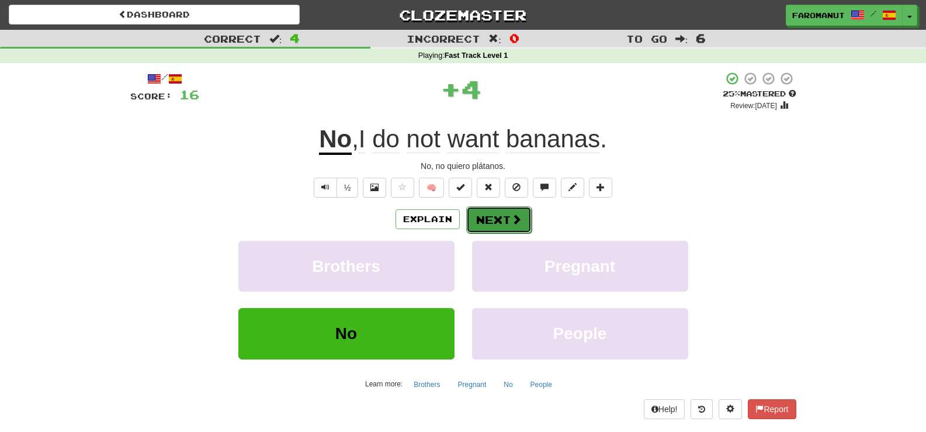
click at [483, 220] on button "Next" at bounding box center [498, 219] width 65 height 27
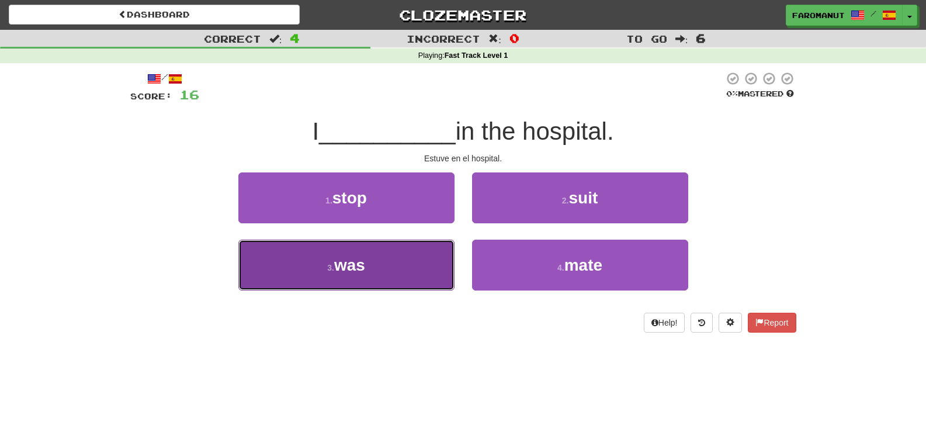
click at [409, 268] on button "3 . was" at bounding box center [346, 264] width 216 height 51
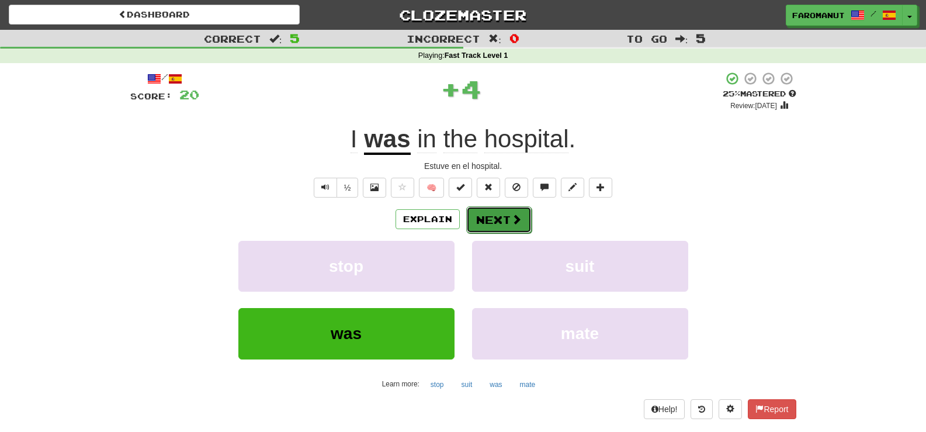
click at [491, 224] on button "Next" at bounding box center [498, 219] width 65 height 27
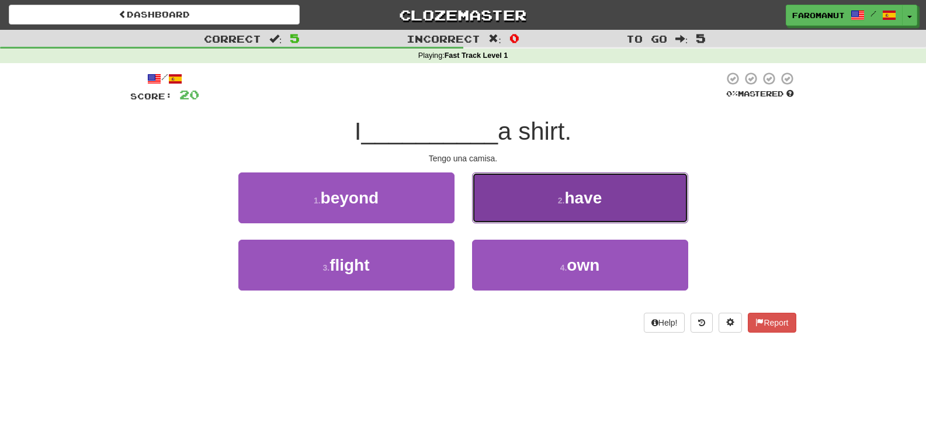
click at [513, 202] on button "2 . have" at bounding box center [580, 197] width 216 height 51
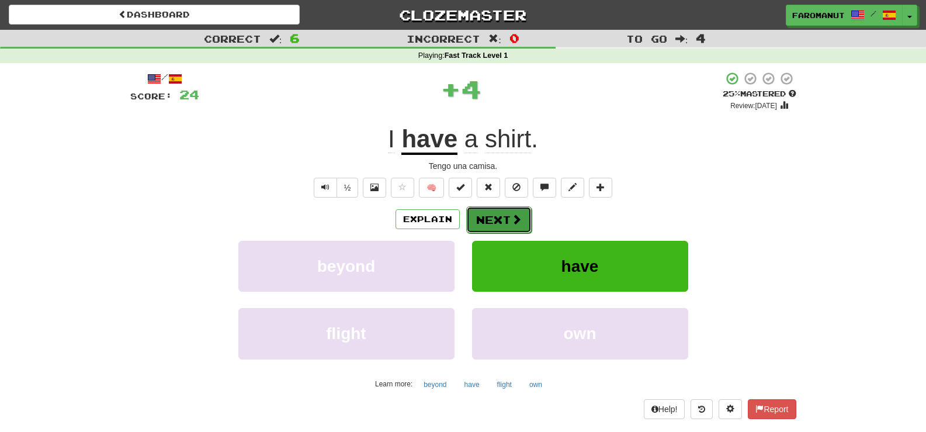
click at [495, 218] on button "Next" at bounding box center [498, 219] width 65 height 27
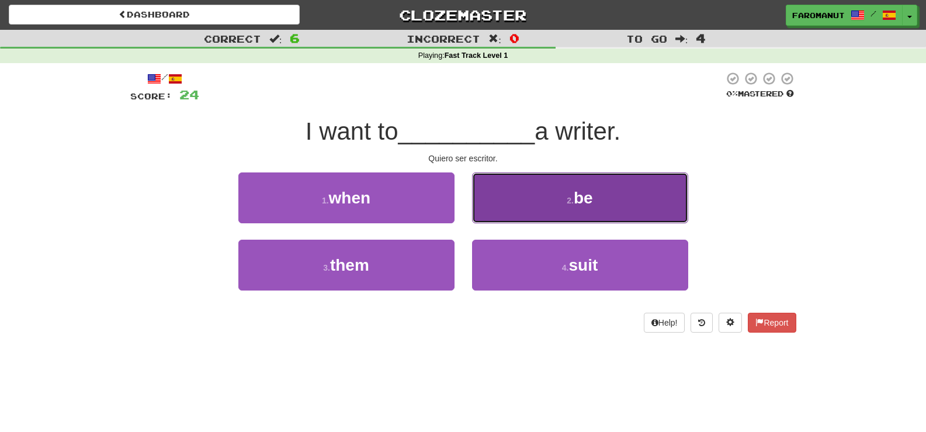
click at [556, 190] on button "2 . be" at bounding box center [580, 197] width 216 height 51
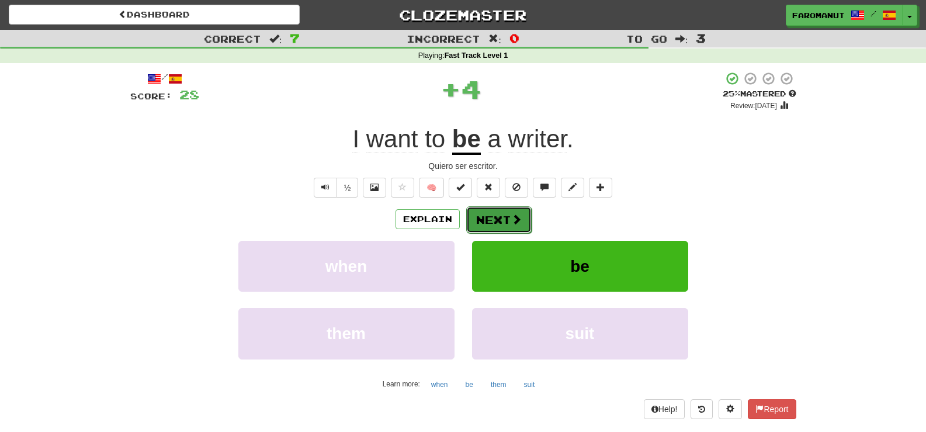
click at [510, 207] on button "Next" at bounding box center [498, 219] width 65 height 27
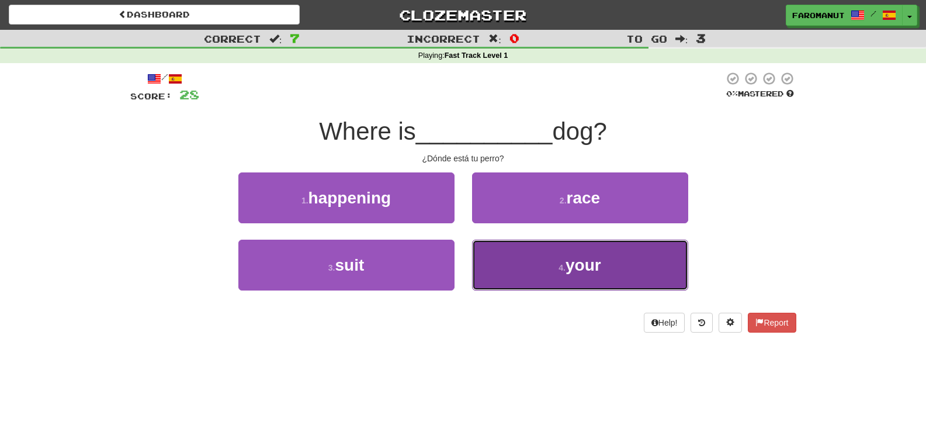
click at [528, 254] on button "4 . your" at bounding box center [580, 264] width 216 height 51
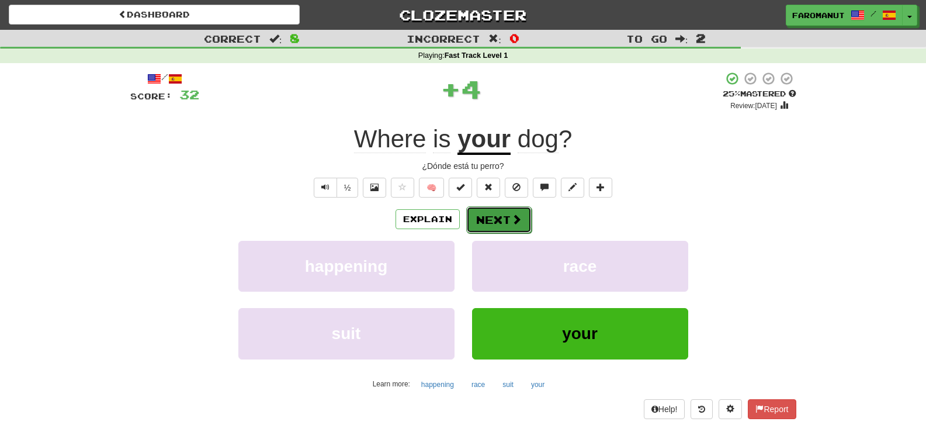
click at [508, 218] on button "Next" at bounding box center [498, 219] width 65 height 27
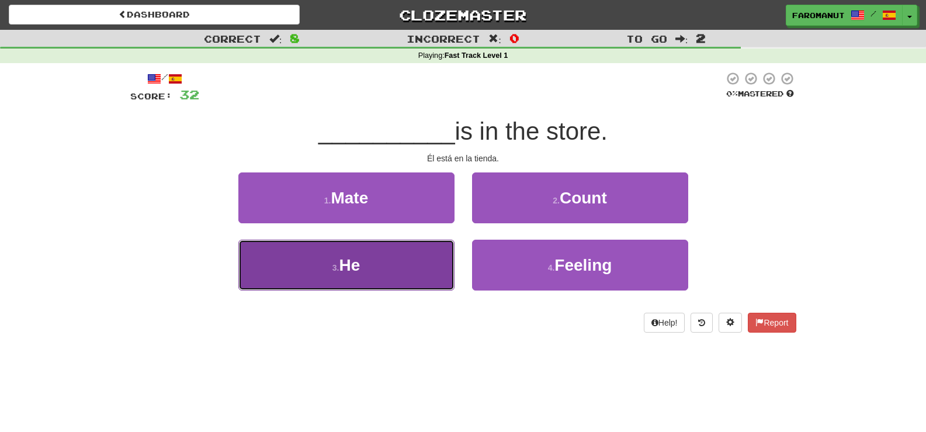
click at [400, 248] on button "3 . He" at bounding box center [346, 264] width 216 height 51
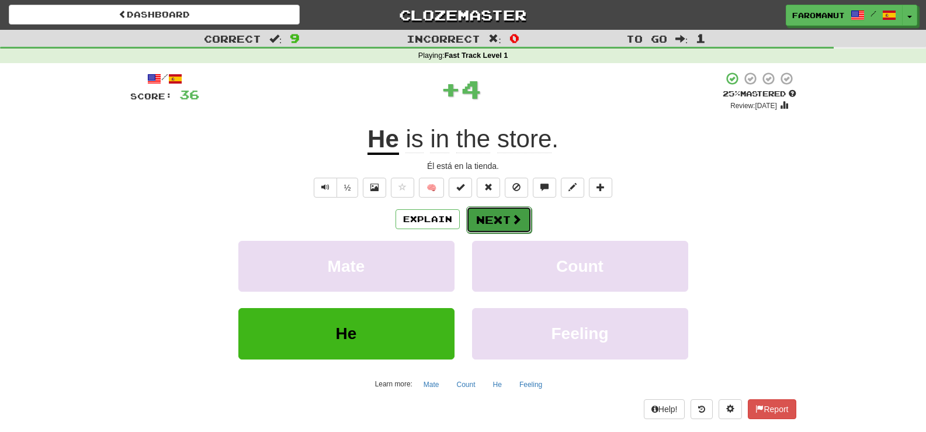
click at [483, 216] on button "Next" at bounding box center [498, 219] width 65 height 27
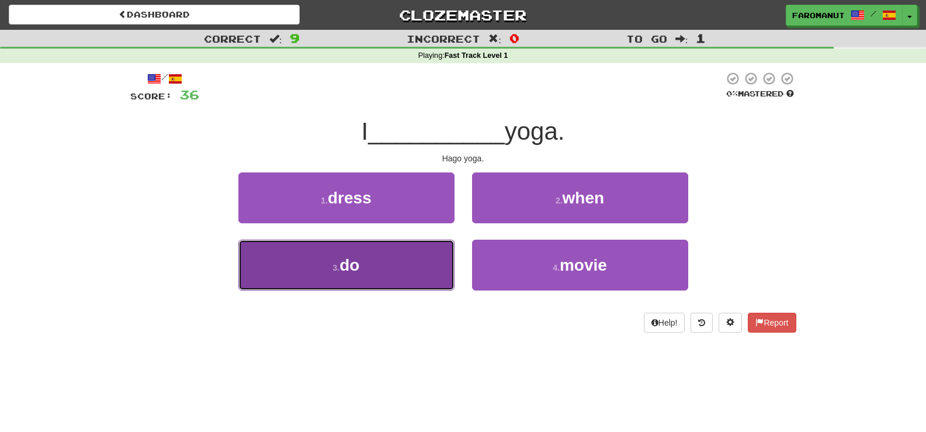
click at [425, 254] on button "3 . do" at bounding box center [346, 264] width 216 height 51
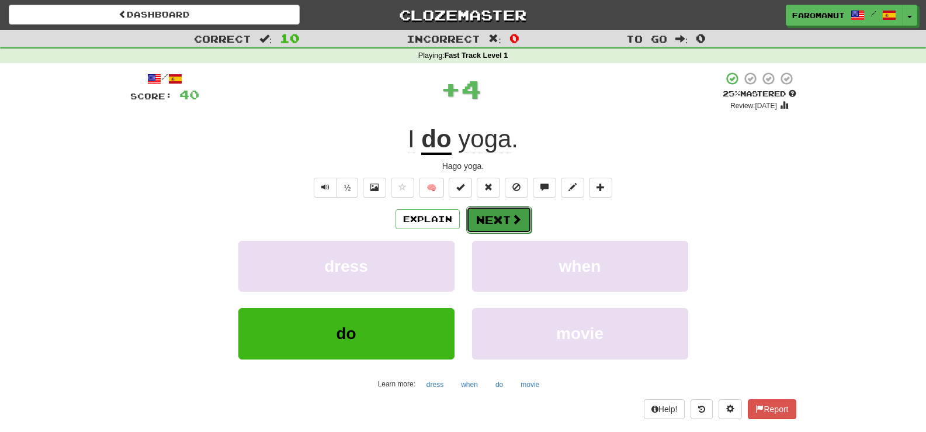
click at [496, 222] on button "Next" at bounding box center [498, 219] width 65 height 27
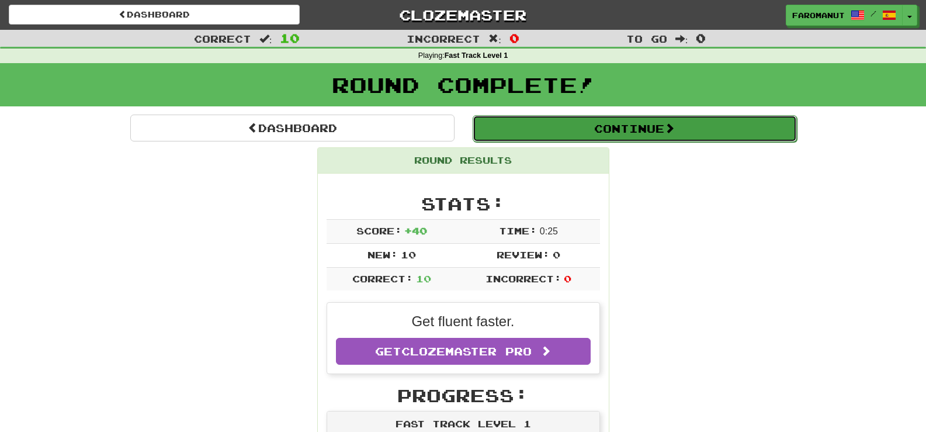
click at [612, 134] on button "Continue" at bounding box center [635, 128] width 324 height 27
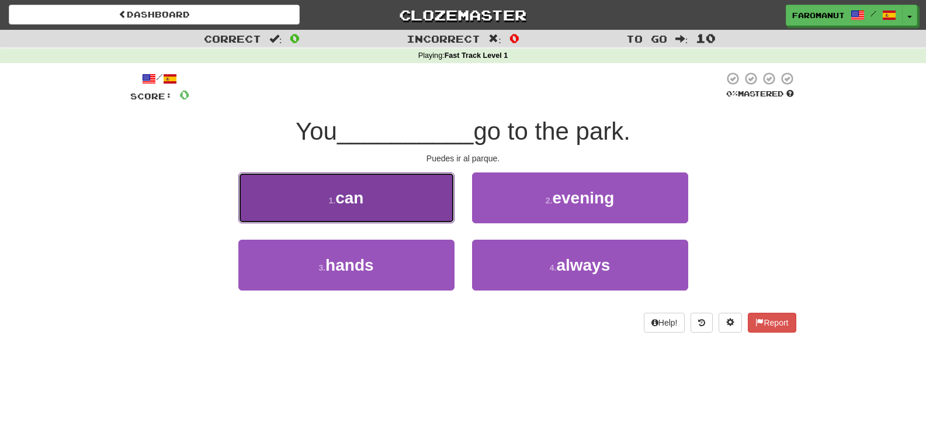
click at [392, 188] on button "1 . can" at bounding box center [346, 197] width 216 height 51
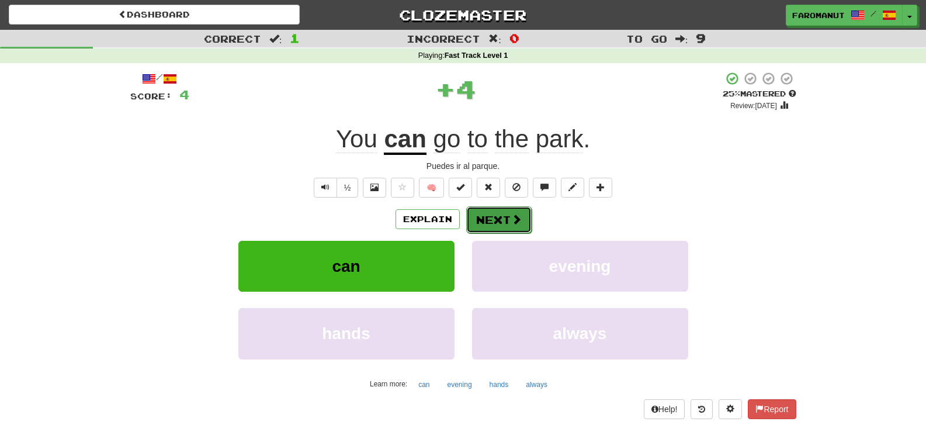
click at [509, 217] on button "Next" at bounding box center [498, 219] width 65 height 27
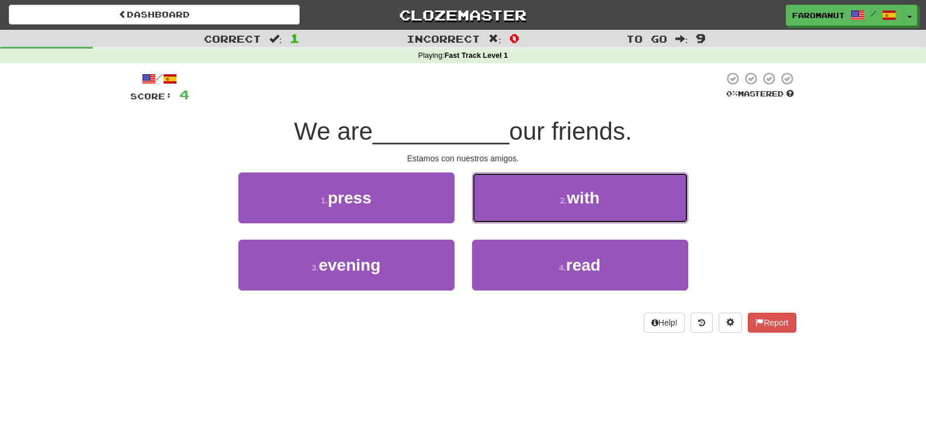
click at [524, 199] on button "2 . with" at bounding box center [580, 197] width 216 height 51
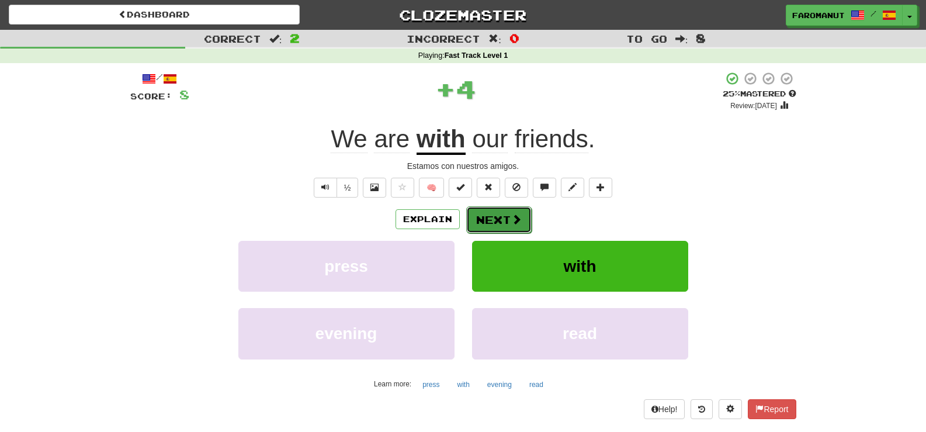
click at [516, 216] on span at bounding box center [516, 219] width 11 height 11
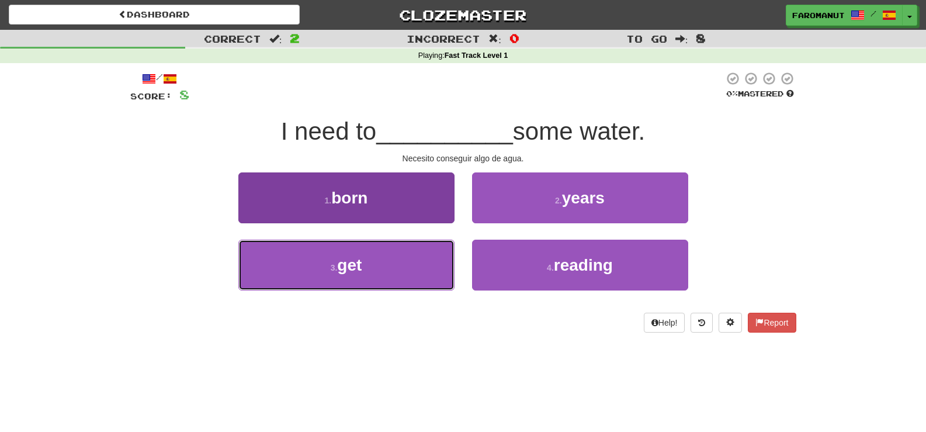
click at [400, 261] on button "3 . get" at bounding box center [346, 264] width 216 height 51
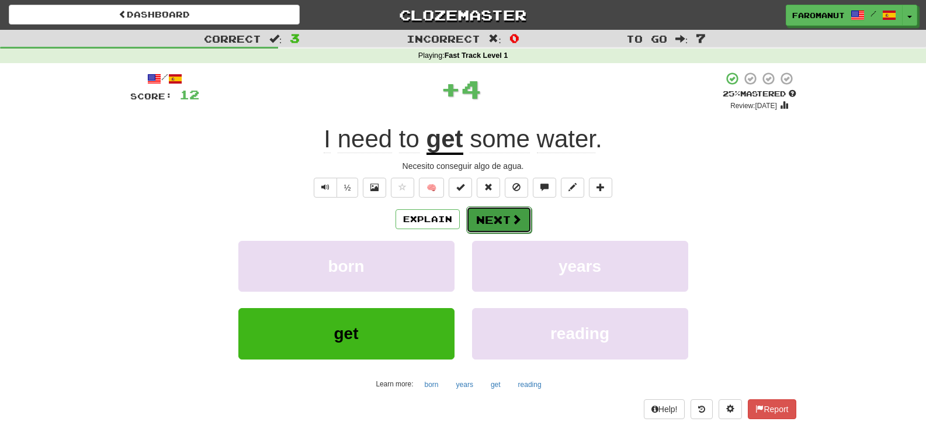
click at [504, 223] on button "Next" at bounding box center [498, 219] width 65 height 27
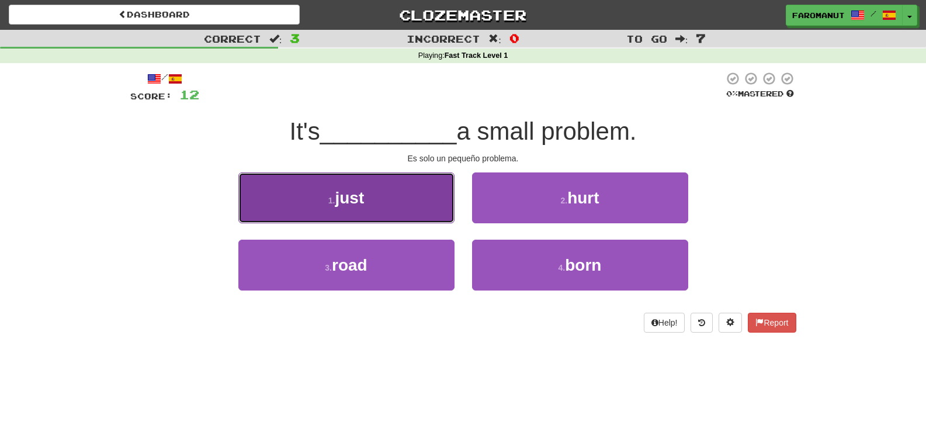
click at [426, 205] on button "1 . just" at bounding box center [346, 197] width 216 height 51
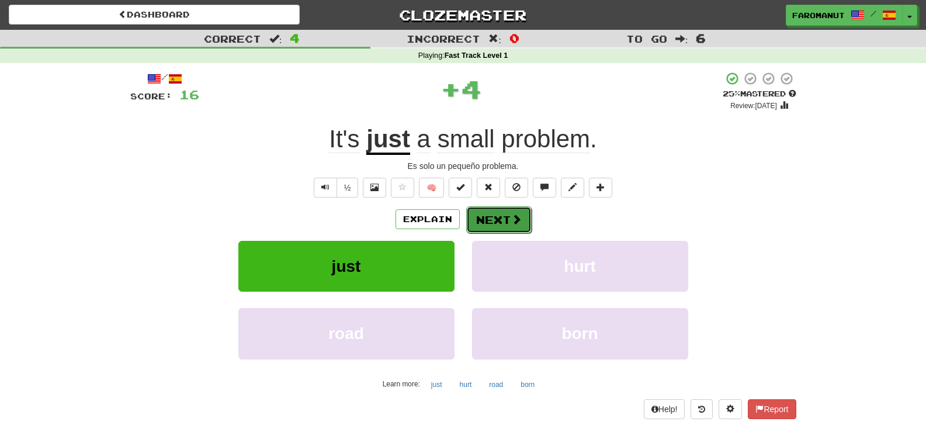
click at [486, 217] on button "Next" at bounding box center [498, 219] width 65 height 27
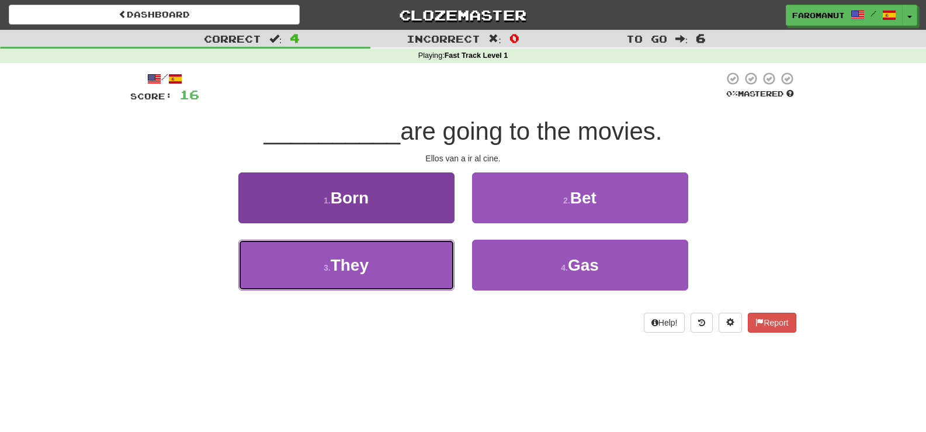
click at [418, 263] on button "3 . They" at bounding box center [346, 264] width 216 height 51
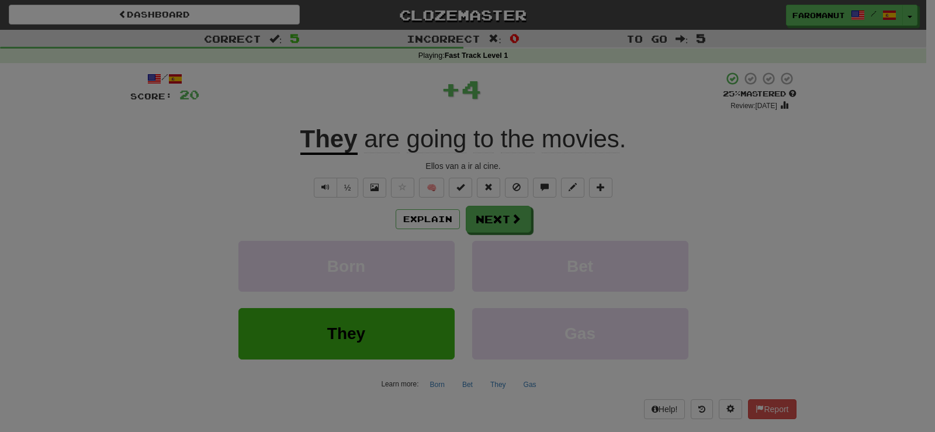
click at [0, 0] on div "× Leveled Up! / Level: 1 +1 Tell the world! Share Tweet Post Close" at bounding box center [0, 0] width 0 height 0
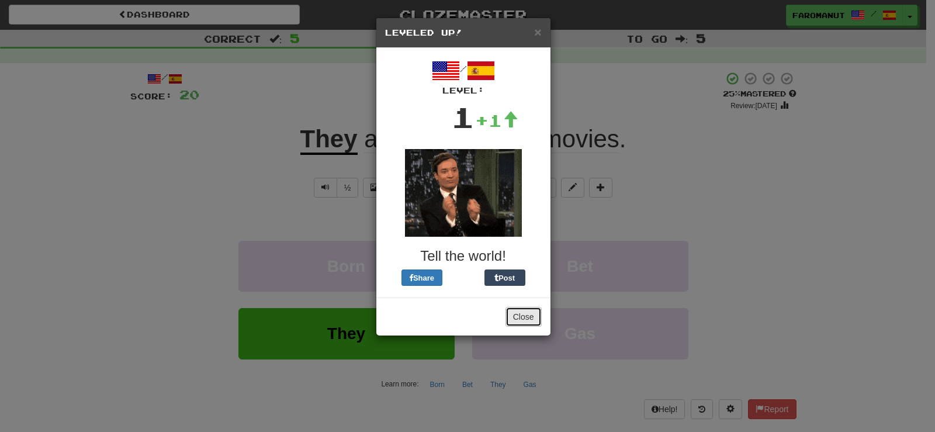
drag, startPoint x: 535, startPoint y: 320, endPoint x: 530, endPoint y: 314, distance: 7.5
click at [534, 320] on button "Close" at bounding box center [523, 317] width 36 height 20
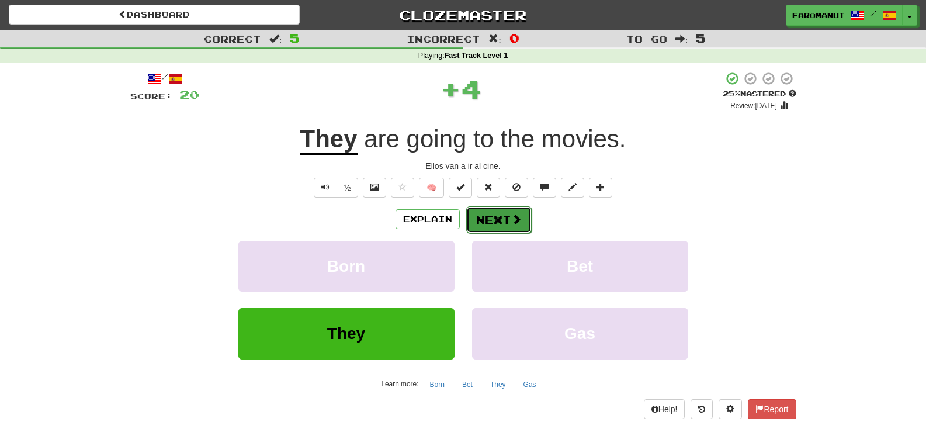
click at [513, 228] on button "Next" at bounding box center [498, 219] width 65 height 27
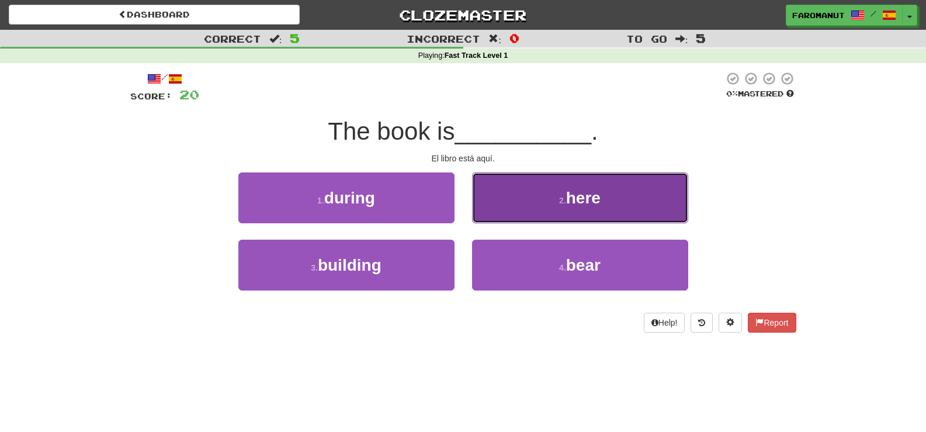
click at [486, 193] on button "2 . here" at bounding box center [580, 197] width 216 height 51
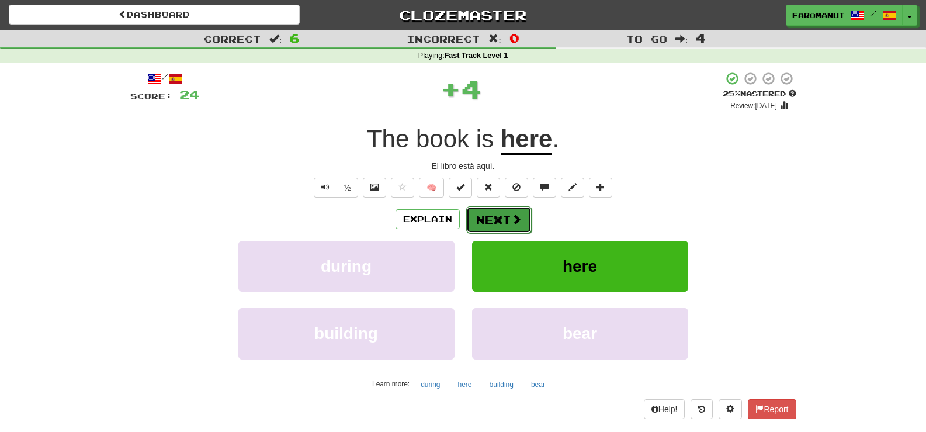
click at [501, 214] on button "Next" at bounding box center [498, 219] width 65 height 27
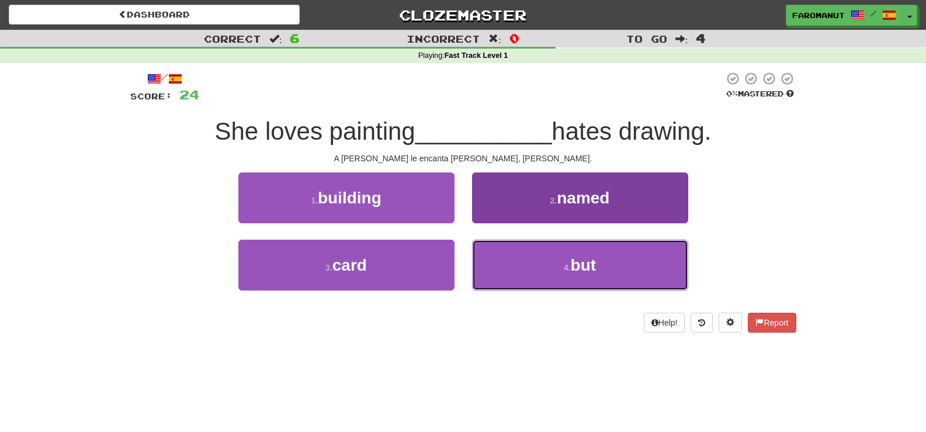
click at [521, 263] on button "4 . but" at bounding box center [580, 264] width 216 height 51
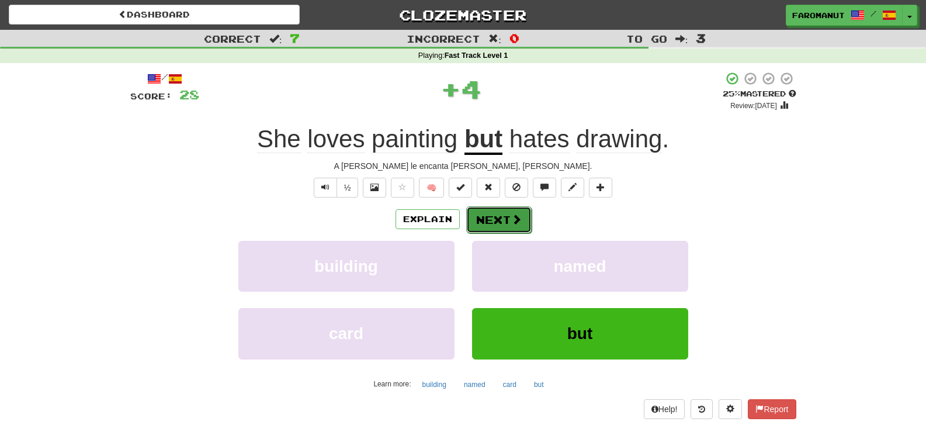
click at [518, 220] on span at bounding box center [516, 219] width 11 height 11
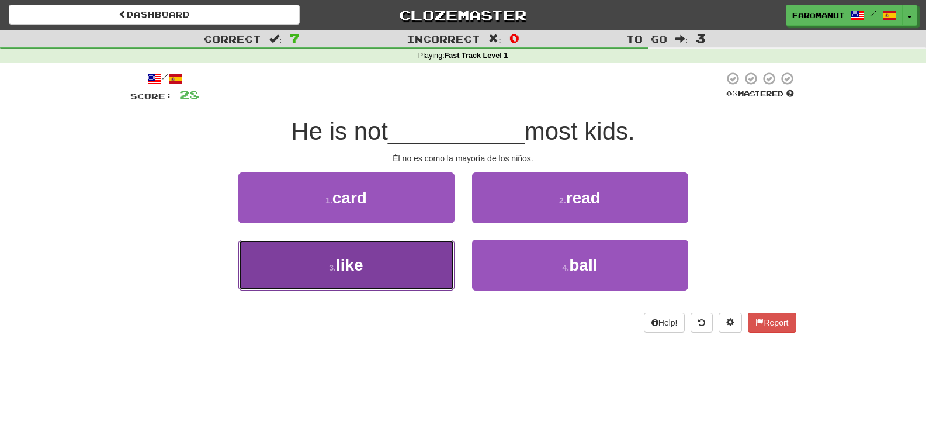
click at [417, 254] on button "3 . like" at bounding box center [346, 264] width 216 height 51
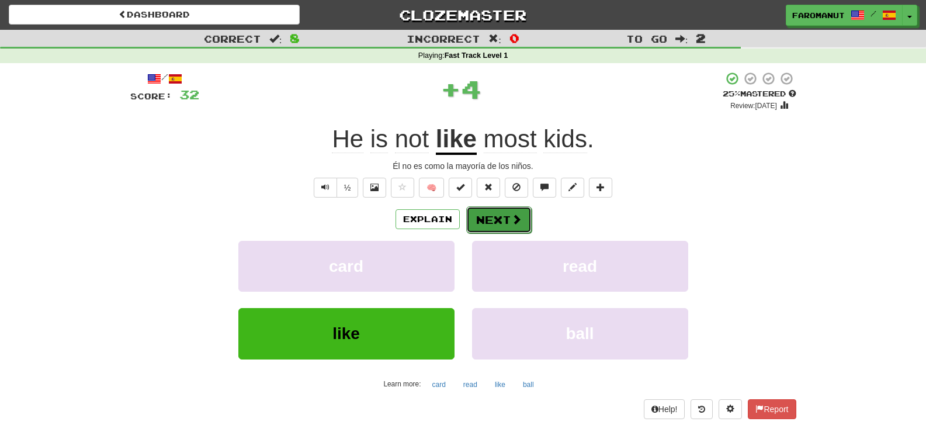
click at [481, 221] on button "Next" at bounding box center [498, 219] width 65 height 27
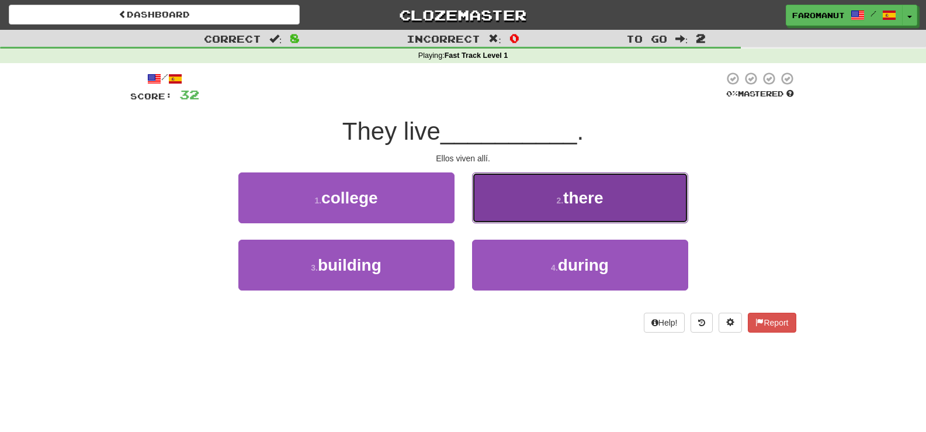
click at [509, 198] on button "2 . there" at bounding box center [580, 197] width 216 height 51
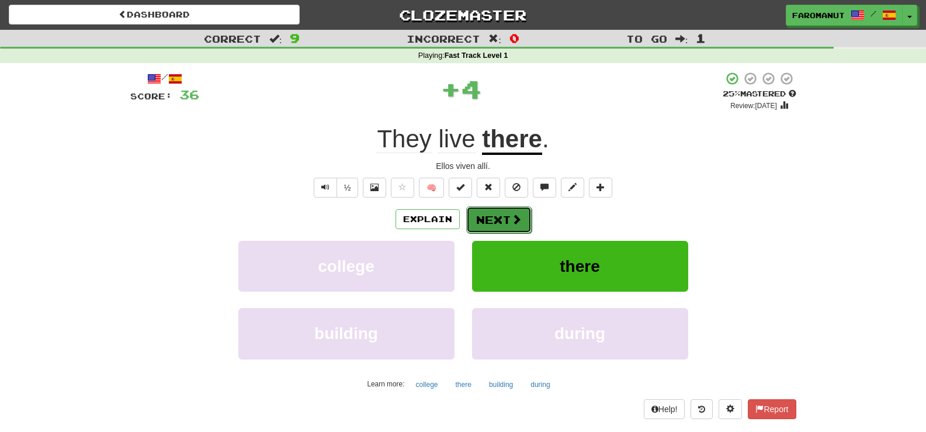
click at [506, 221] on button "Next" at bounding box center [498, 219] width 65 height 27
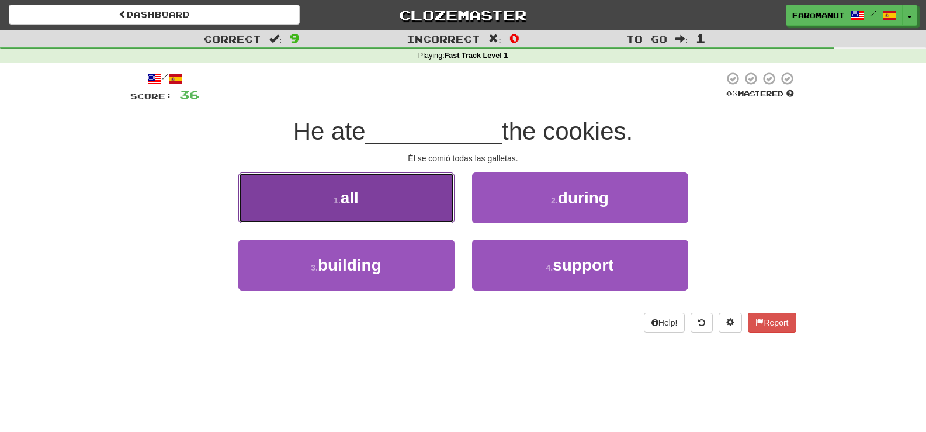
click at [377, 192] on button "1 . all" at bounding box center [346, 197] width 216 height 51
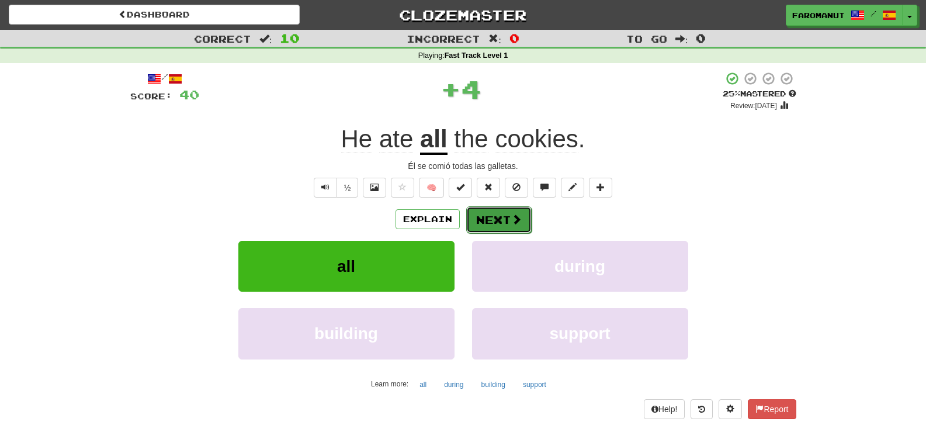
click at [482, 218] on button "Next" at bounding box center [498, 219] width 65 height 27
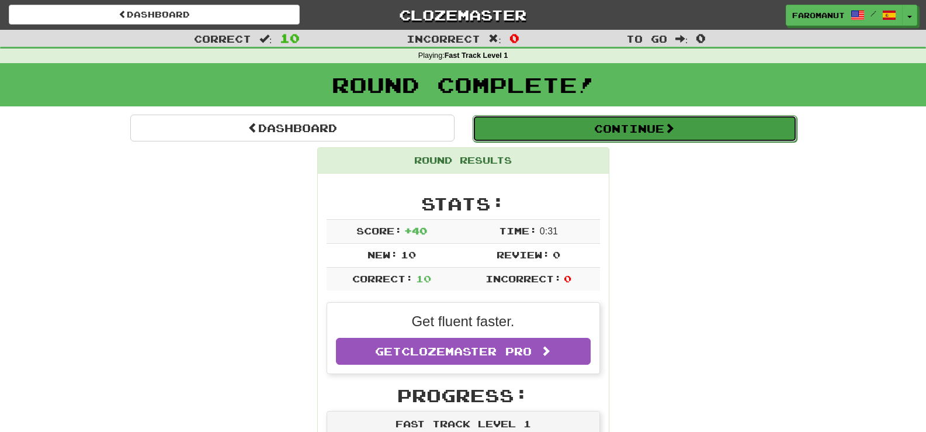
click at [588, 134] on button "Continue" at bounding box center [635, 128] width 324 height 27
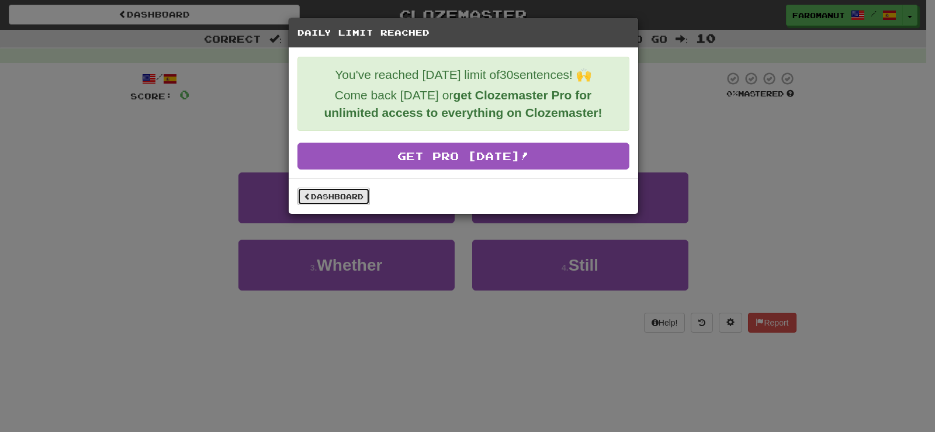
click at [329, 200] on link "Dashboard" at bounding box center [333, 197] width 72 height 18
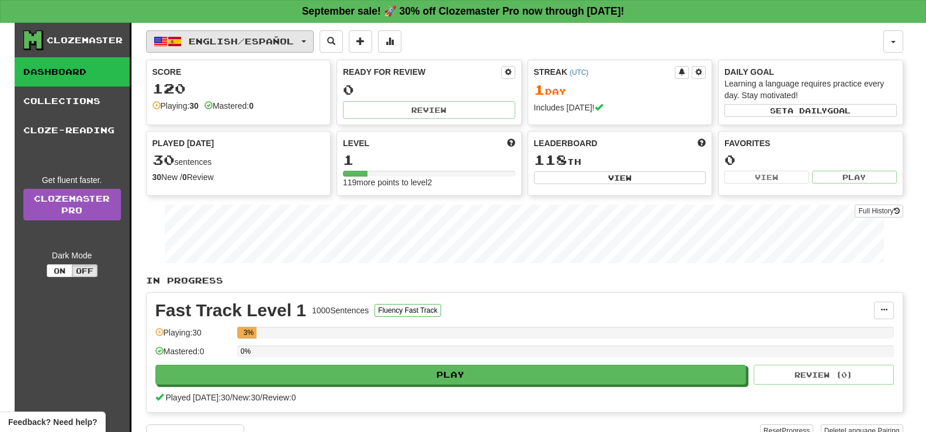
click at [246, 40] on span "English / Español" at bounding box center [241, 41] width 105 height 10
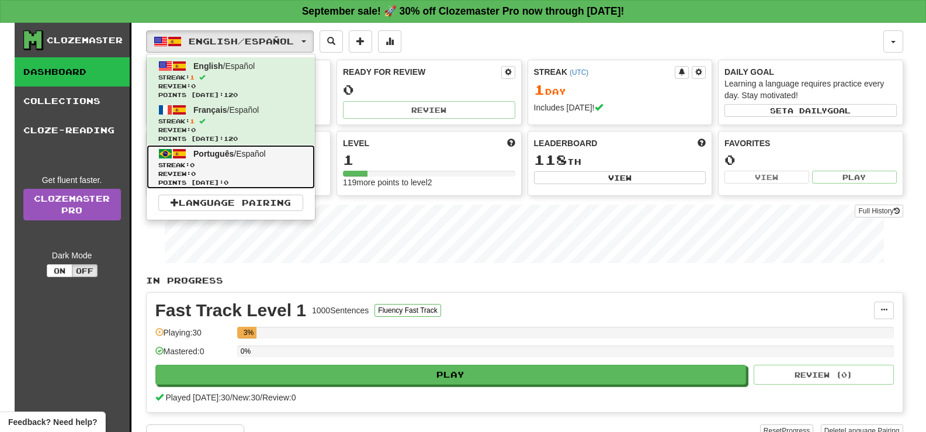
click at [227, 169] on span "Review: 0" at bounding box center [230, 173] width 145 height 9
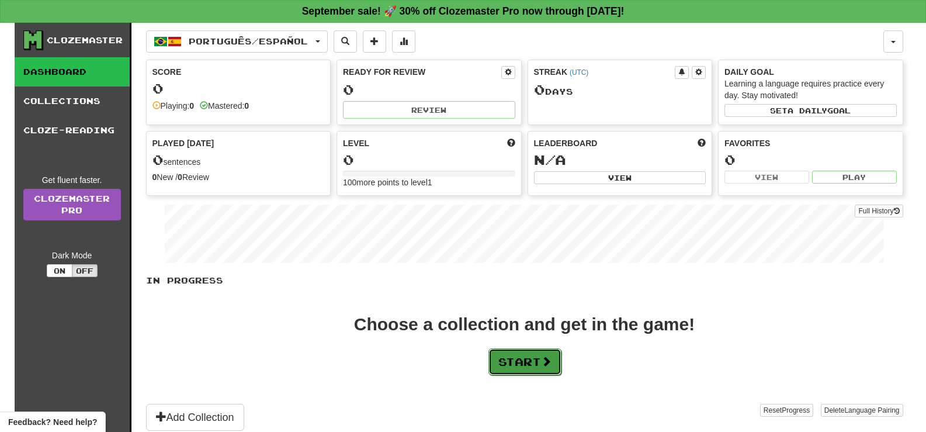
click at [551, 358] on span at bounding box center [546, 361] width 11 height 11
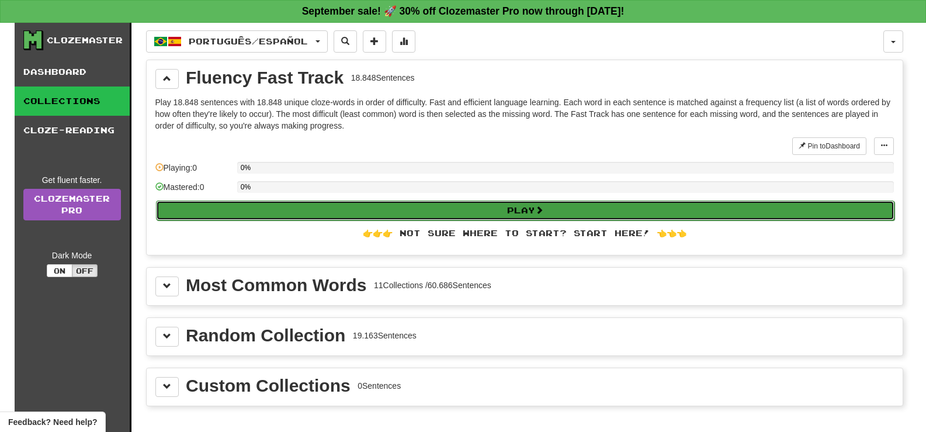
click at [588, 206] on button "Play" at bounding box center [525, 210] width 738 height 20
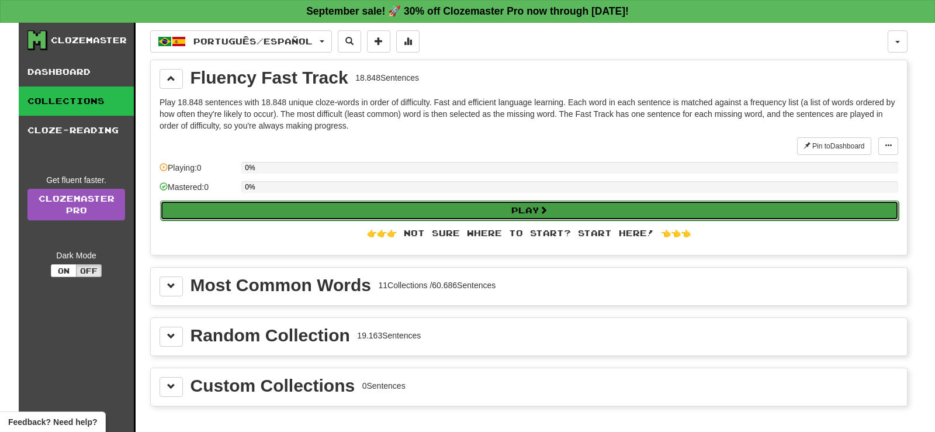
select select "**"
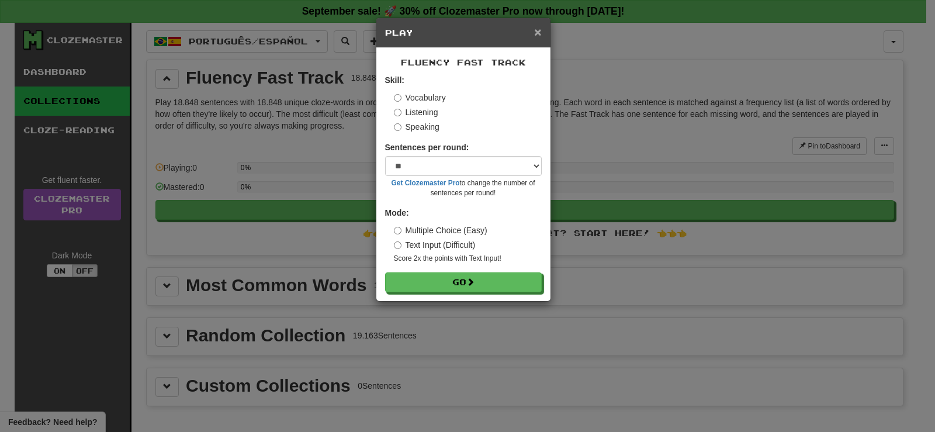
click at [536, 33] on span "×" at bounding box center [537, 31] width 7 height 13
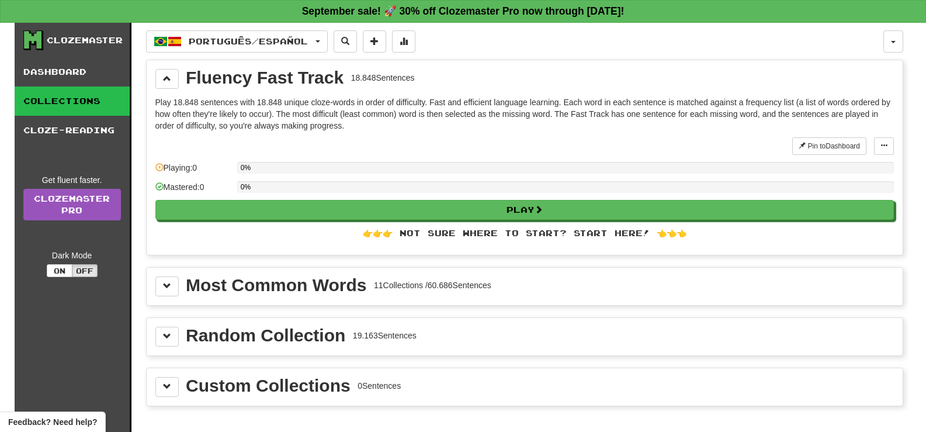
click at [606, 236] on div "👉👉👉 Not sure where to start? Start here! 👈👈👈" at bounding box center [524, 233] width 738 height 12
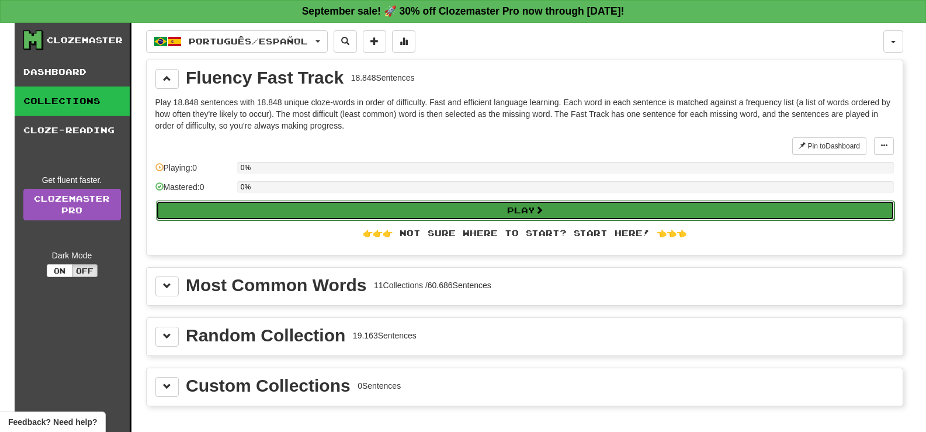
click at [596, 217] on button "Play" at bounding box center [525, 210] width 738 height 20
select select "**"
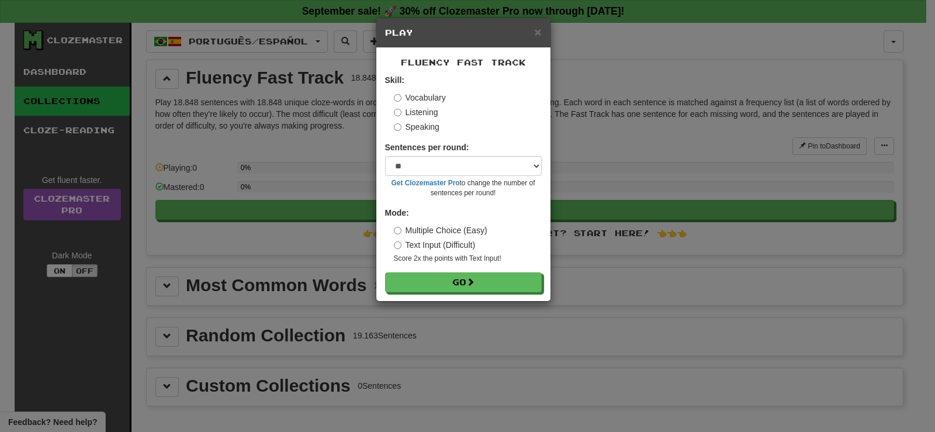
click at [489, 270] on form "Skill: Vocabulary Listening Speaking Sentences per round: * ** ** ** ** ** *** …" at bounding box center [463, 183] width 157 height 218
click at [488, 283] on button "Go" at bounding box center [464, 283] width 157 height 20
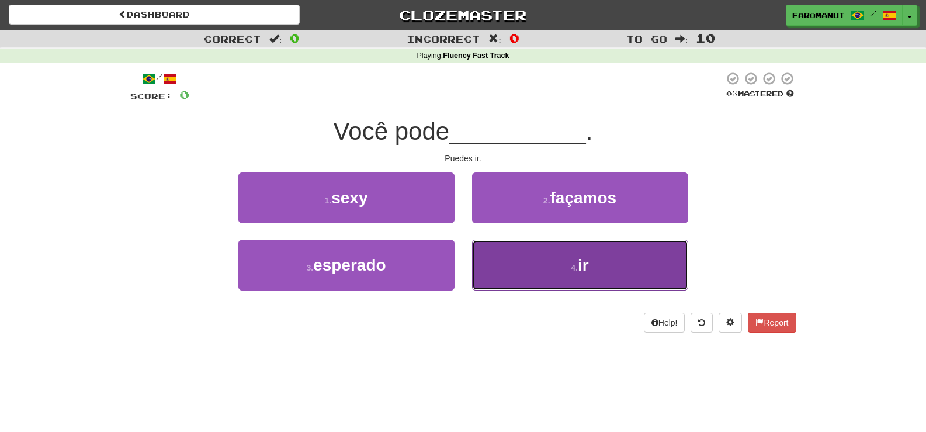
click at [516, 265] on button "4 . ir" at bounding box center [580, 264] width 216 height 51
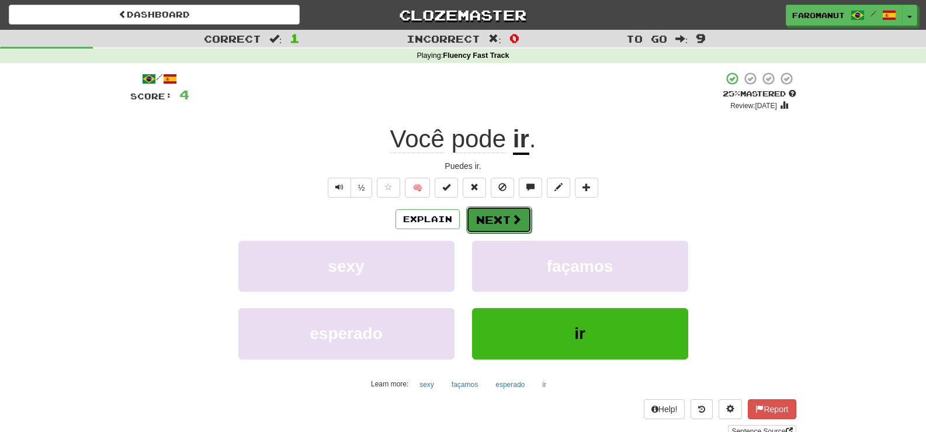
click at [499, 218] on button "Next" at bounding box center [498, 219] width 65 height 27
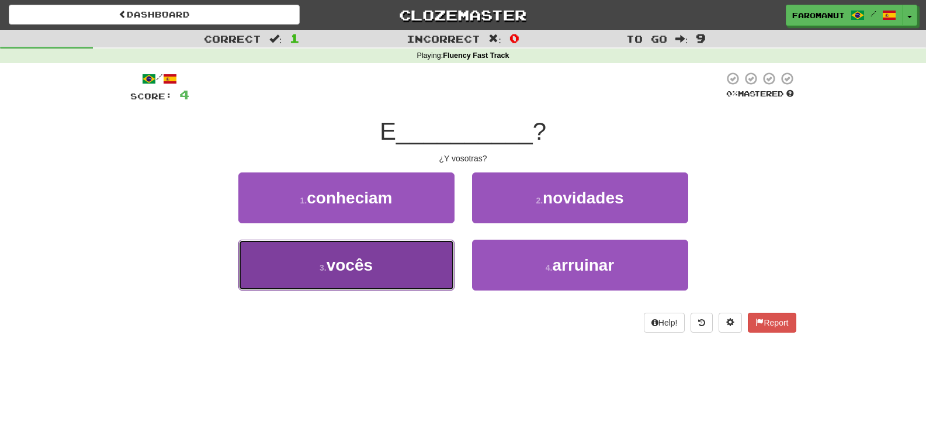
click at [435, 254] on button "3 . vocês" at bounding box center [346, 264] width 216 height 51
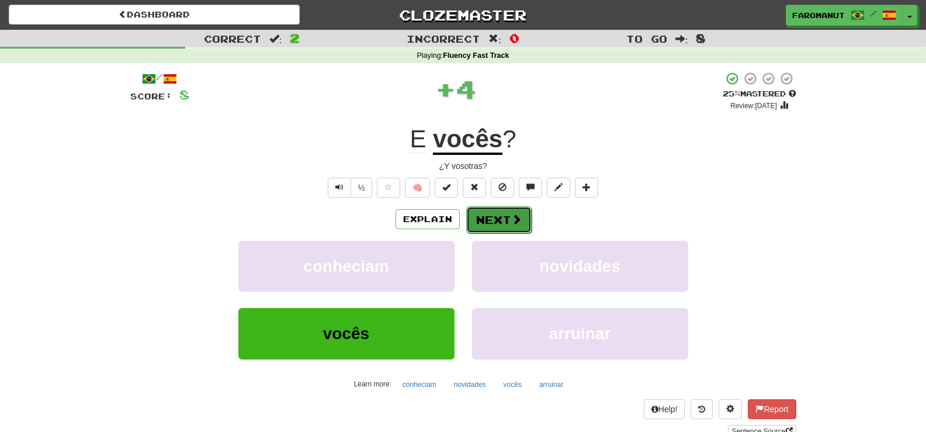
click at [482, 218] on button "Next" at bounding box center [498, 219] width 65 height 27
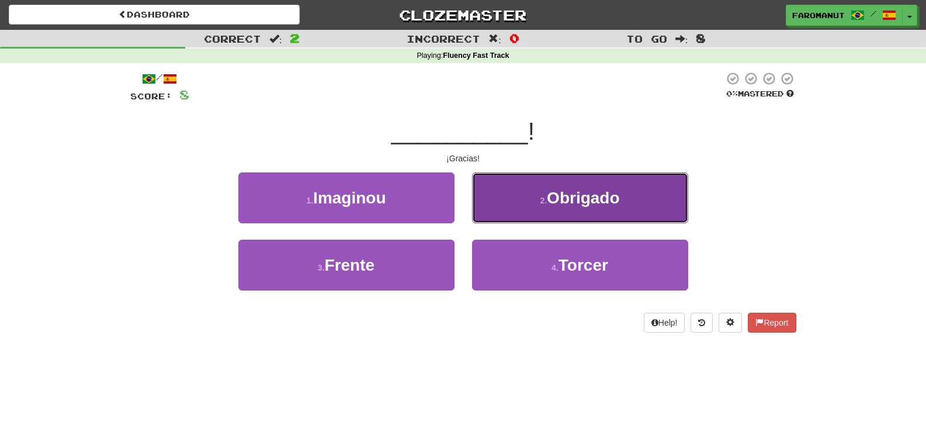
click at [508, 211] on button "2 . Obrigado" at bounding box center [580, 197] width 216 height 51
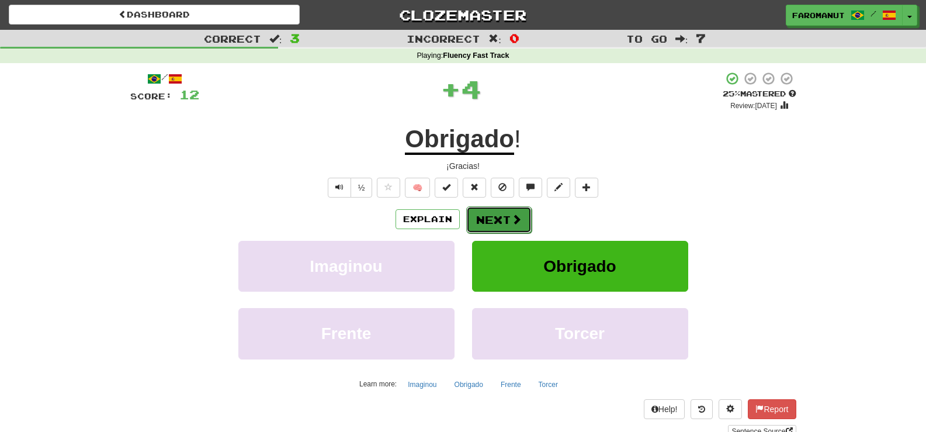
click at [501, 216] on button "Next" at bounding box center [498, 219] width 65 height 27
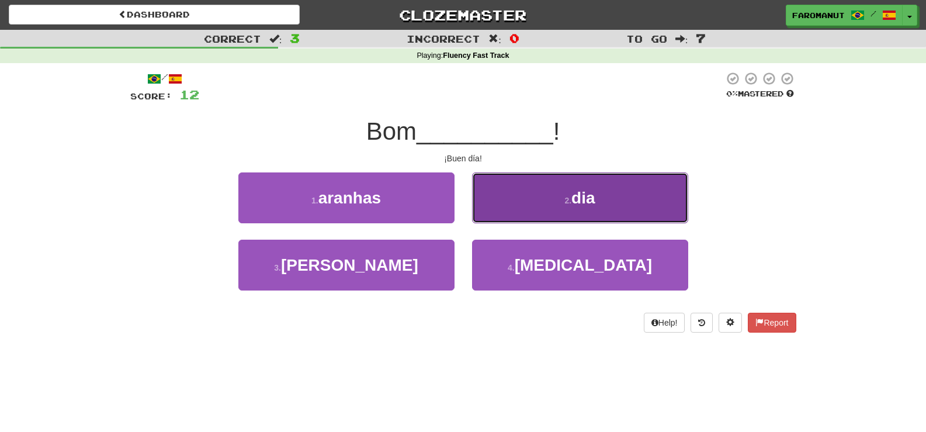
click at [513, 216] on button "2 . dia" at bounding box center [580, 197] width 216 height 51
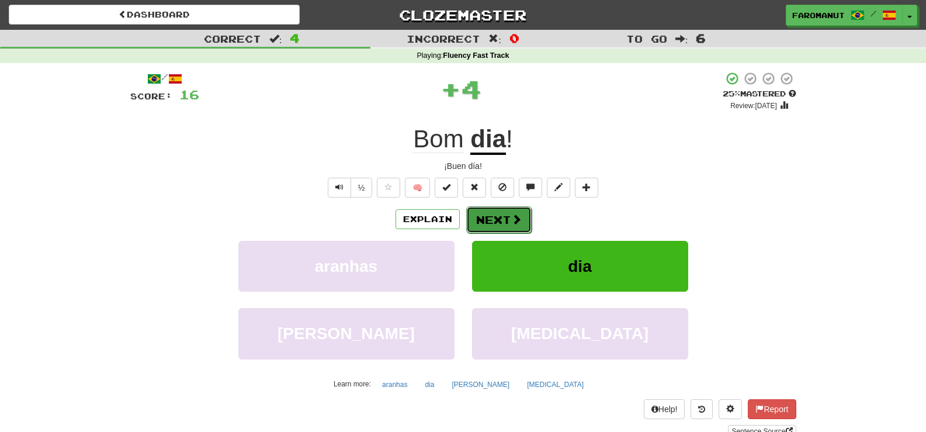
click at [511, 220] on span at bounding box center [516, 219] width 11 height 11
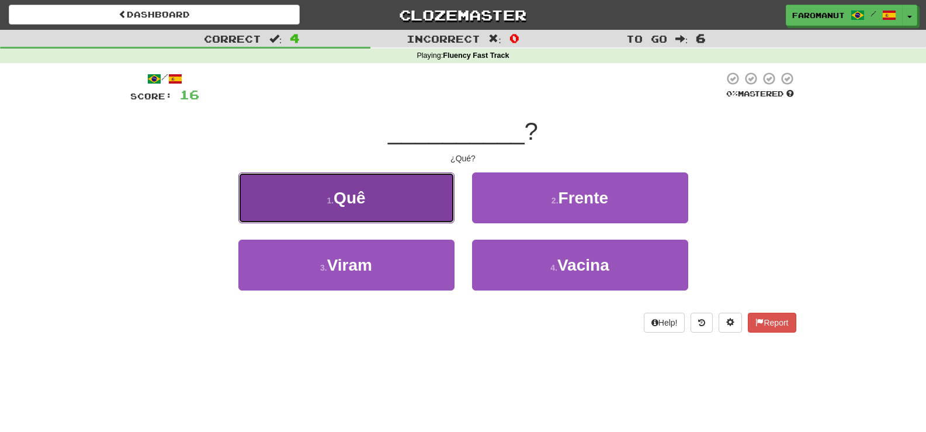
click at [393, 192] on button "1 . Quê" at bounding box center [346, 197] width 216 height 51
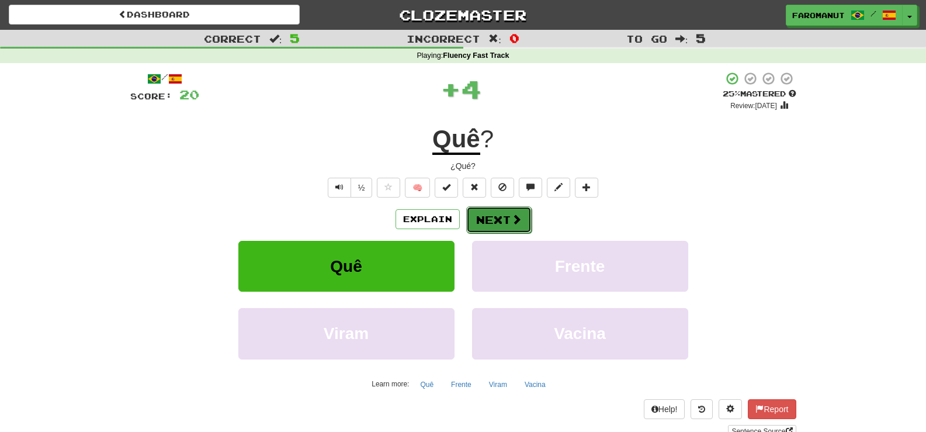
click at [506, 224] on button "Next" at bounding box center [498, 219] width 65 height 27
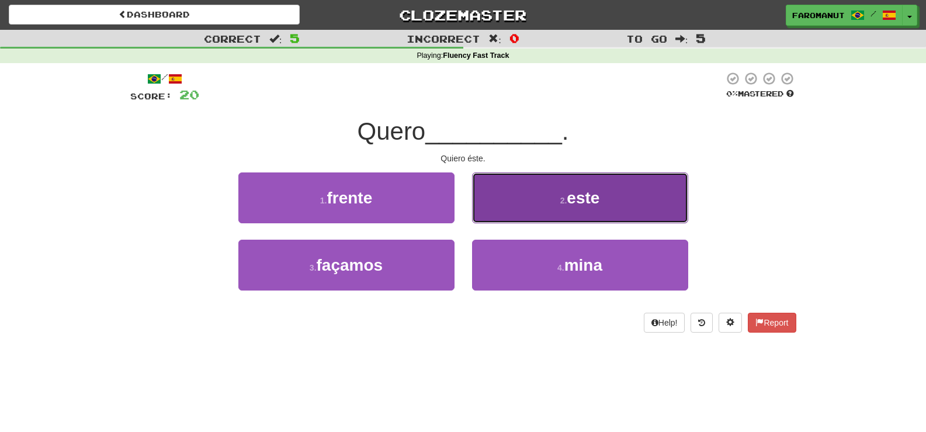
click at [509, 196] on button "2 . este" at bounding box center [580, 197] width 216 height 51
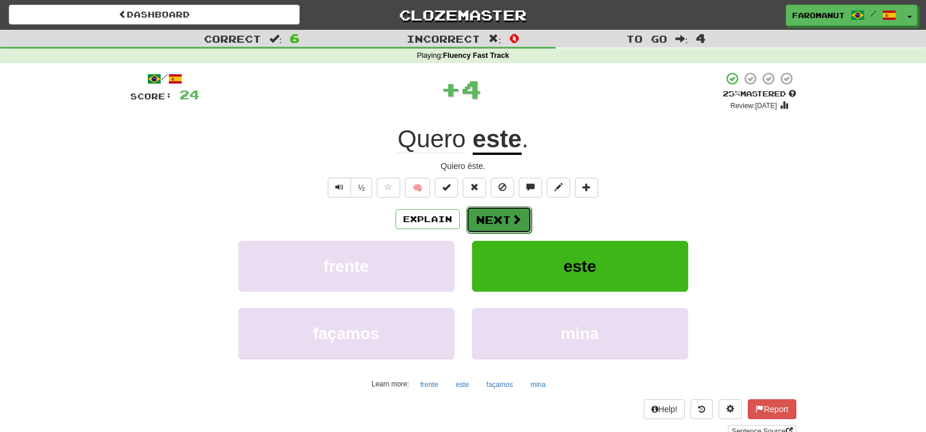
click at [514, 217] on span at bounding box center [516, 219] width 11 height 11
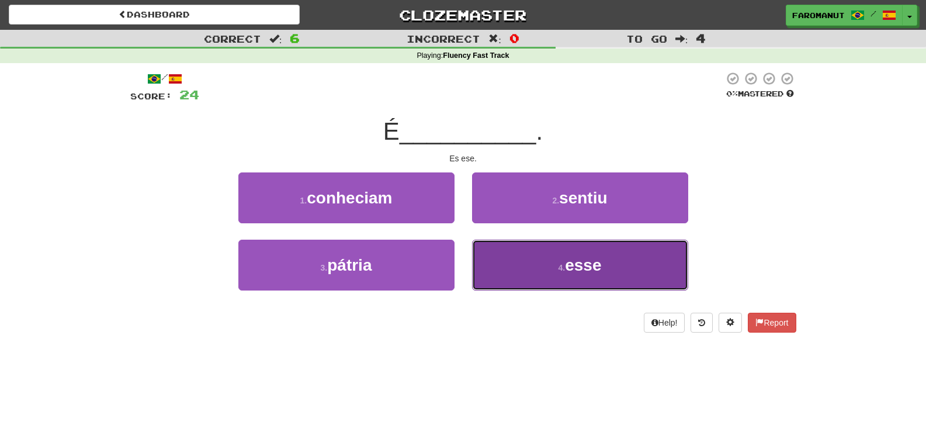
click at [523, 258] on button "4 . esse" at bounding box center [580, 264] width 216 height 51
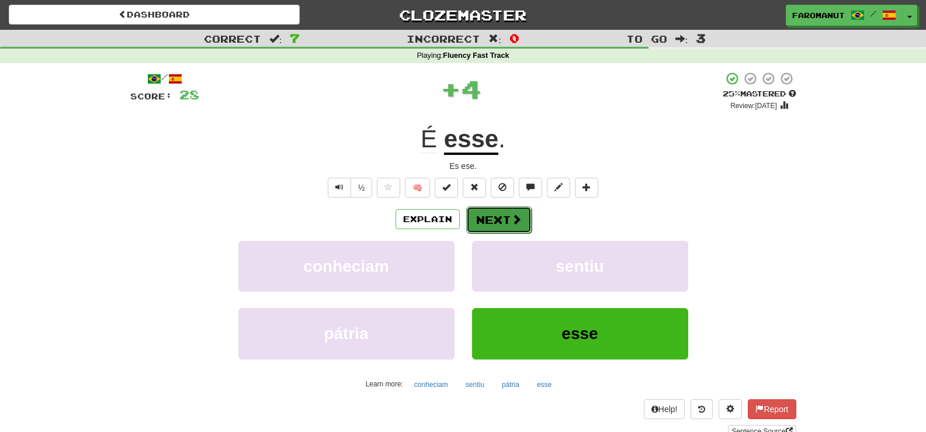
click at [512, 220] on span at bounding box center [516, 219] width 11 height 11
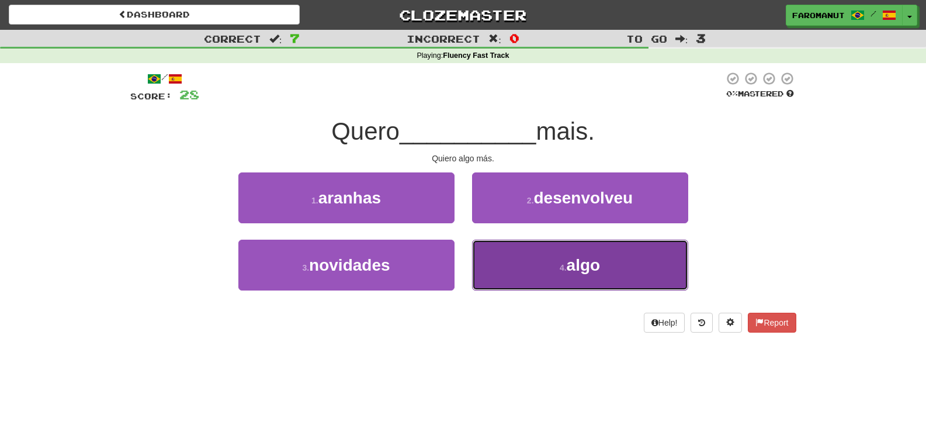
click at [532, 258] on button "4 . algo" at bounding box center [580, 264] width 216 height 51
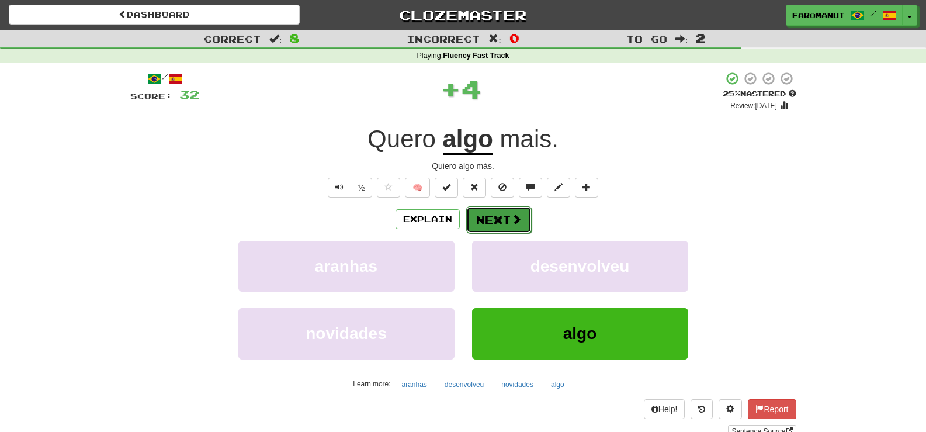
click at [502, 222] on button "Next" at bounding box center [498, 219] width 65 height 27
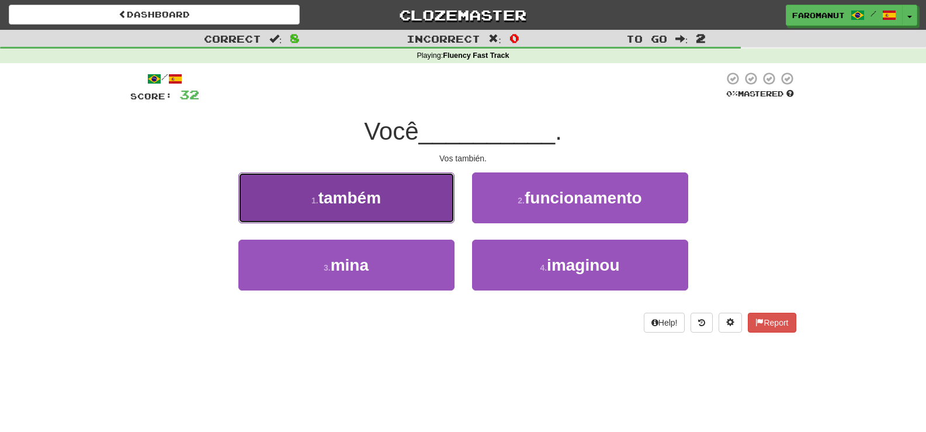
click at [405, 192] on button "1 . também" at bounding box center [346, 197] width 216 height 51
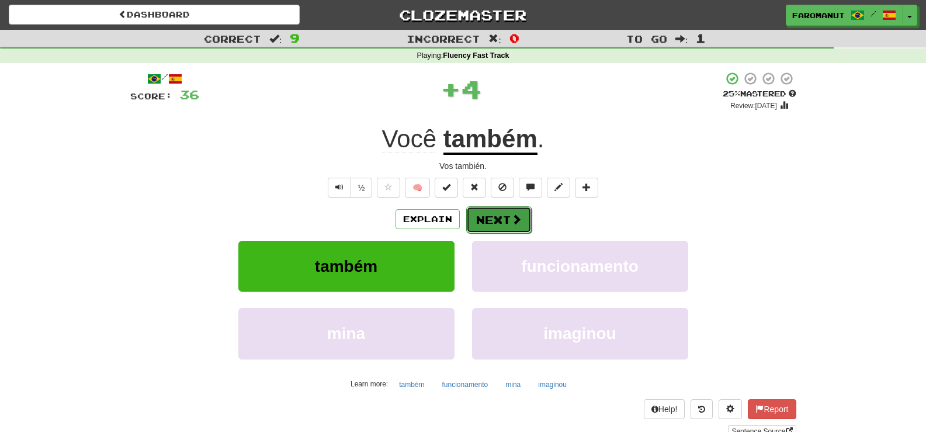
click at [505, 221] on button "Next" at bounding box center [498, 219] width 65 height 27
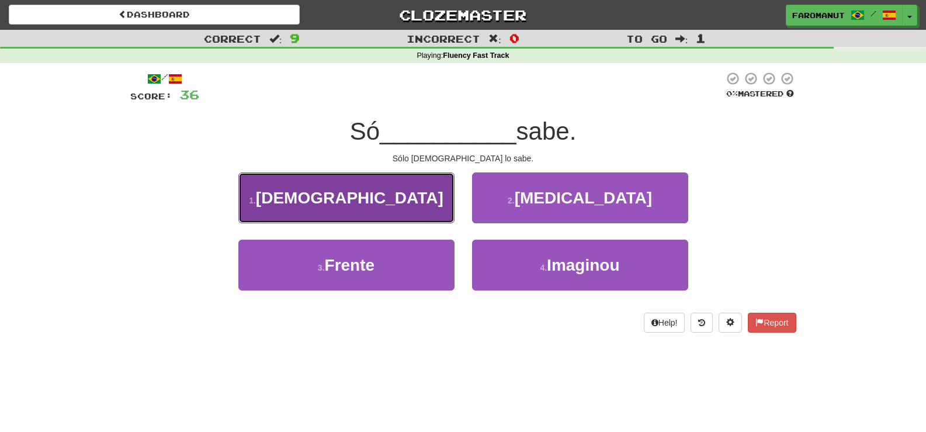
click at [393, 206] on button "1 . [DEMOGRAPHIC_DATA]" at bounding box center [346, 197] width 216 height 51
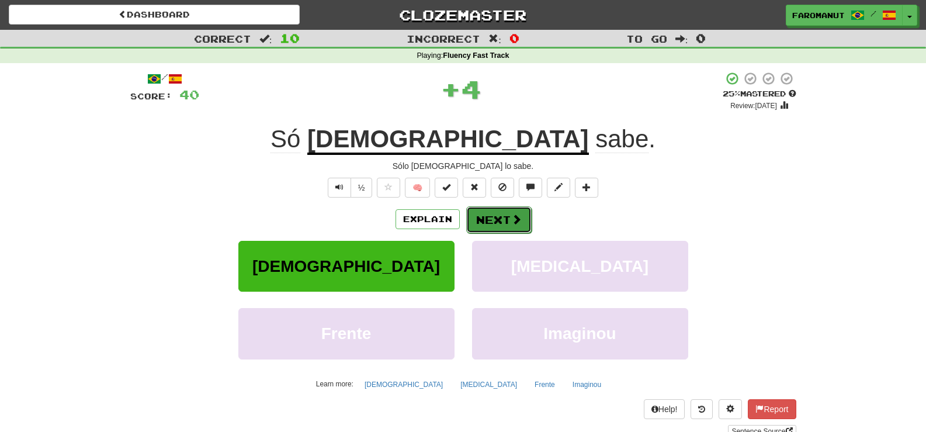
click at [492, 217] on button "Next" at bounding box center [498, 219] width 65 height 27
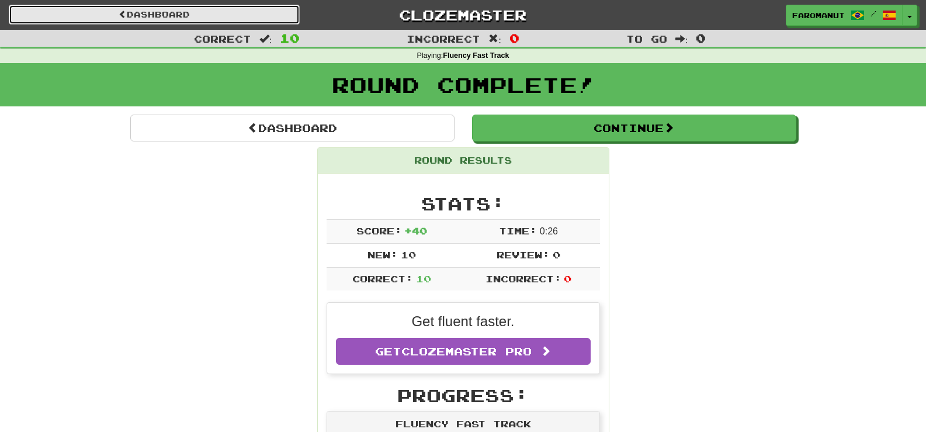
click at [166, 15] on link "Dashboard" at bounding box center [154, 15] width 291 height 20
